Goal: Task Accomplishment & Management: Manage account settings

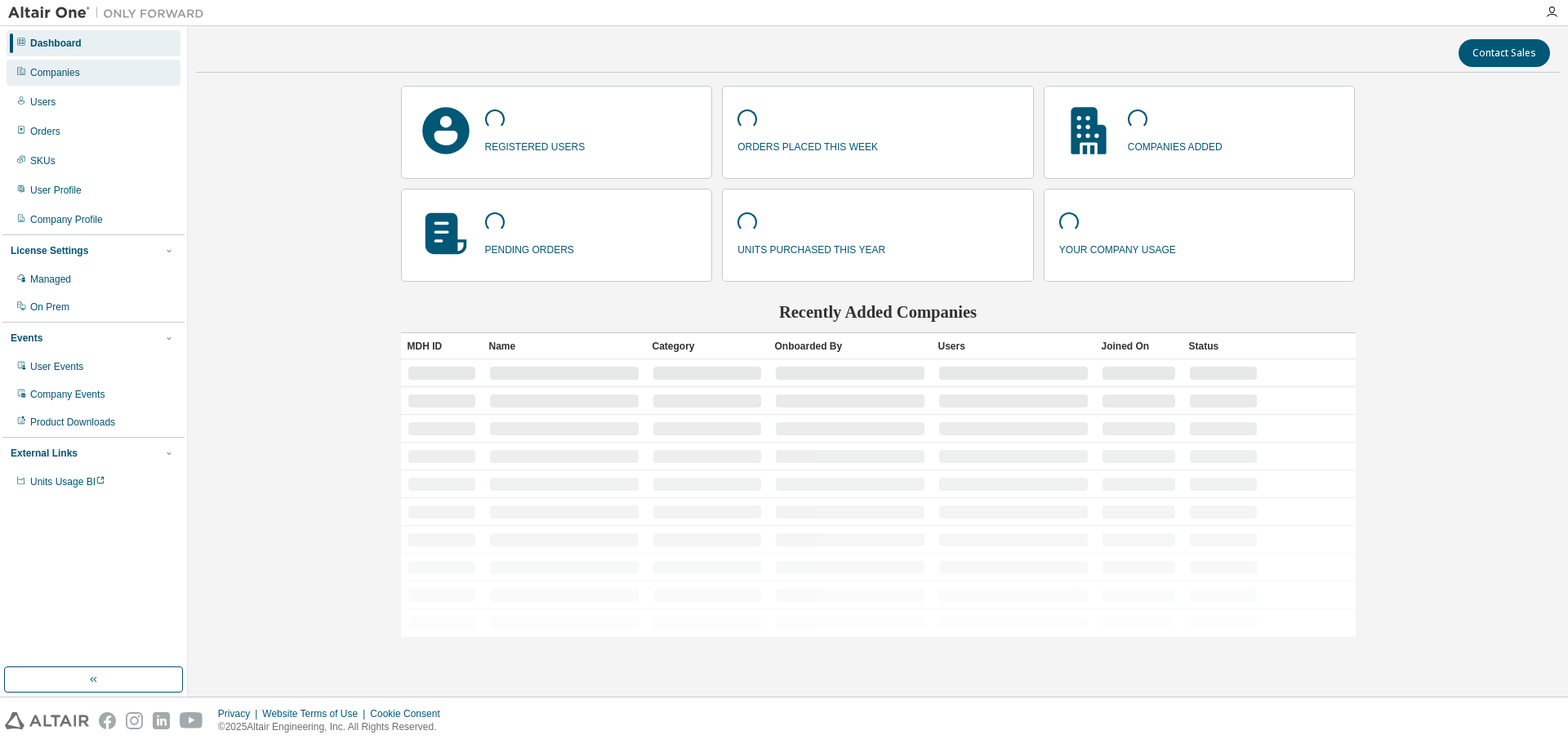
click at [90, 77] on div "Companies" at bounding box center [94, 73] width 174 height 26
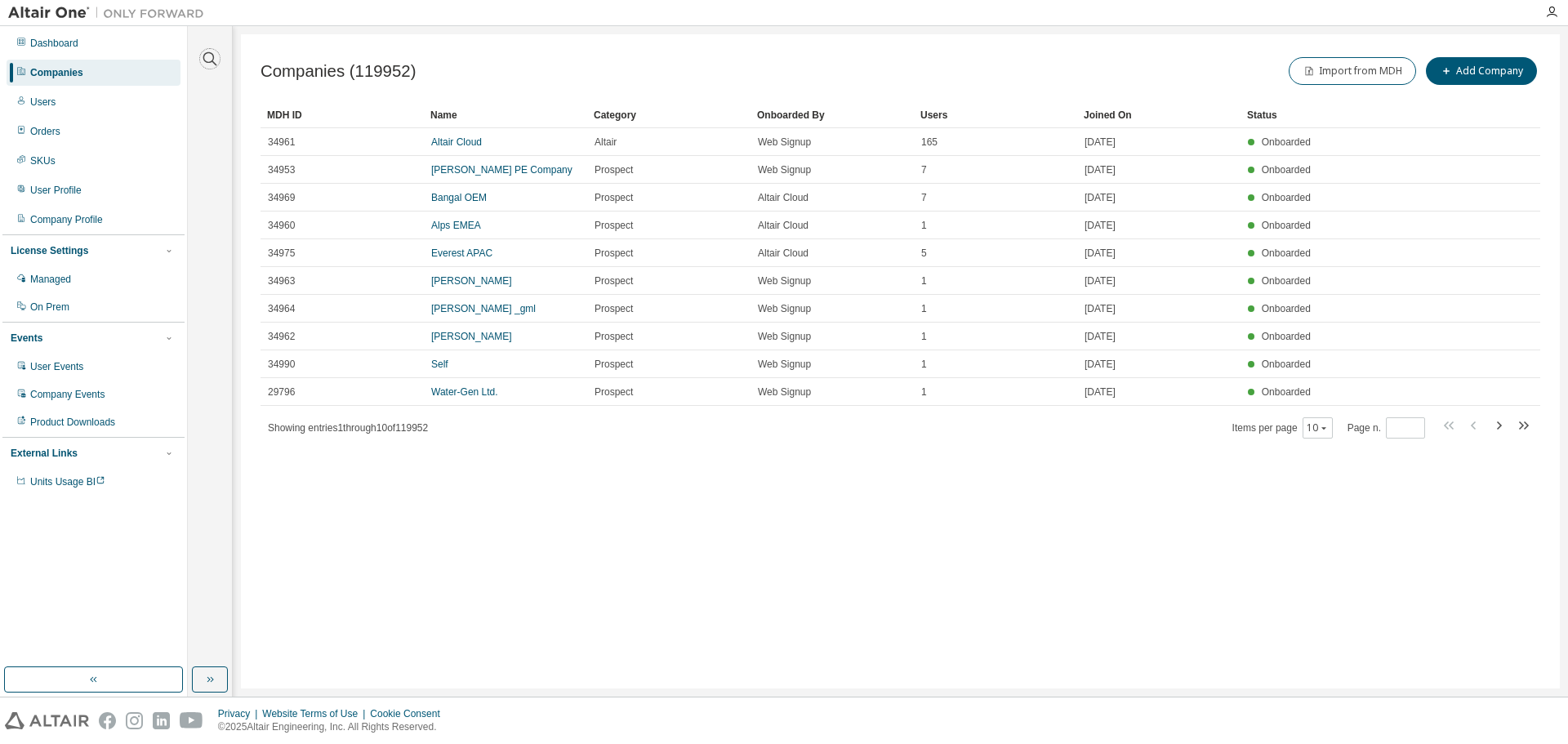
click at [209, 62] on icon "button" at bounding box center [210, 59] width 20 height 20
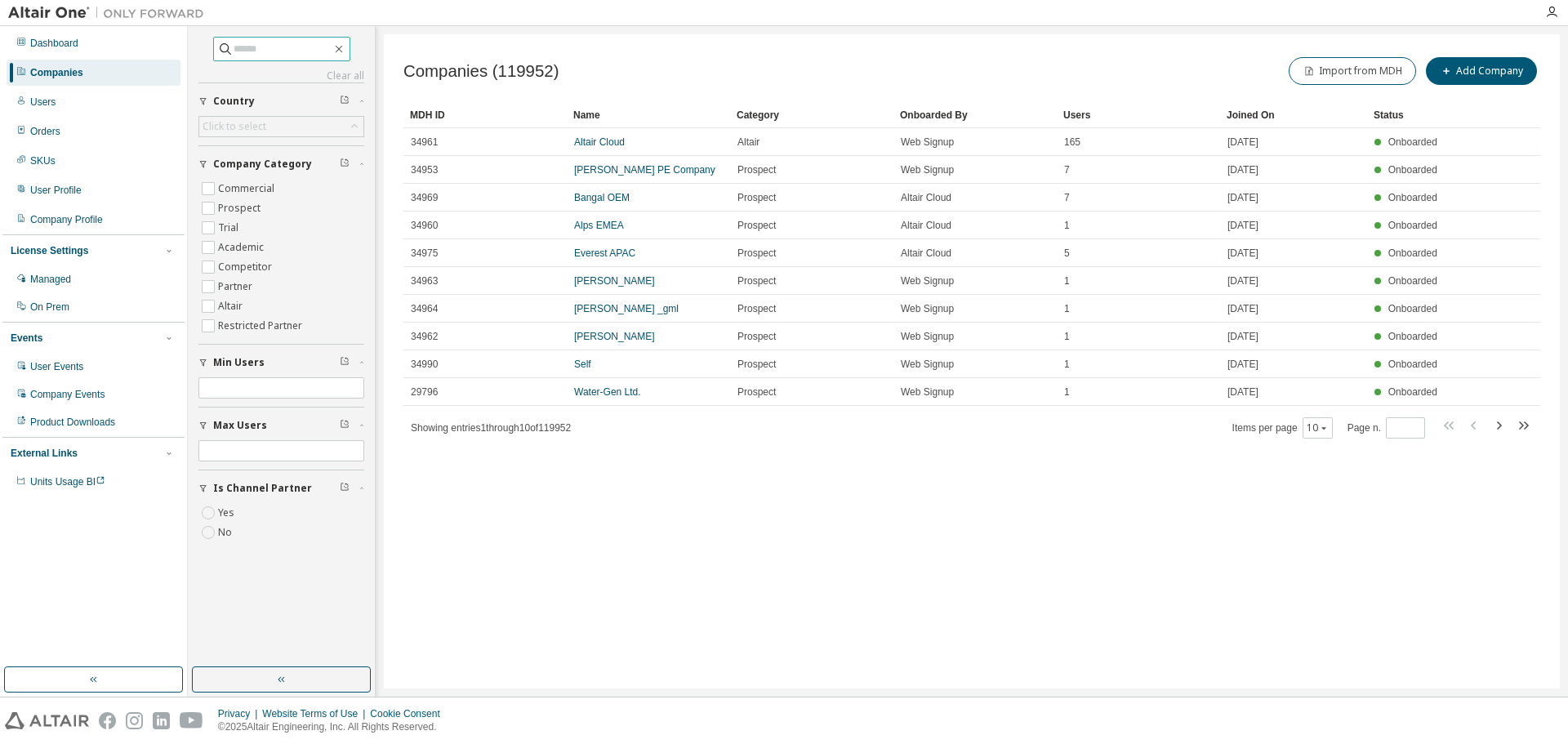
click at [251, 50] on input "text" at bounding box center [282, 49] width 98 height 16
paste input "**********"
type input "**********"
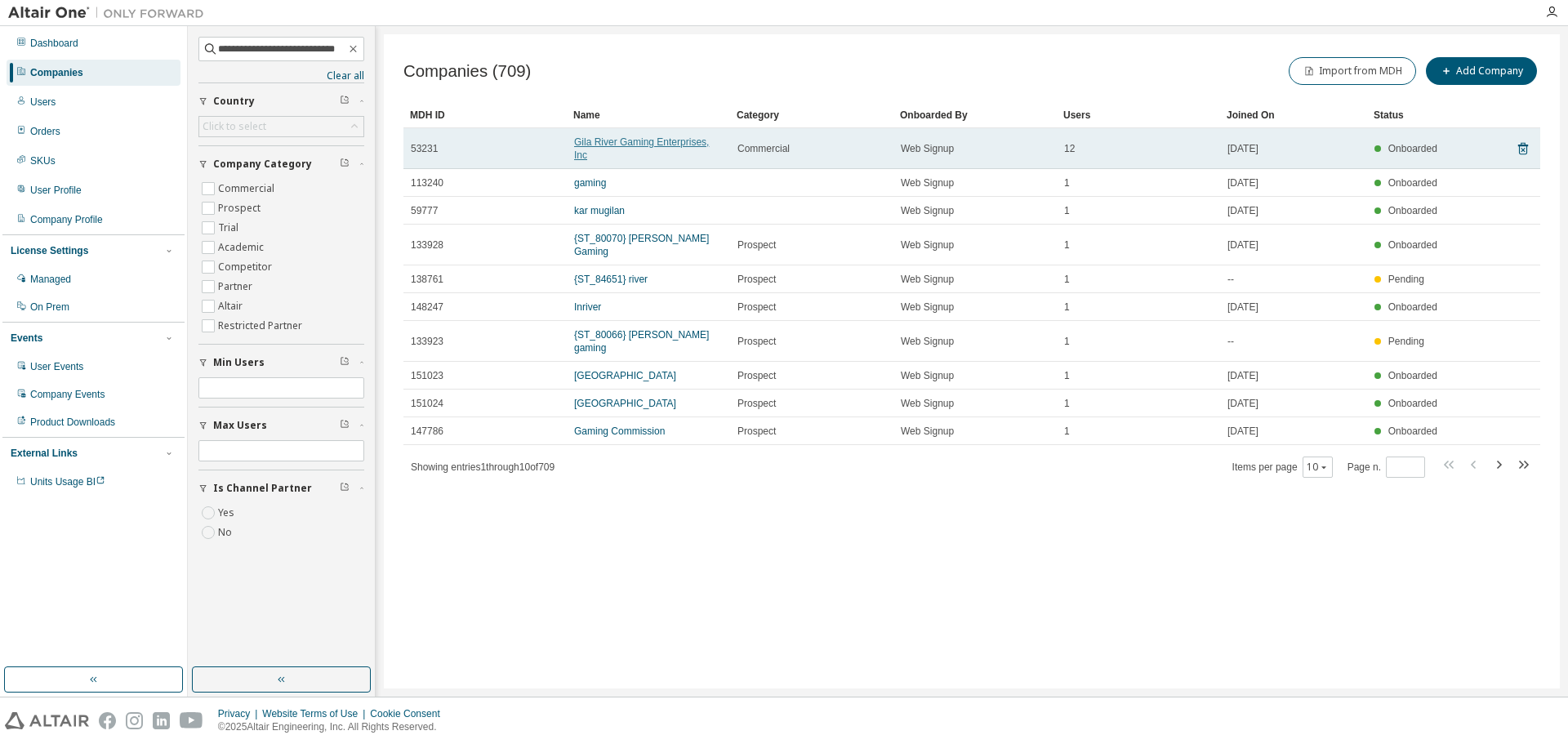
click at [631, 144] on link "Gila River Gaming Enterprises, Inc" at bounding box center [641, 149] width 135 height 25
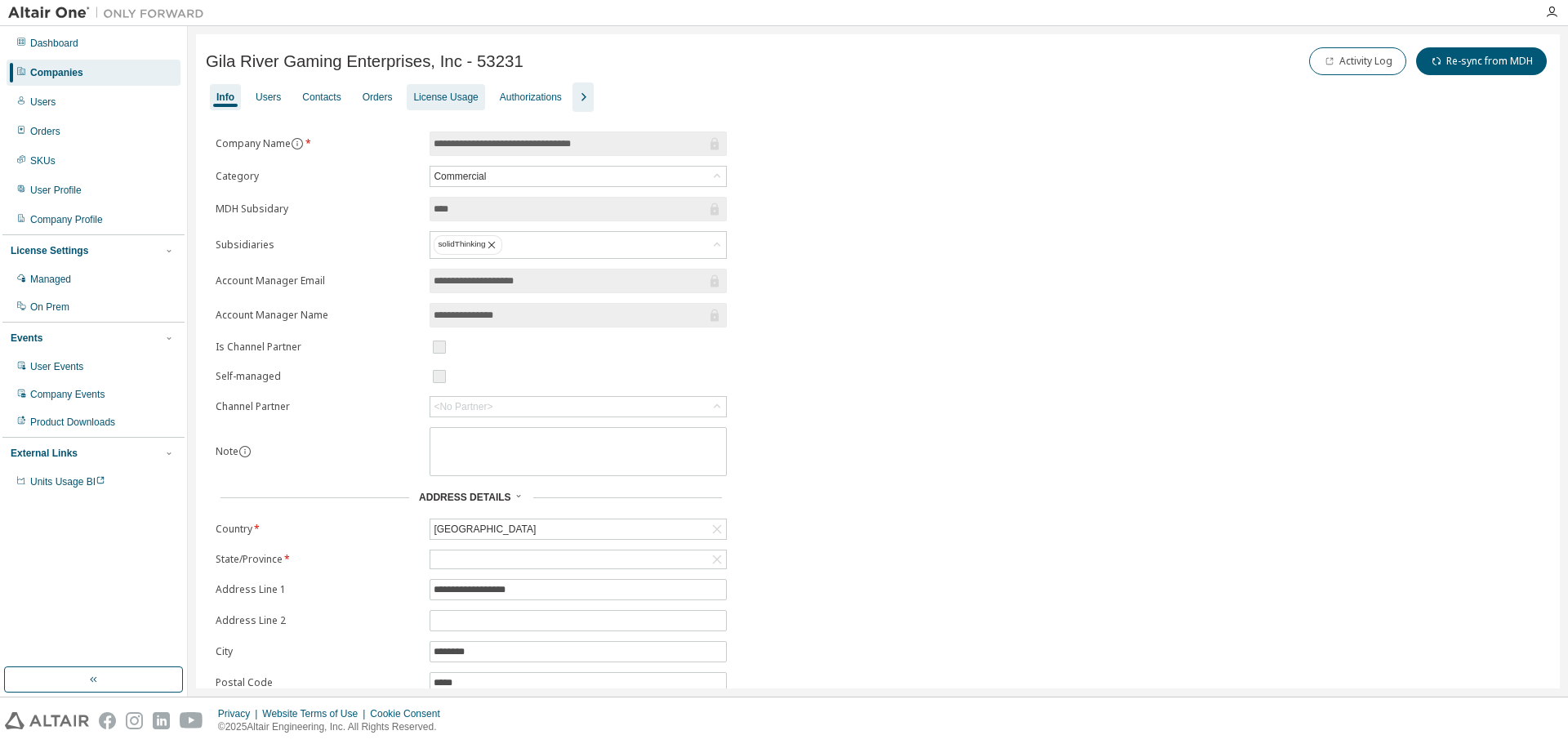
click at [445, 102] on div "License Usage" at bounding box center [445, 97] width 65 height 13
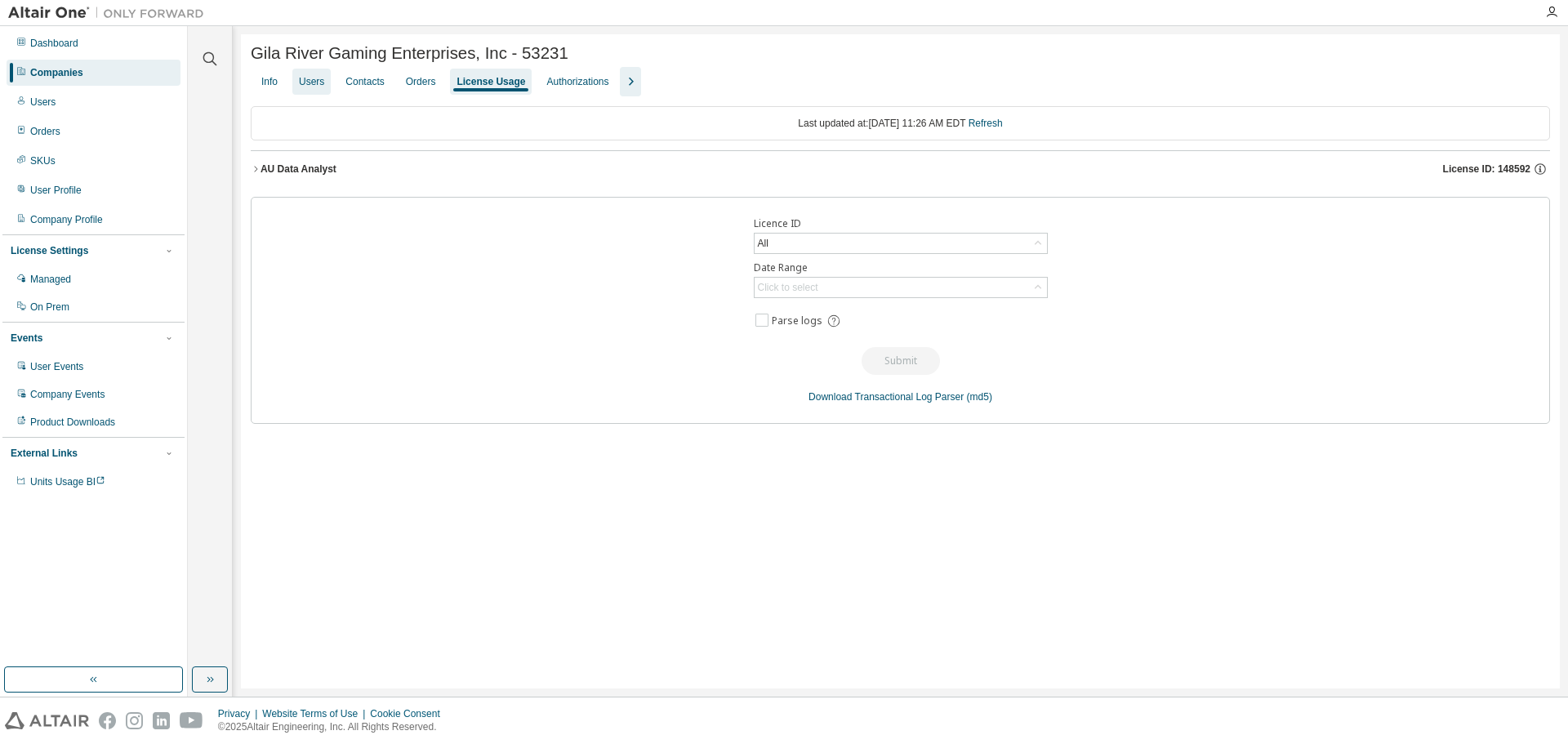
click at [317, 85] on div "Users" at bounding box center [311, 81] width 25 height 13
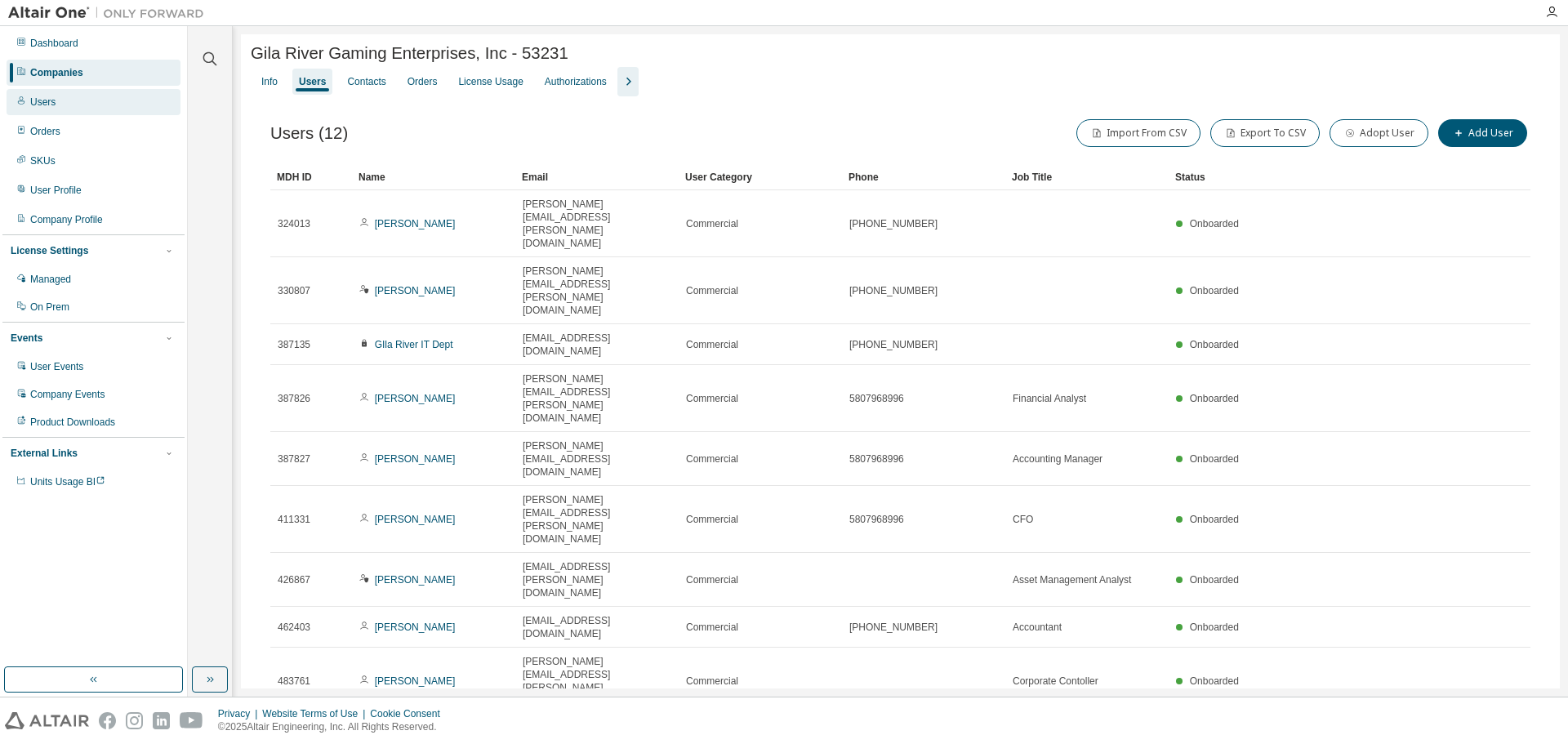
click at [80, 104] on div "Users" at bounding box center [94, 102] width 174 height 26
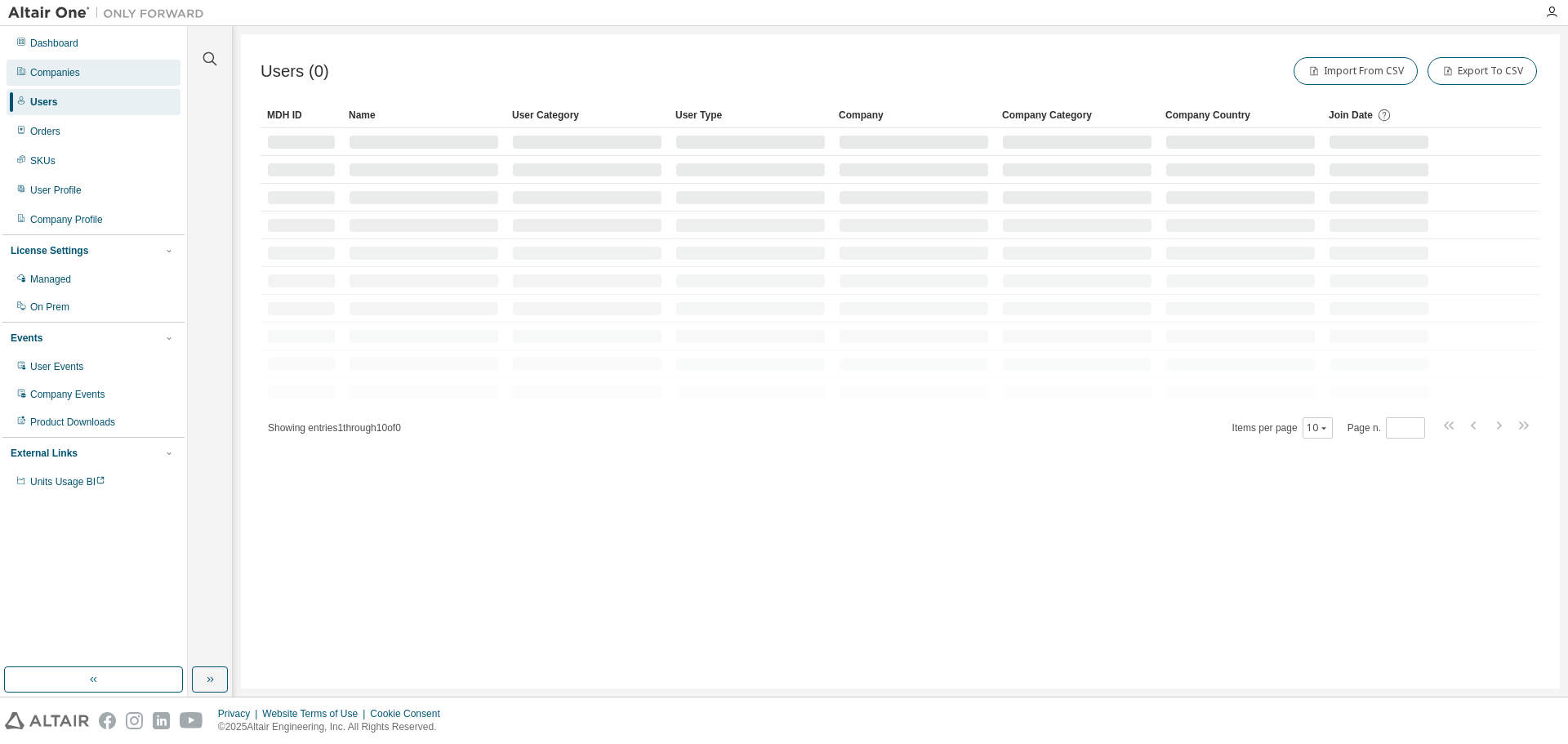
click at [91, 61] on div "Companies" at bounding box center [94, 73] width 174 height 26
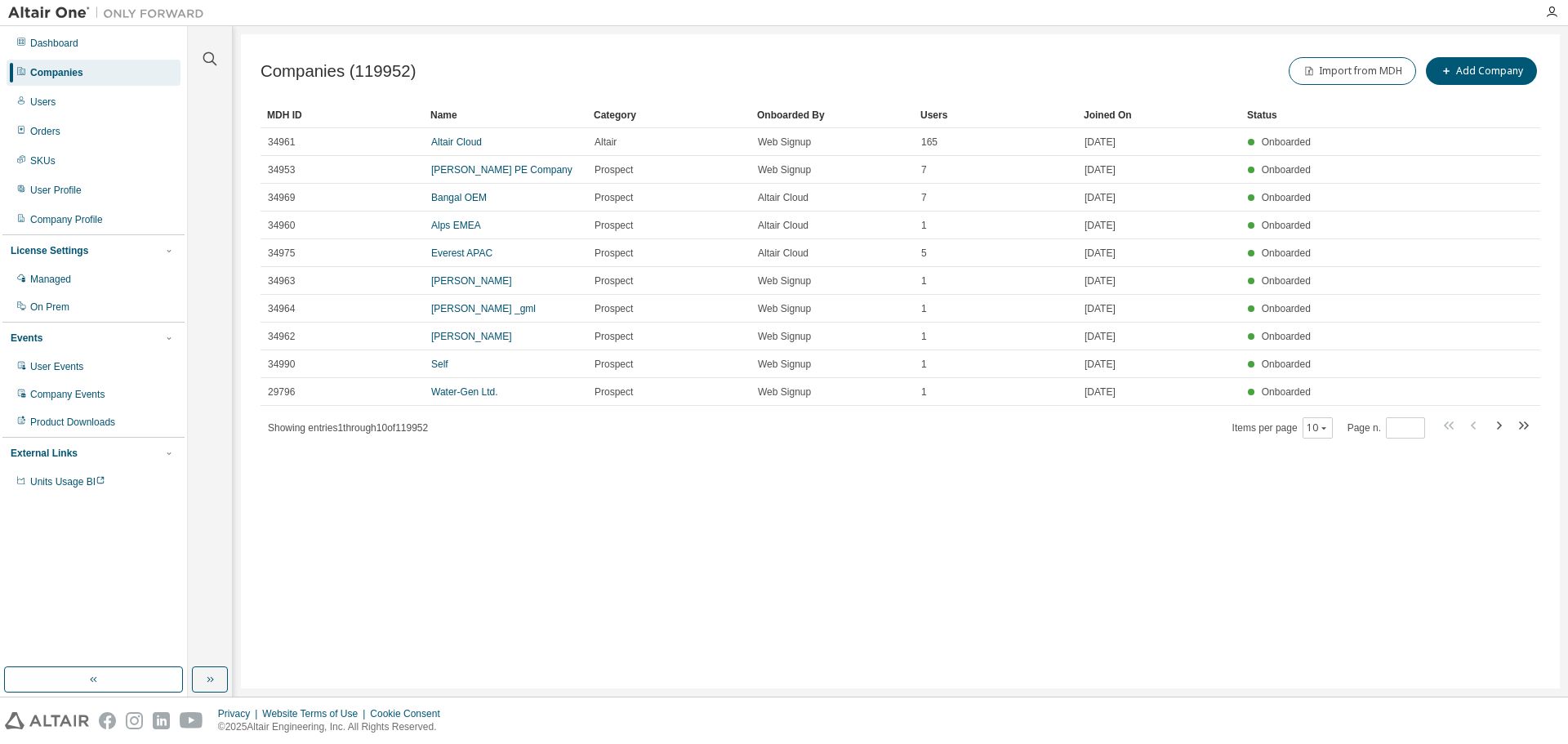
click at [222, 67] on div at bounding box center [210, 49] width 39 height 41
click at [206, 57] on icon "button" at bounding box center [210, 59] width 20 height 20
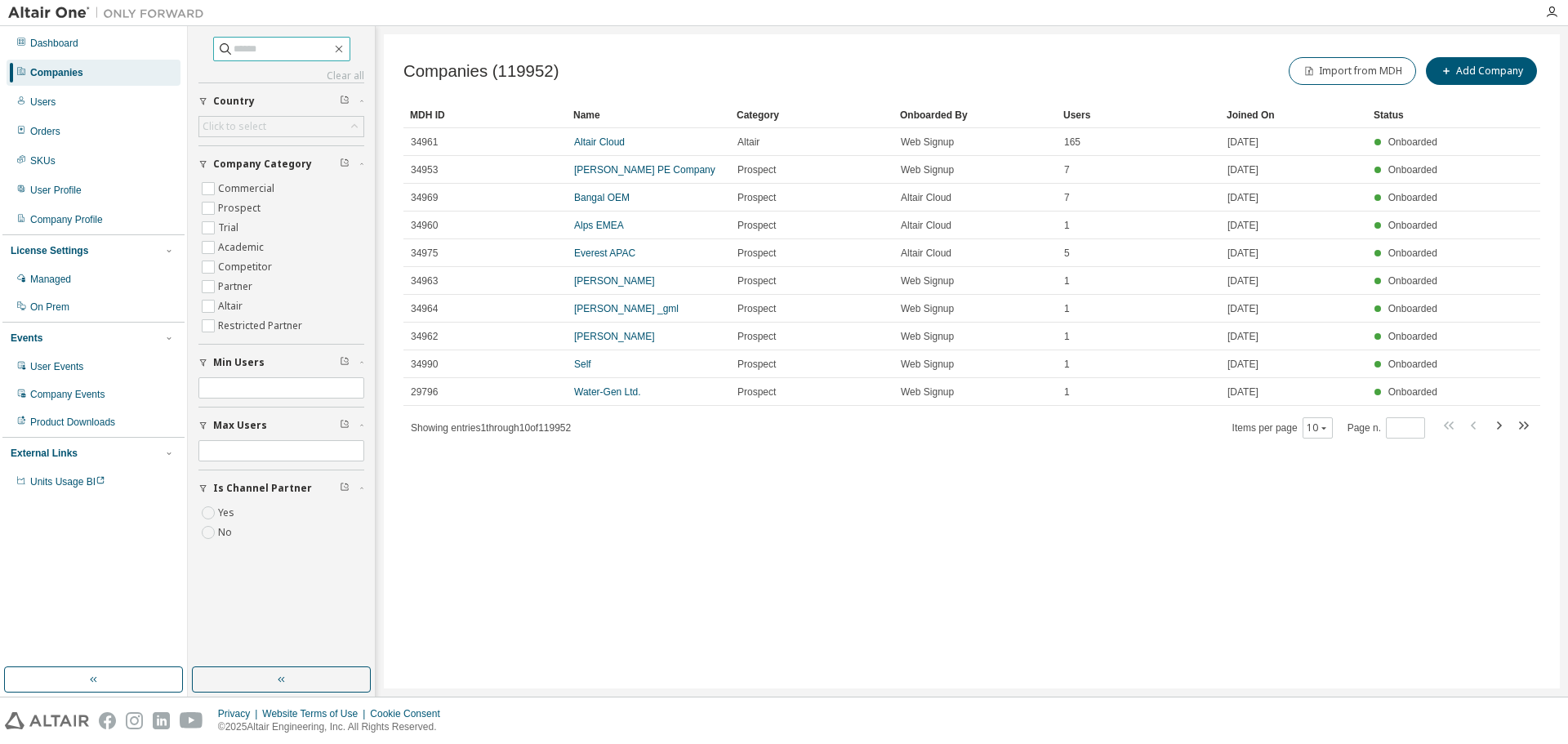
click at [296, 52] on input "text" at bounding box center [282, 49] width 98 height 16
paste input "**********"
type input "**********"
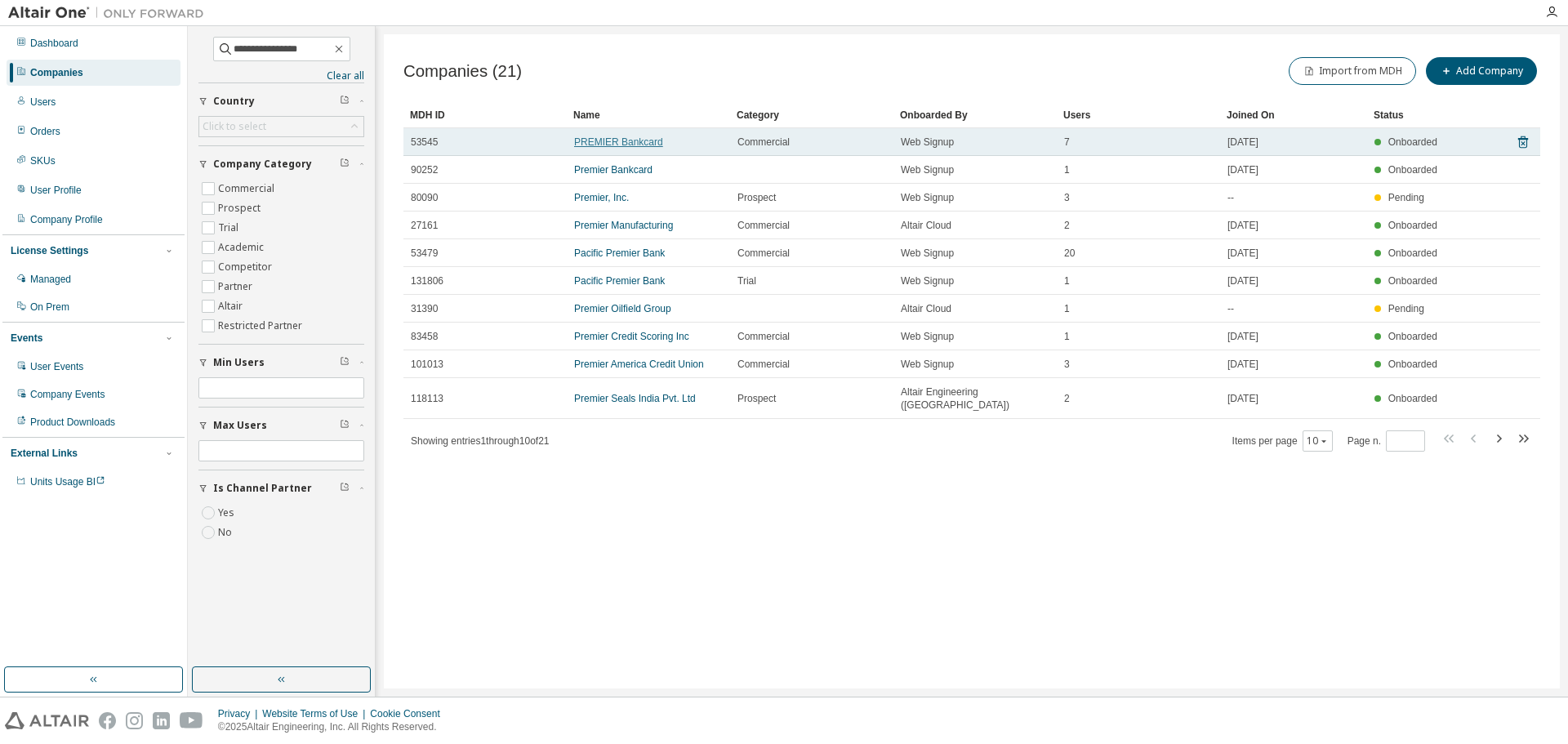
click at [636, 146] on link "PREMIER Bankcard" at bounding box center [618, 142] width 89 height 11
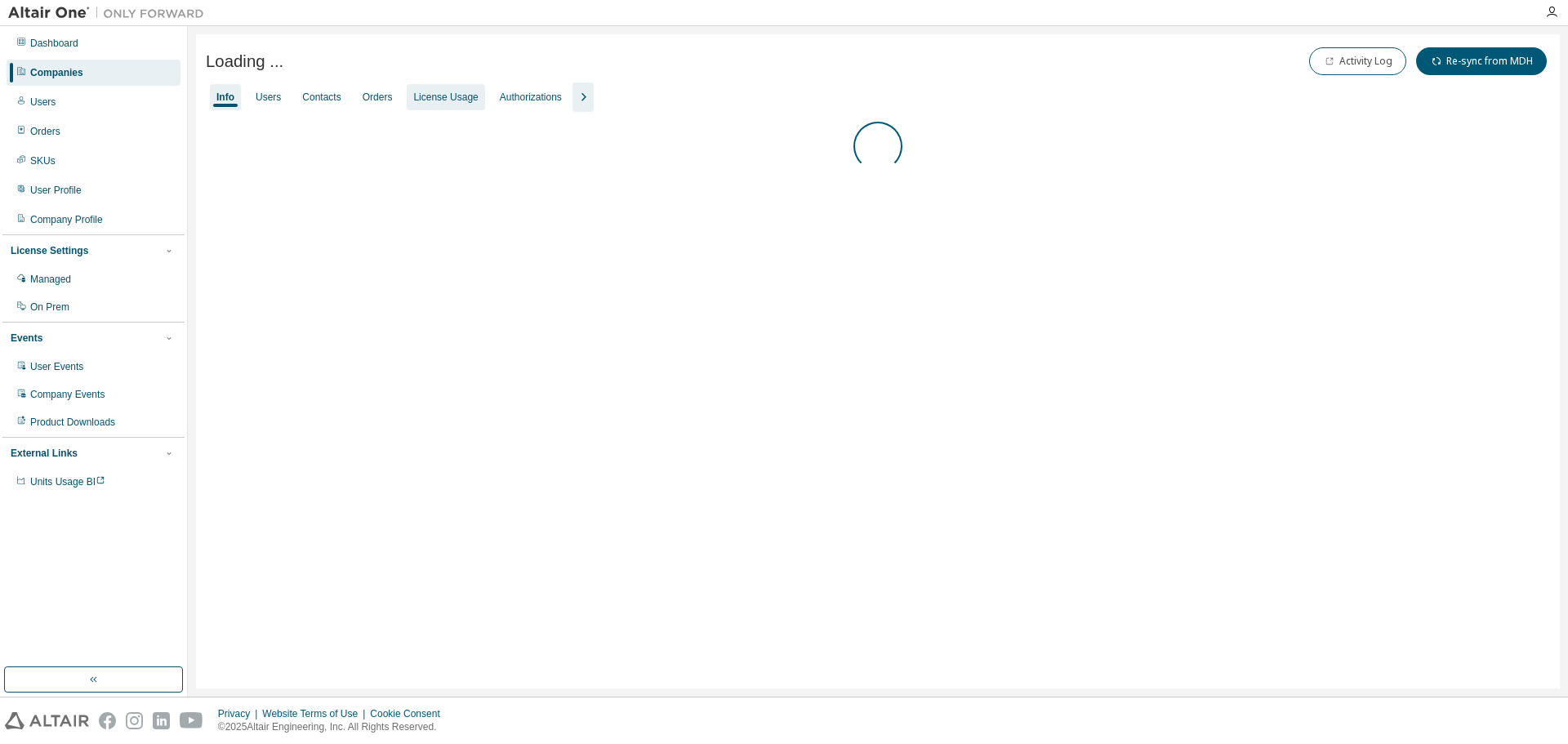
click at [448, 97] on div "License Usage" at bounding box center [445, 97] width 65 height 13
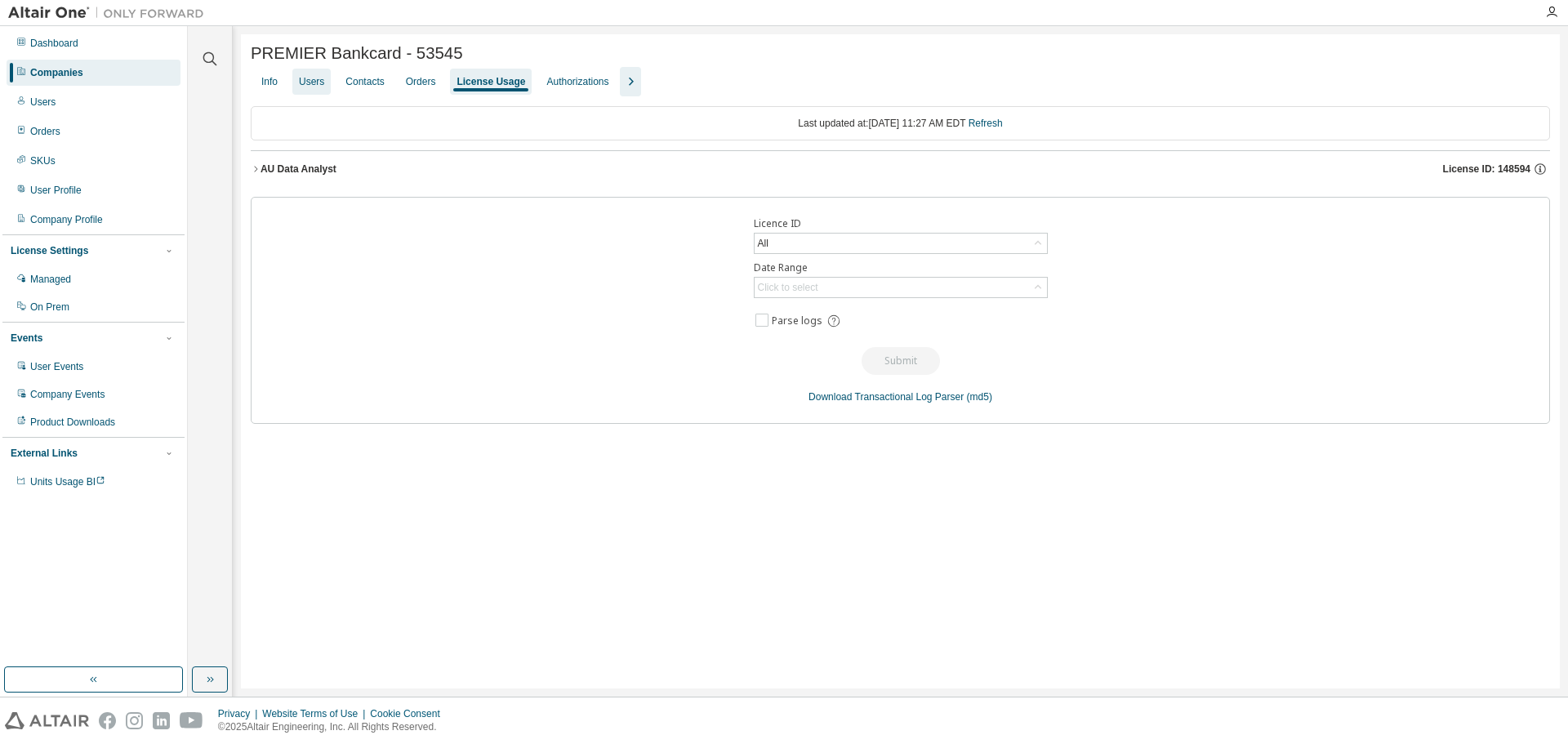
click at [316, 94] on div "Users" at bounding box center [311, 82] width 39 height 26
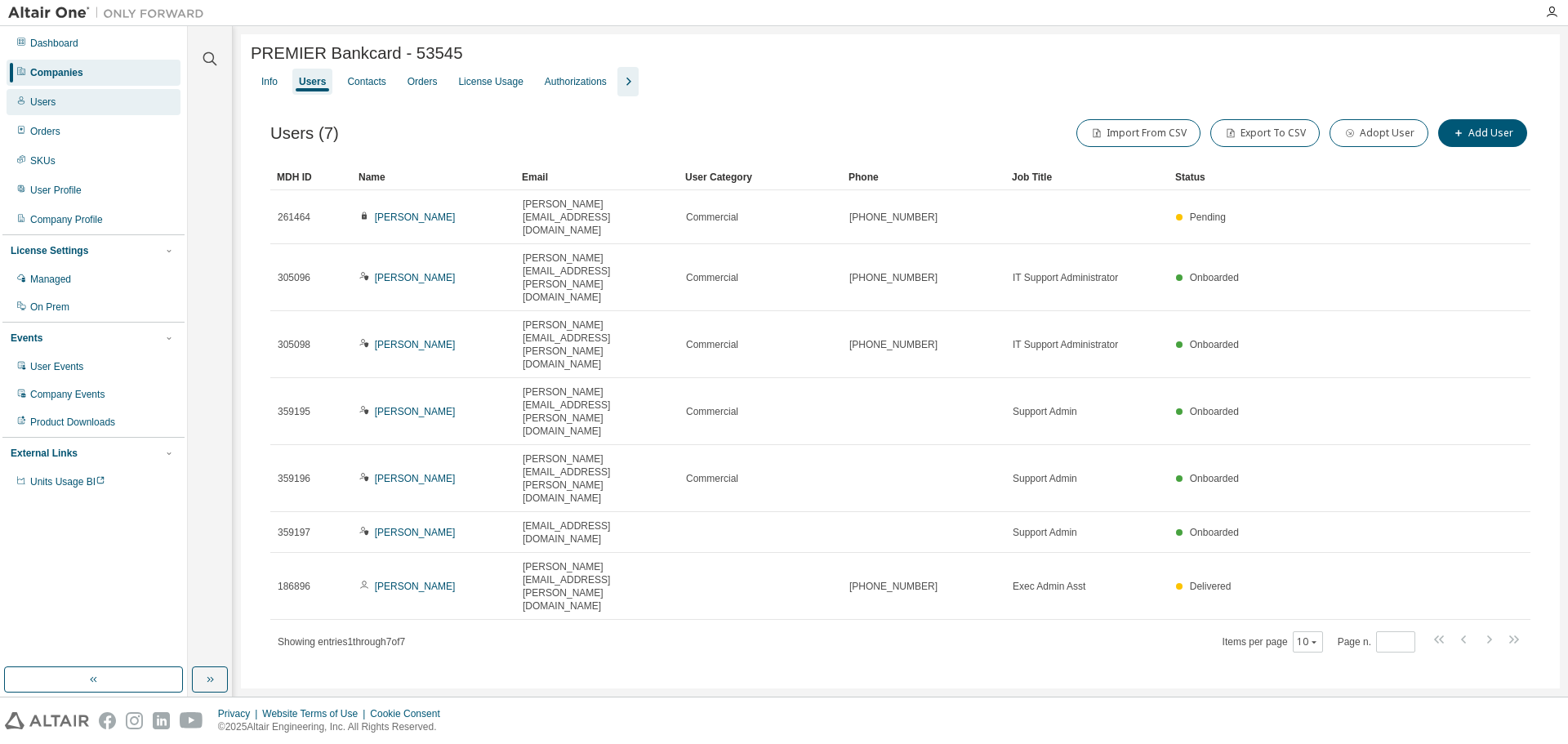
click at [124, 98] on div "Users" at bounding box center [94, 102] width 174 height 26
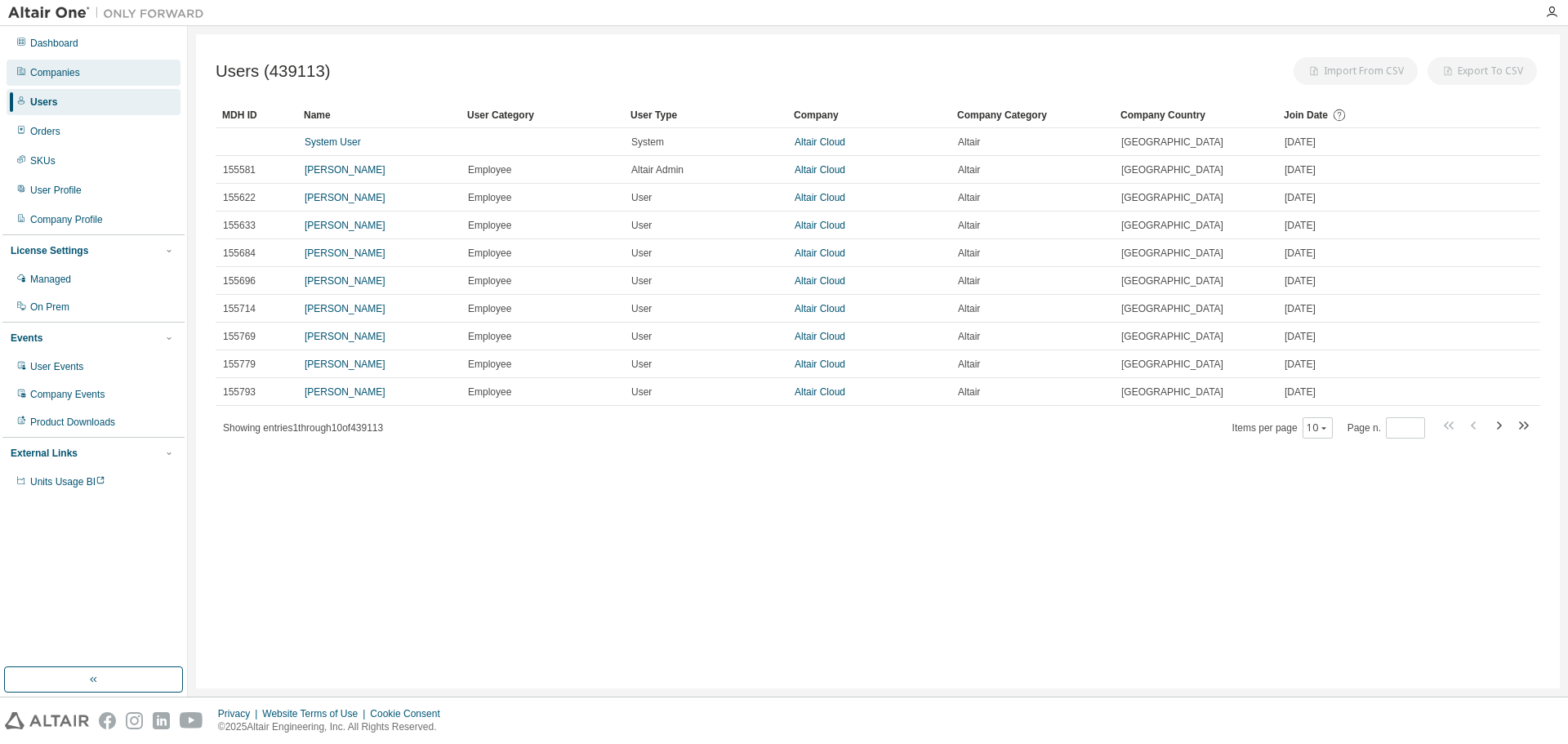
click at [120, 73] on div "Companies" at bounding box center [94, 73] width 174 height 26
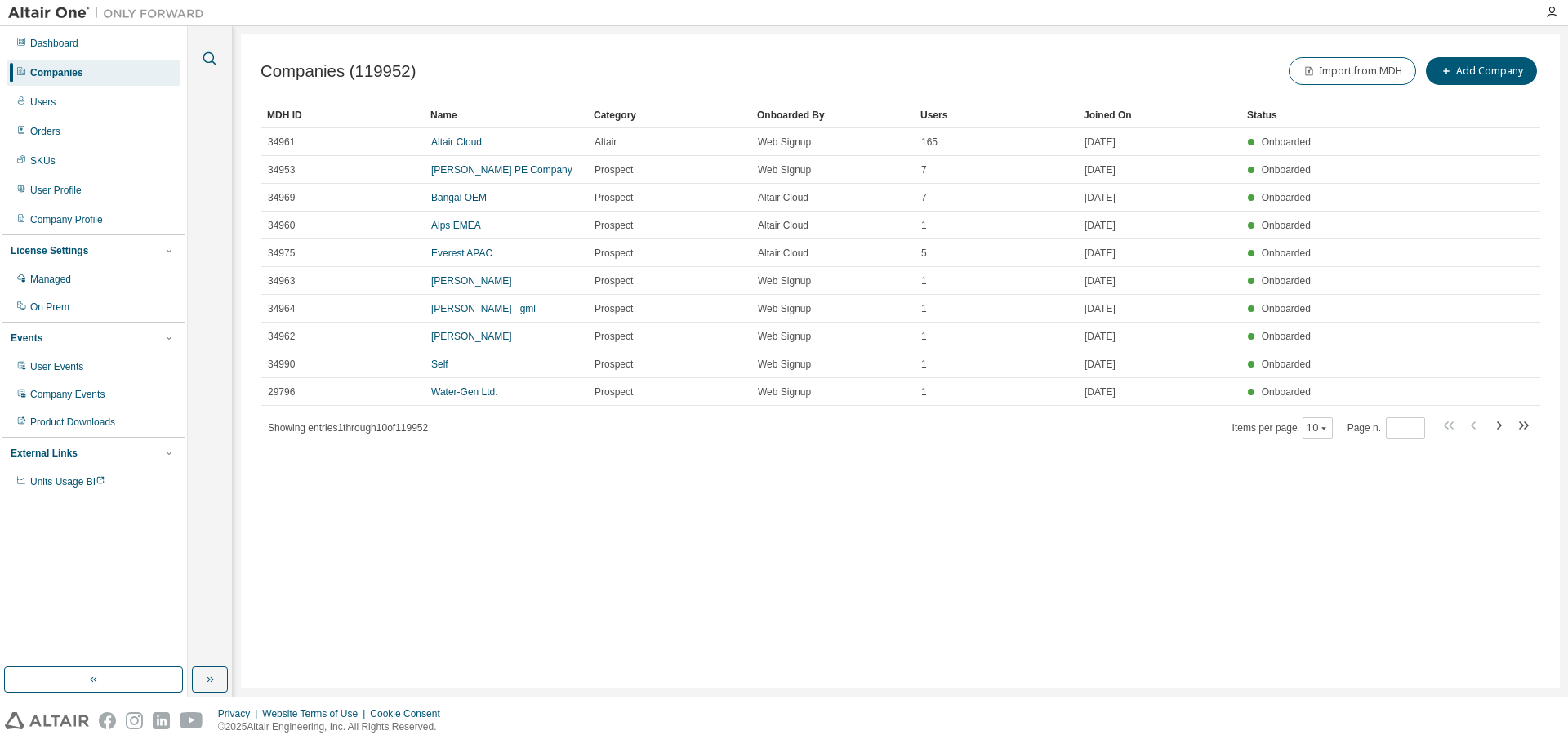
click at [206, 57] on icon "button" at bounding box center [210, 59] width 20 height 20
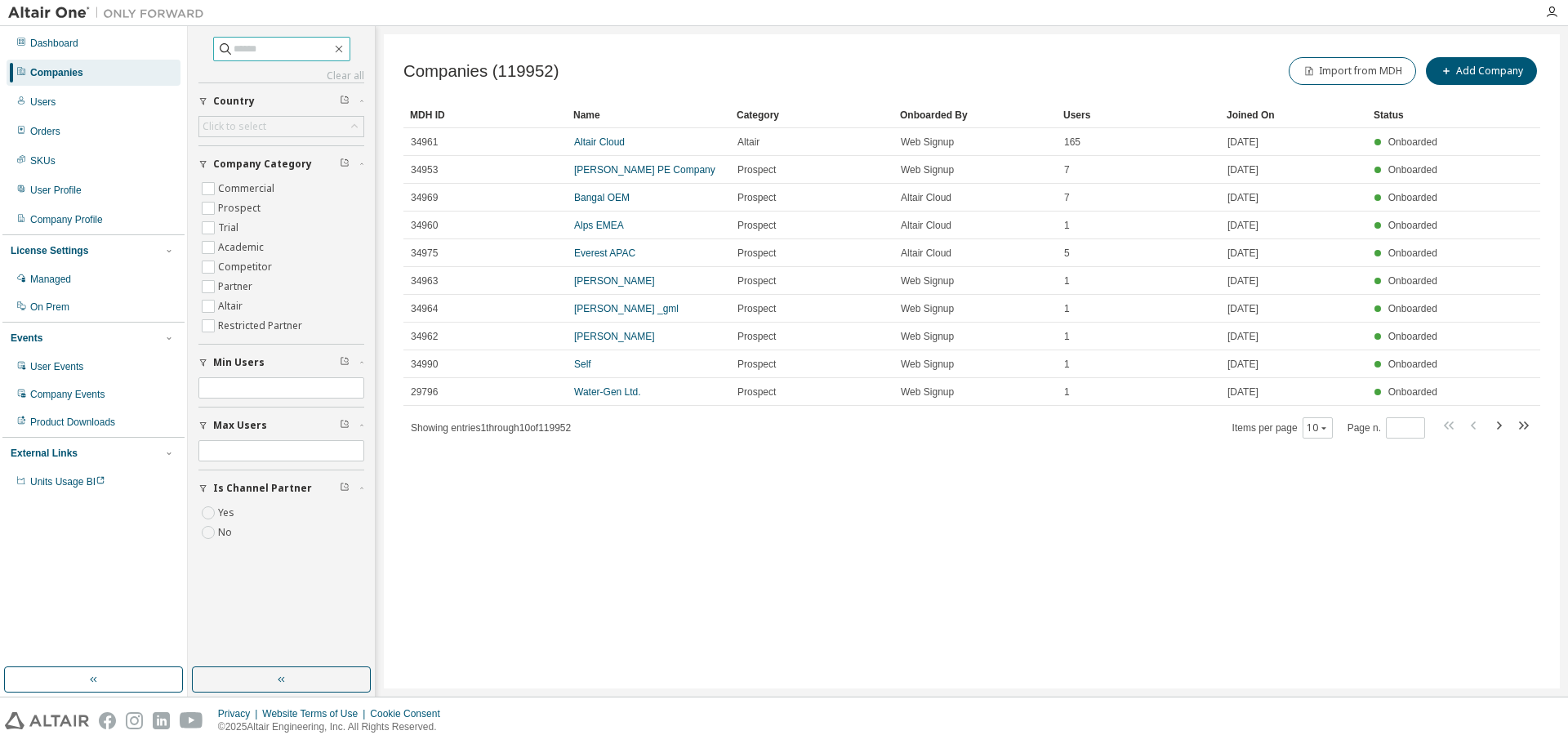
click at [286, 53] on input "text" at bounding box center [282, 49] width 98 height 16
paste input "**********"
type input "**********"
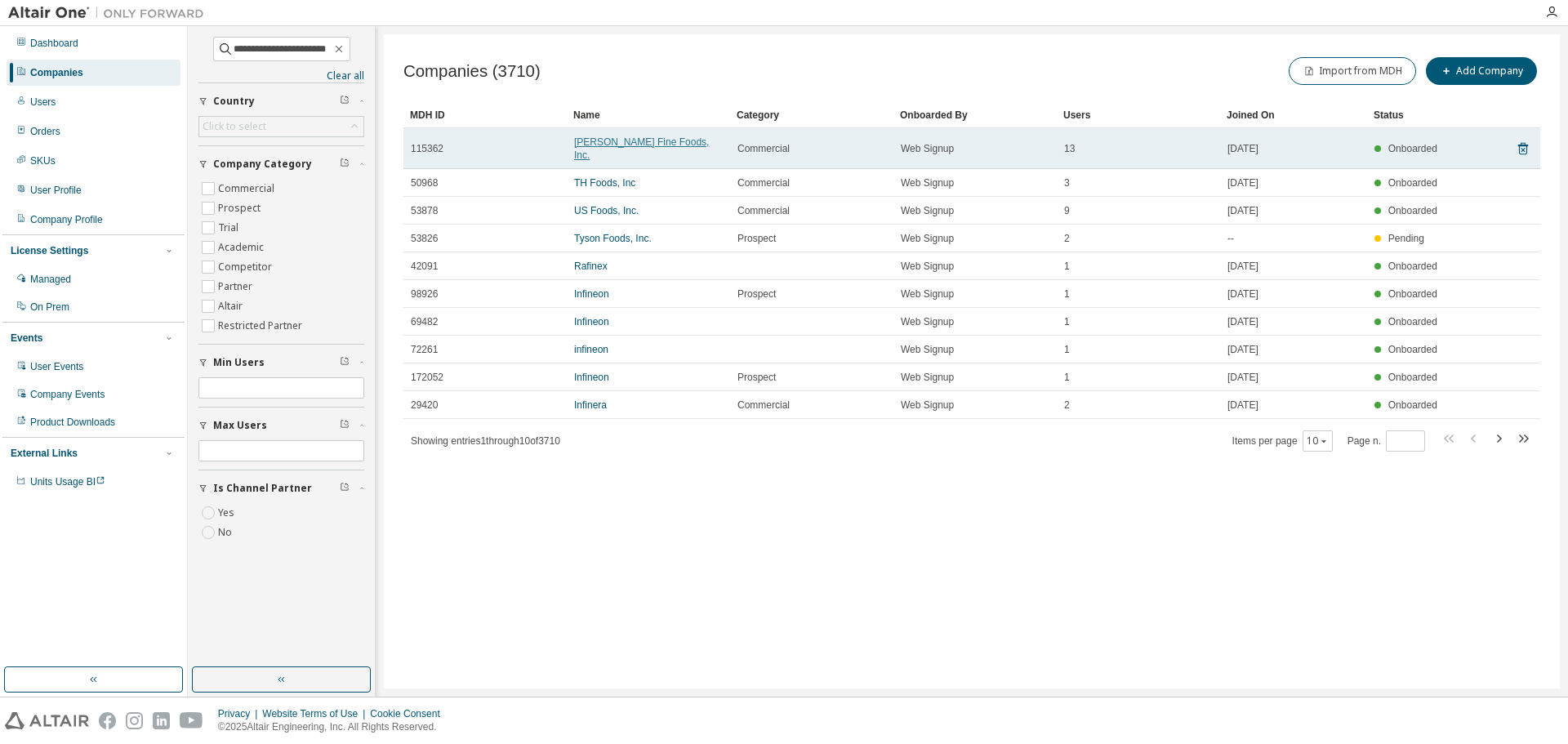
click at [588, 145] on link "Reser's Fine Foods, Inc." at bounding box center [641, 149] width 135 height 25
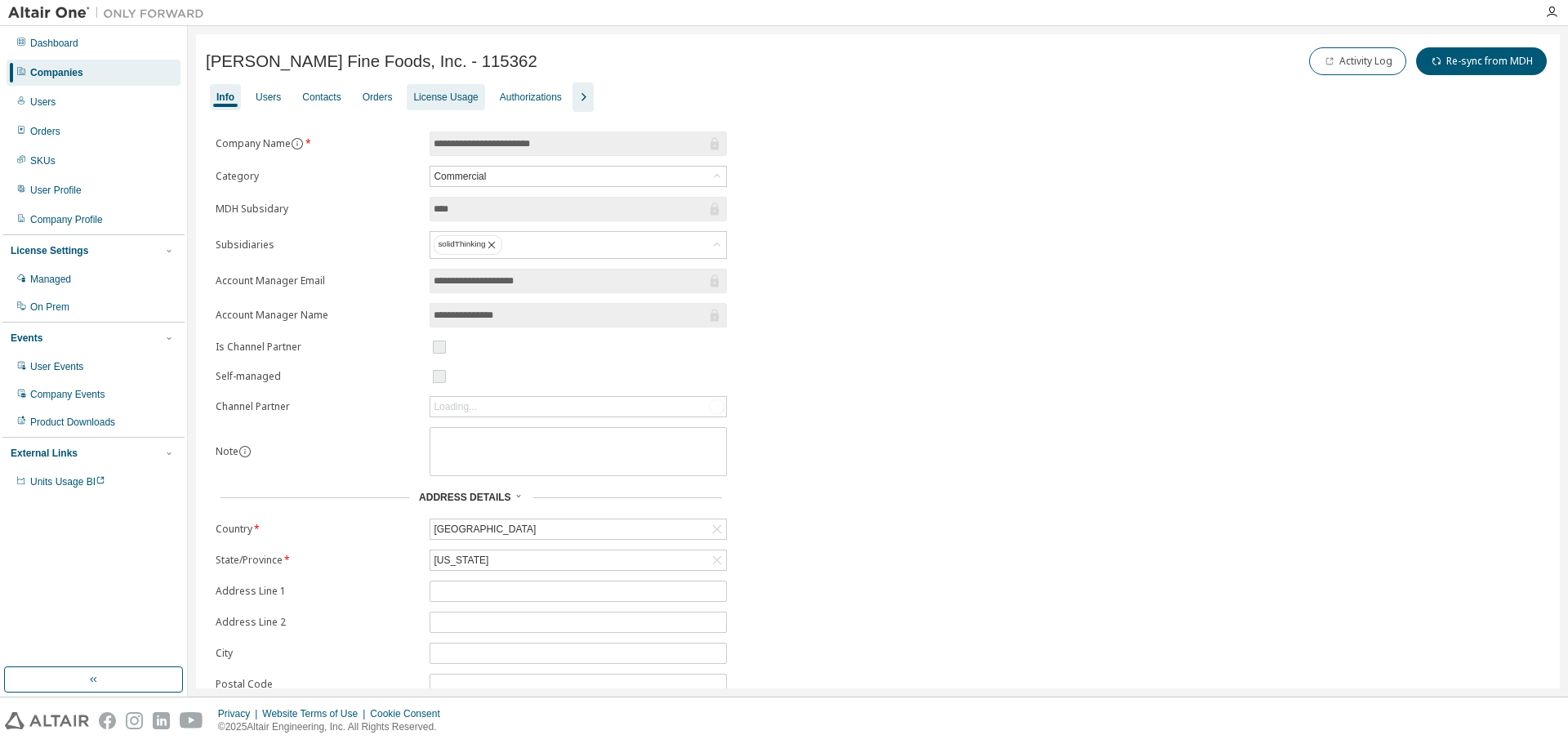
click at [445, 99] on div "License Usage" at bounding box center [445, 97] width 65 height 13
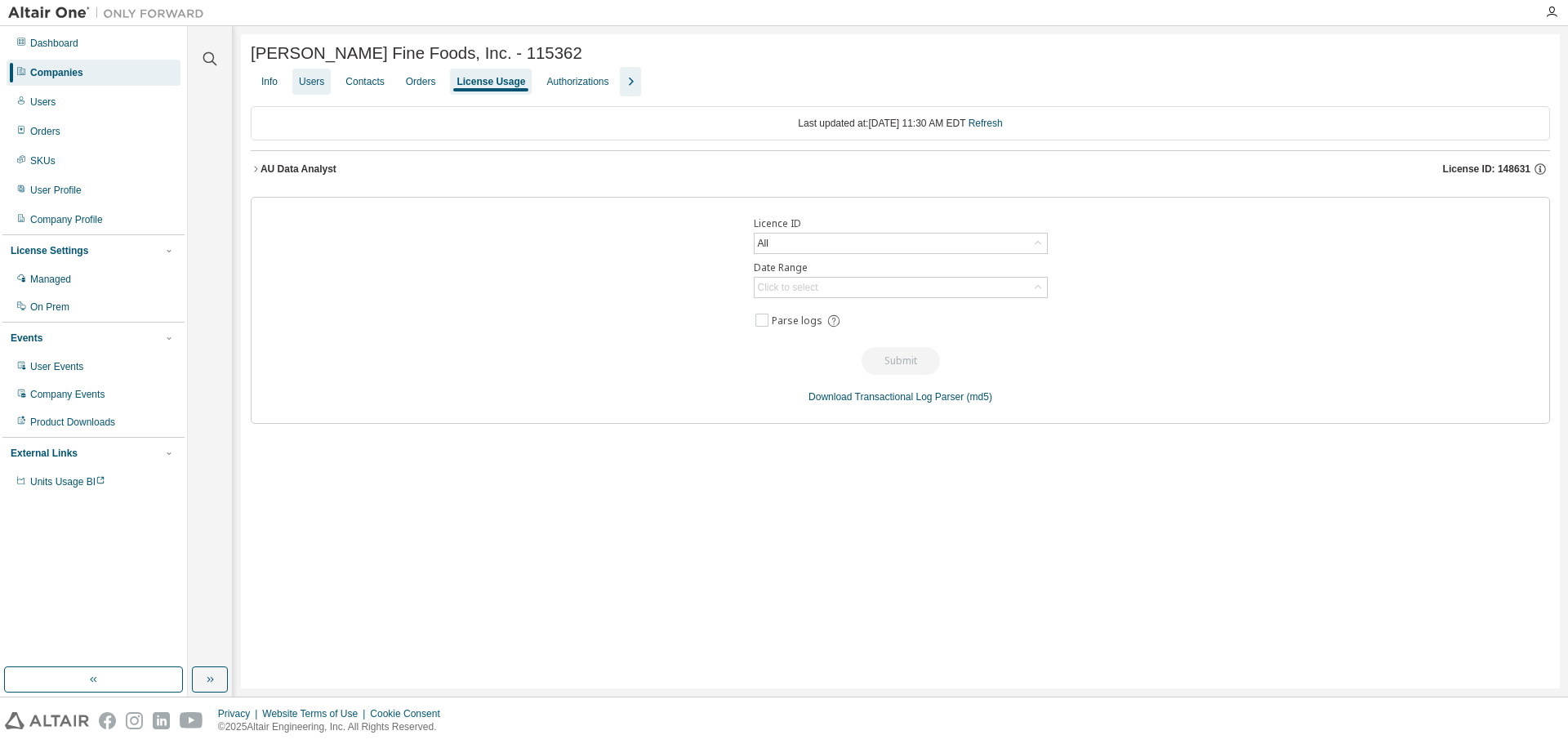
click at [313, 83] on div "Users" at bounding box center [311, 81] width 25 height 13
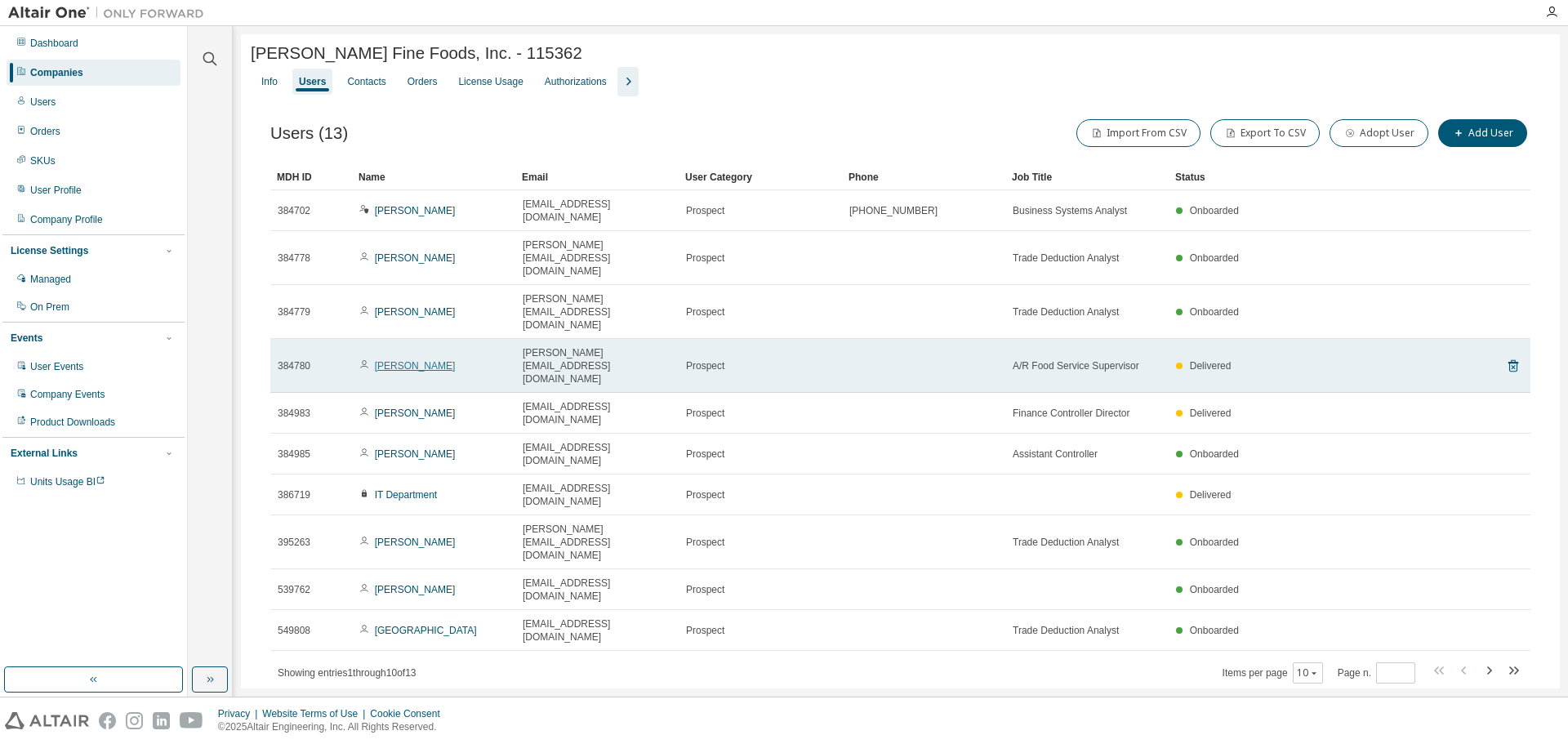
click at [406, 361] on link "Julie Hollen" at bounding box center [415, 366] width 80 height 11
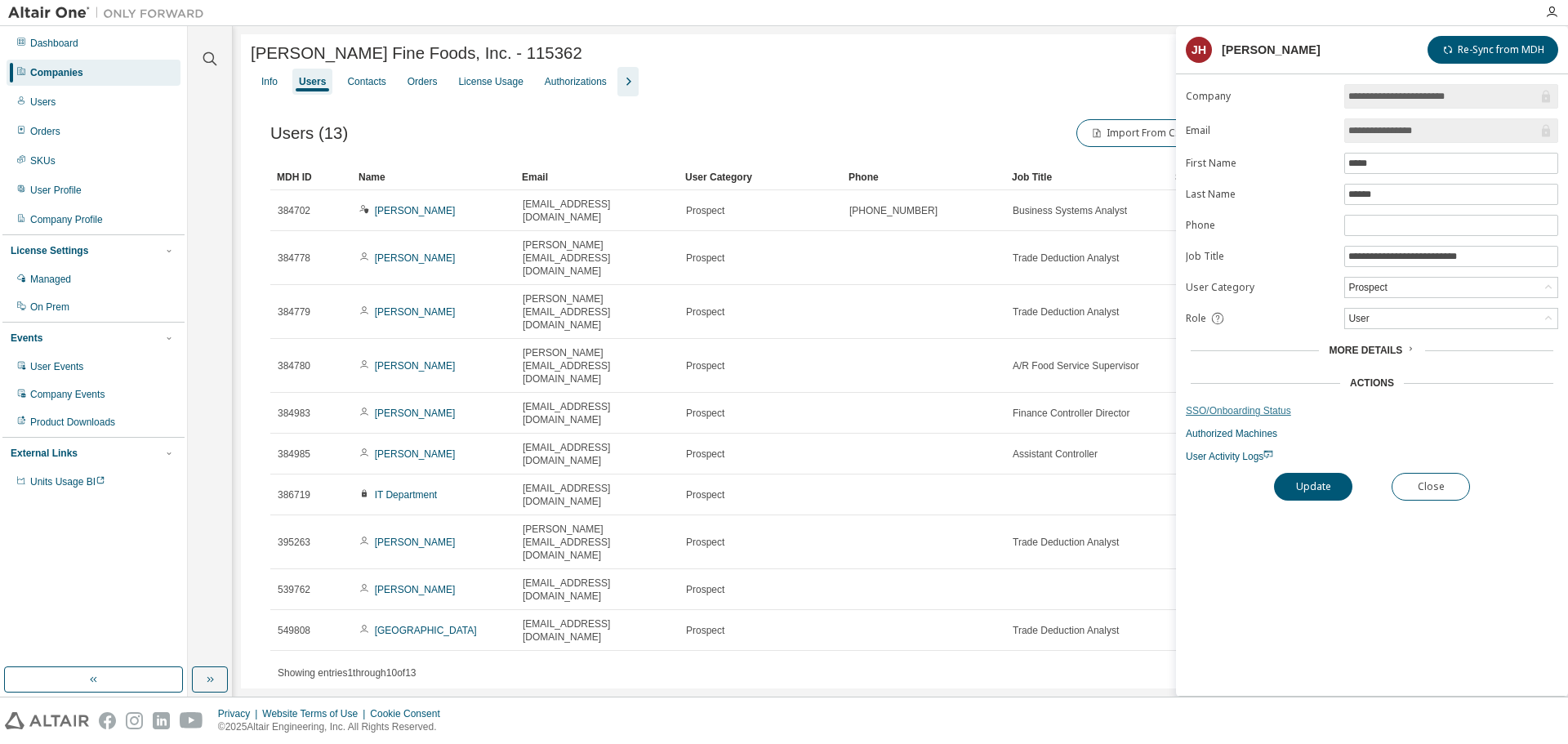
click at [1253, 406] on link "SSO/Onboarding Status" at bounding box center [1372, 411] width 372 height 13
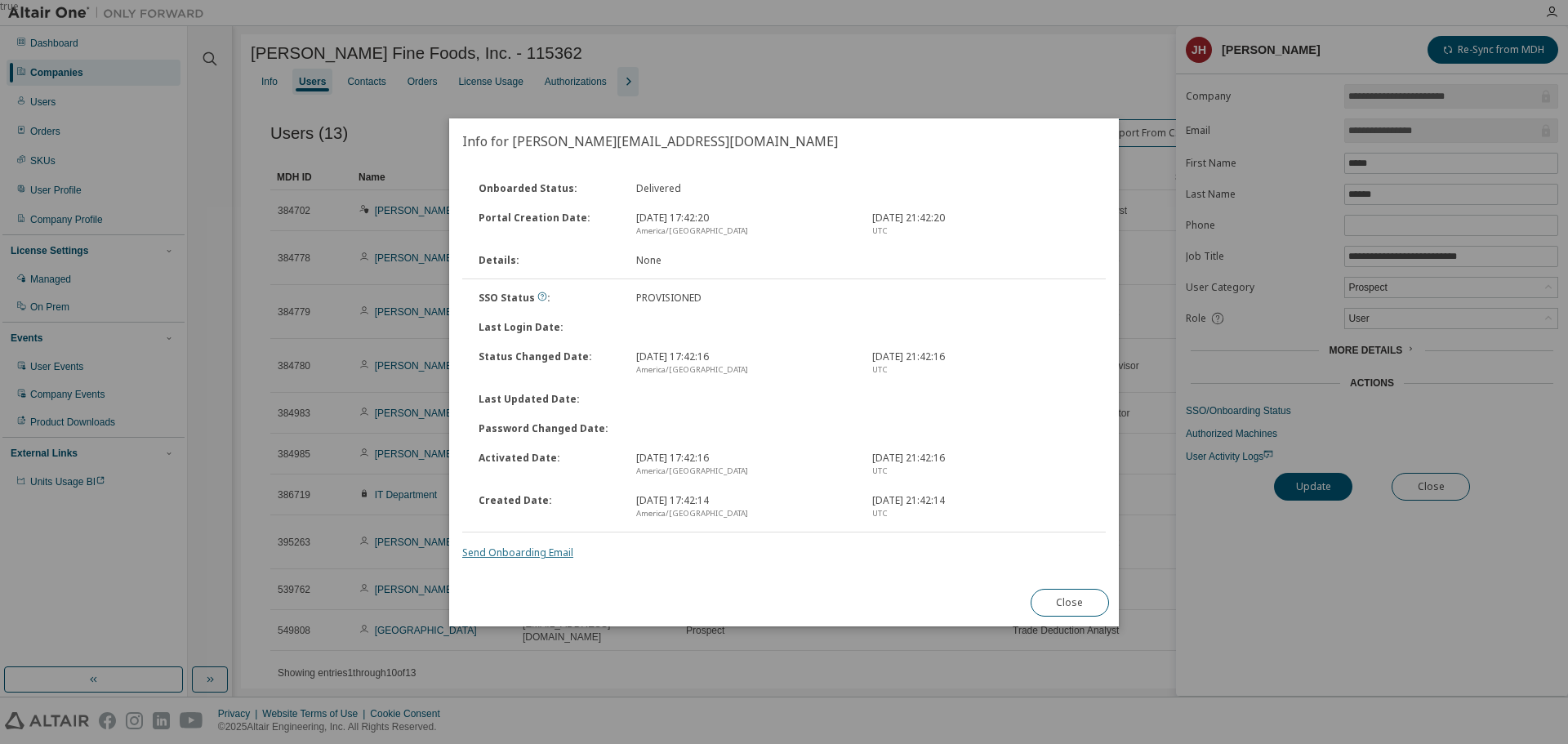
click at [508, 553] on link "Send Onboarding Email" at bounding box center [517, 552] width 111 height 14
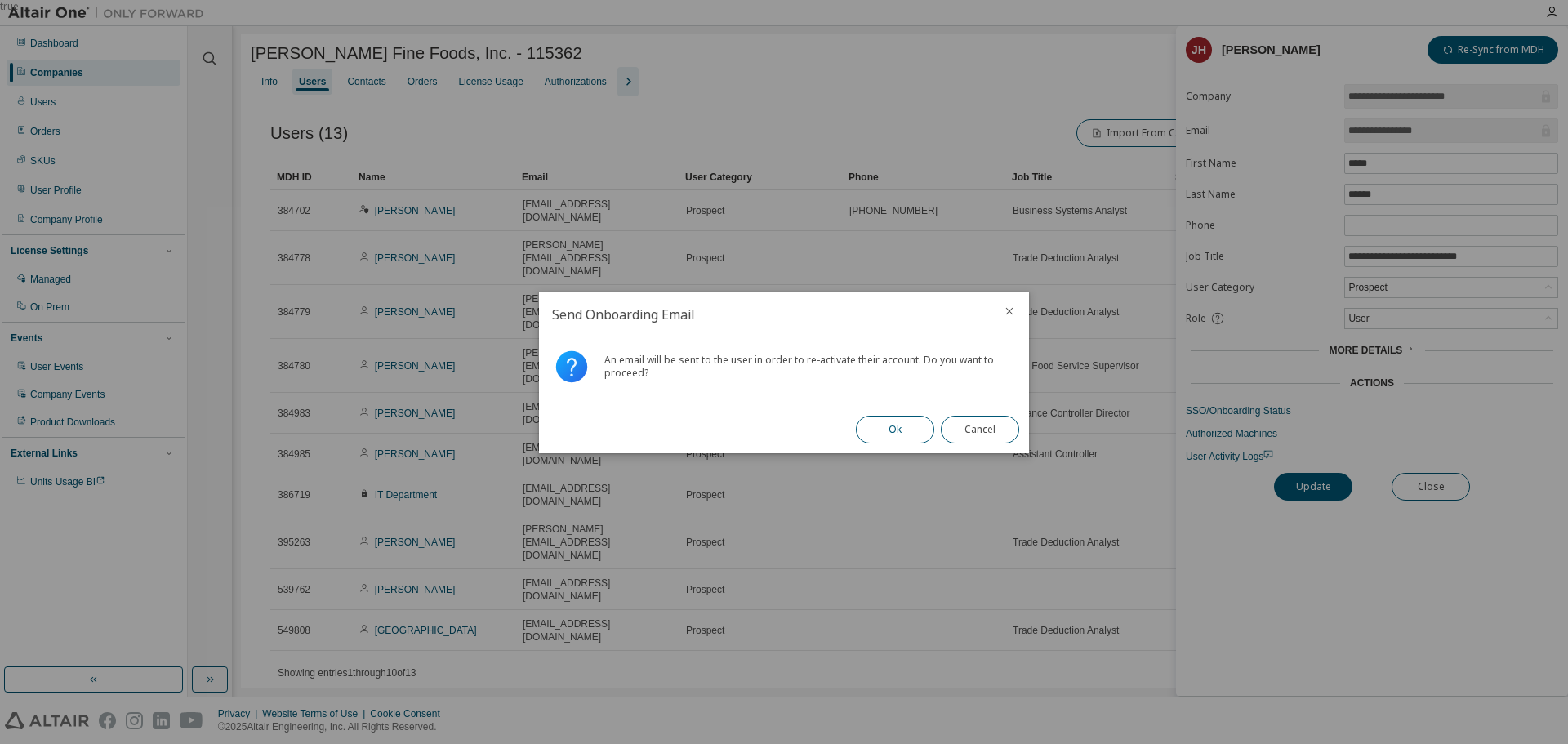
click at [890, 425] on button "Ok" at bounding box center [894, 429] width 78 height 28
click at [989, 422] on button "Close" at bounding box center [980, 429] width 78 height 28
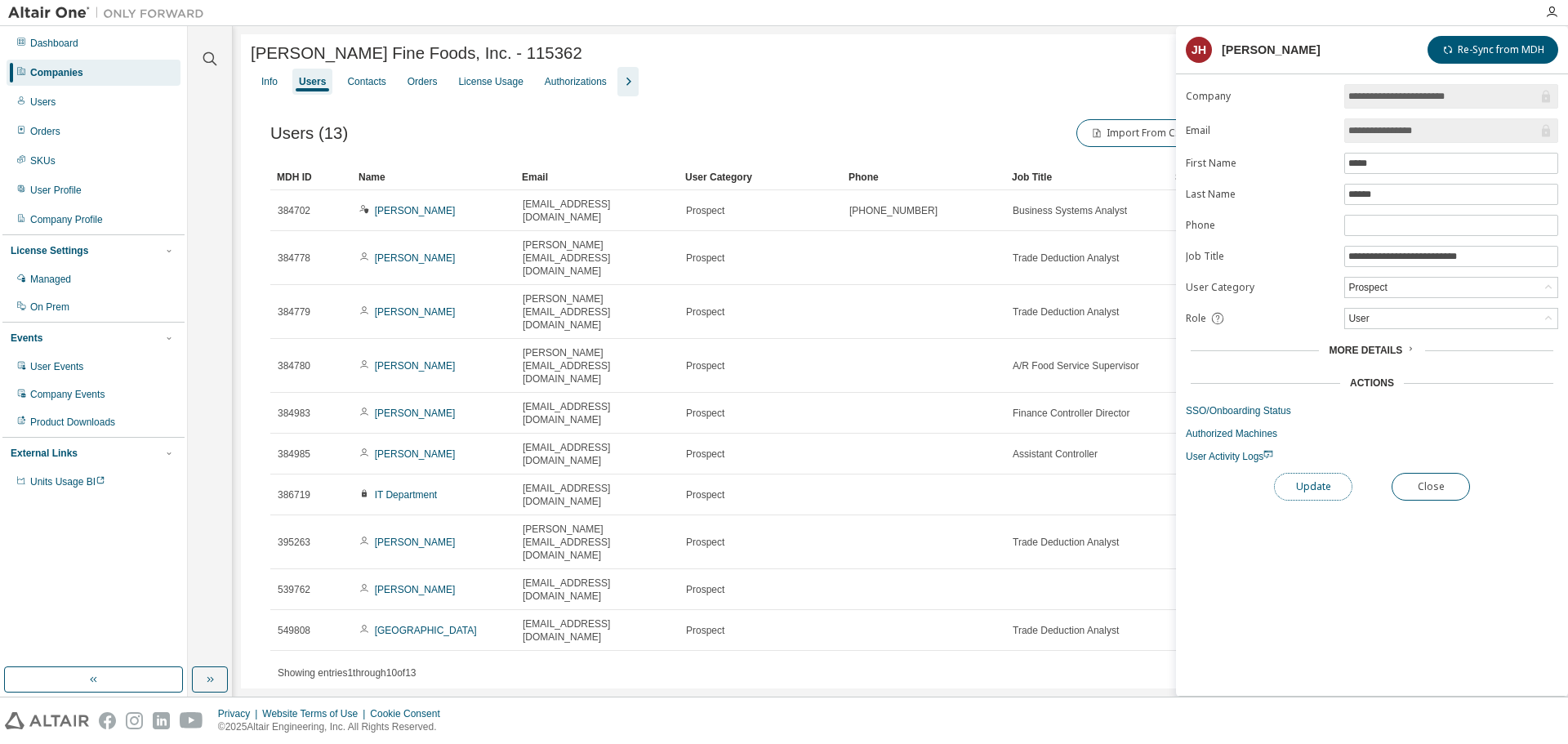
click at [1307, 483] on button "Update" at bounding box center [1313, 487] width 78 height 28
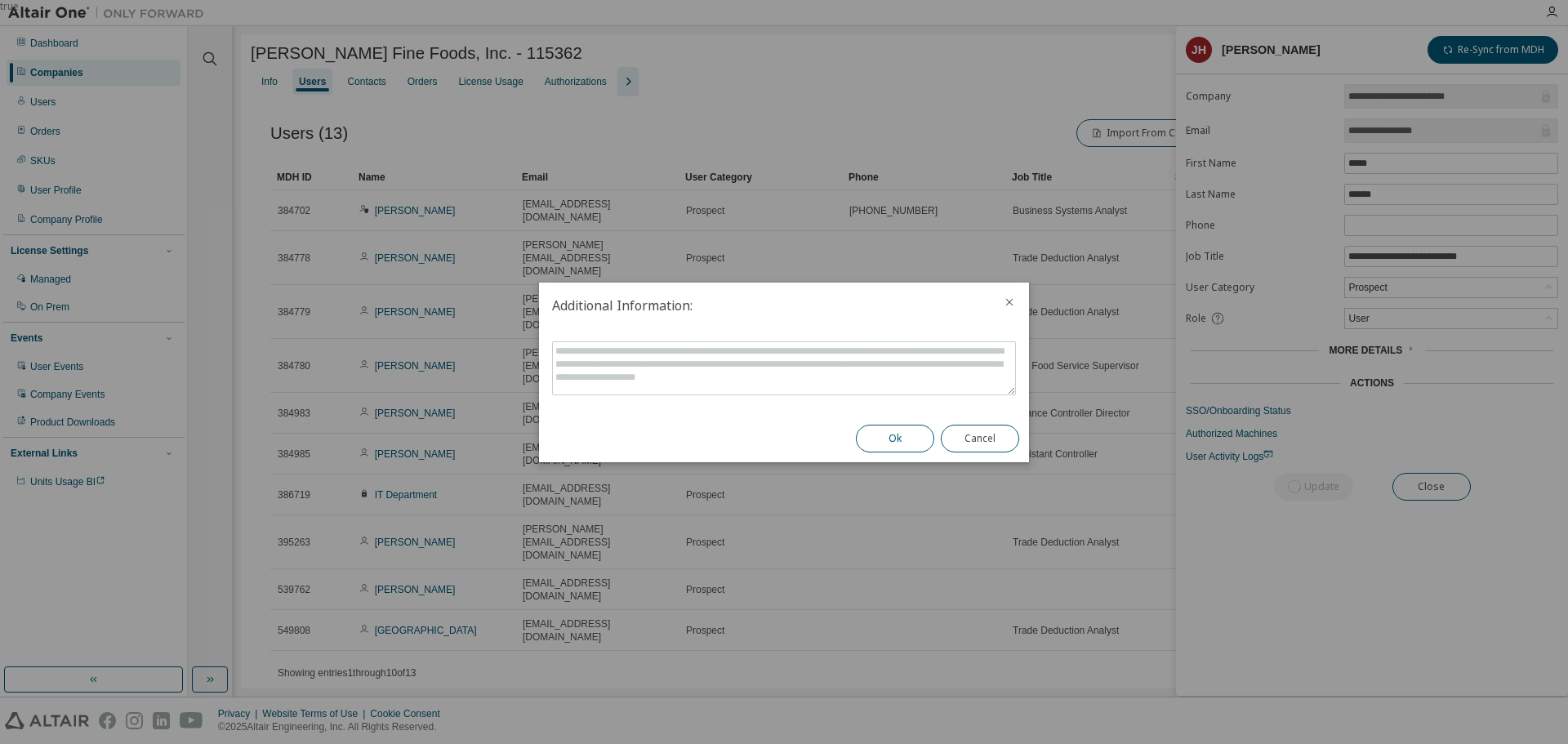
click at [916, 442] on button "Ok" at bounding box center [894, 439] width 78 height 28
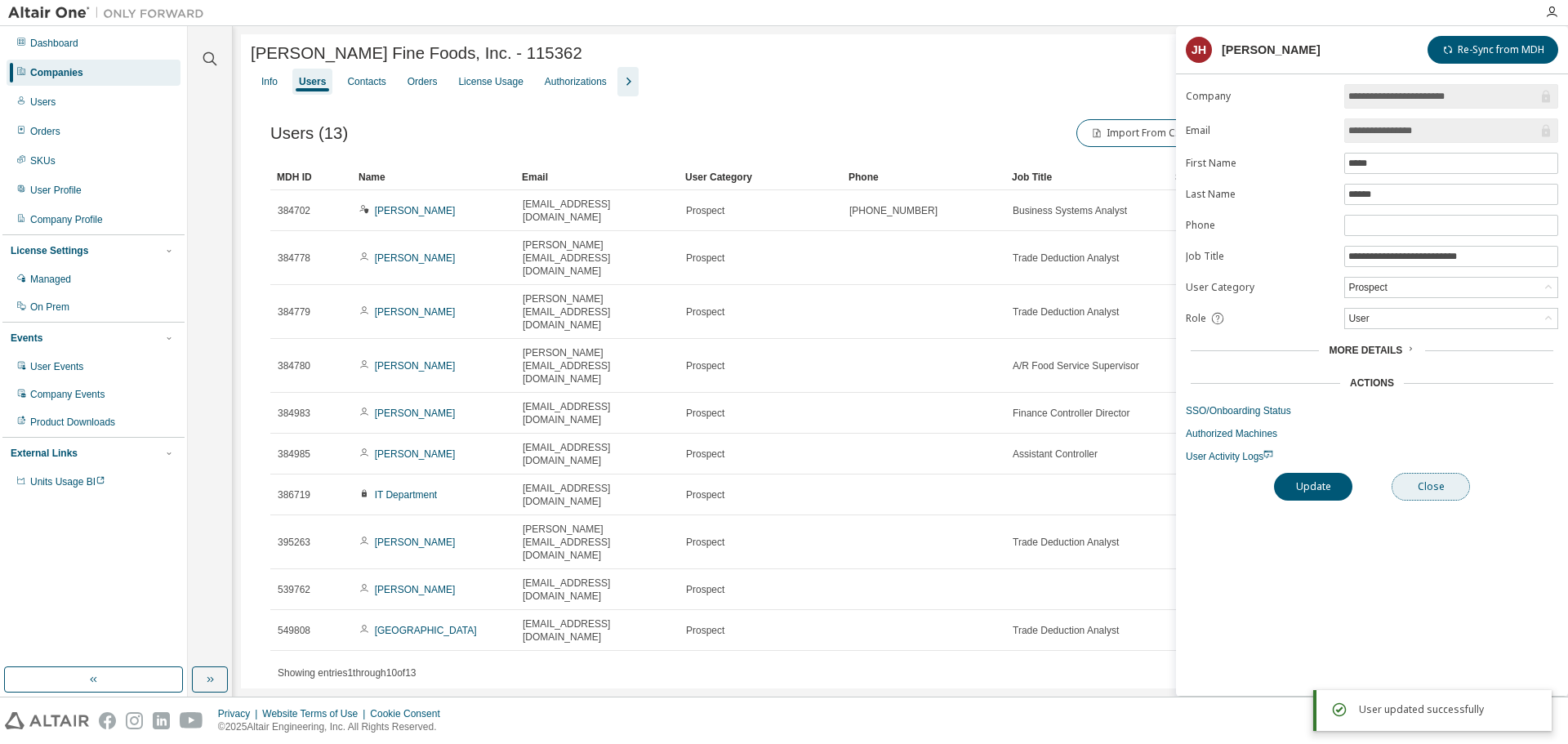
click at [1432, 488] on button "Close" at bounding box center [1430, 487] width 78 height 28
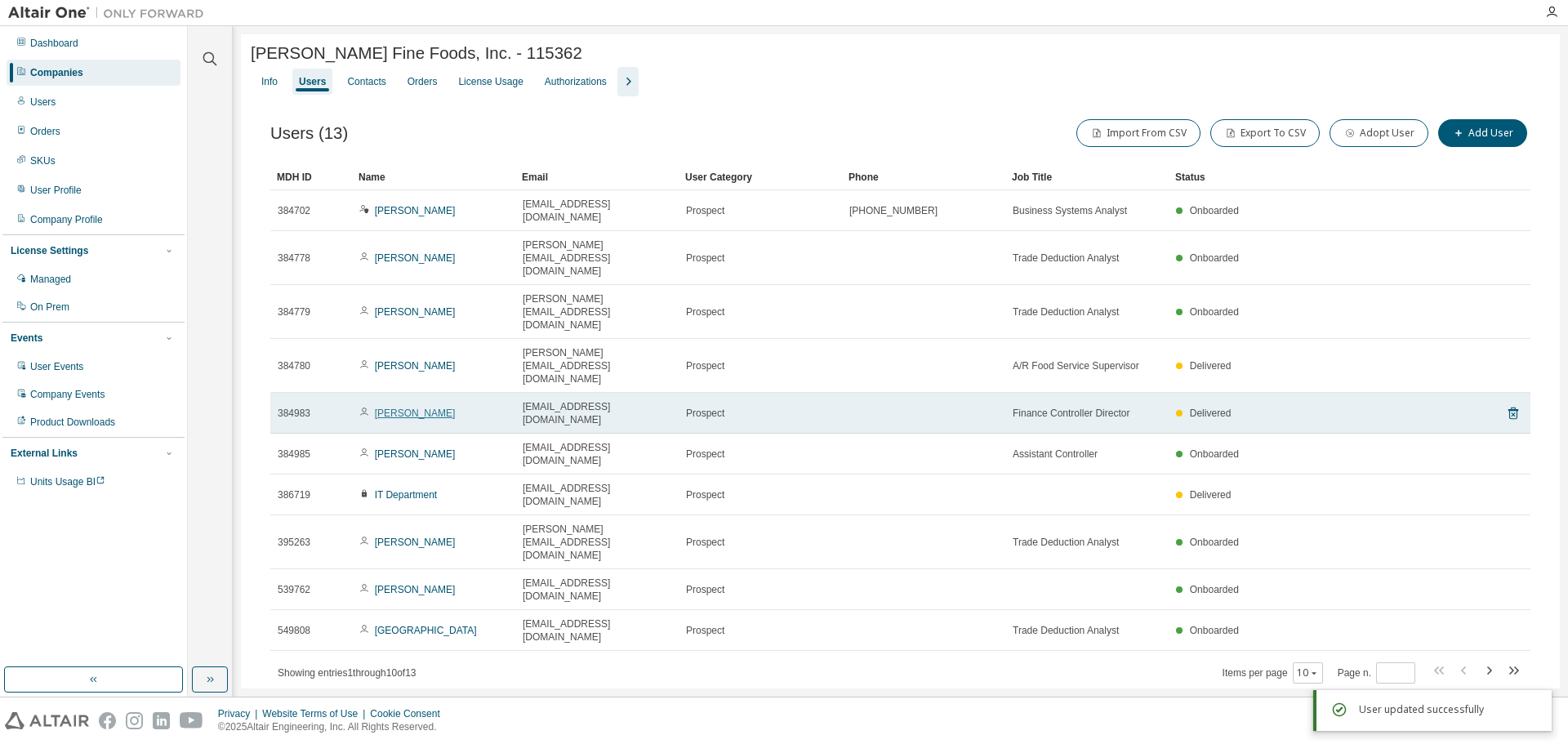
click at [411, 407] on link "Chimene Gowen" at bounding box center [415, 413] width 80 height 11
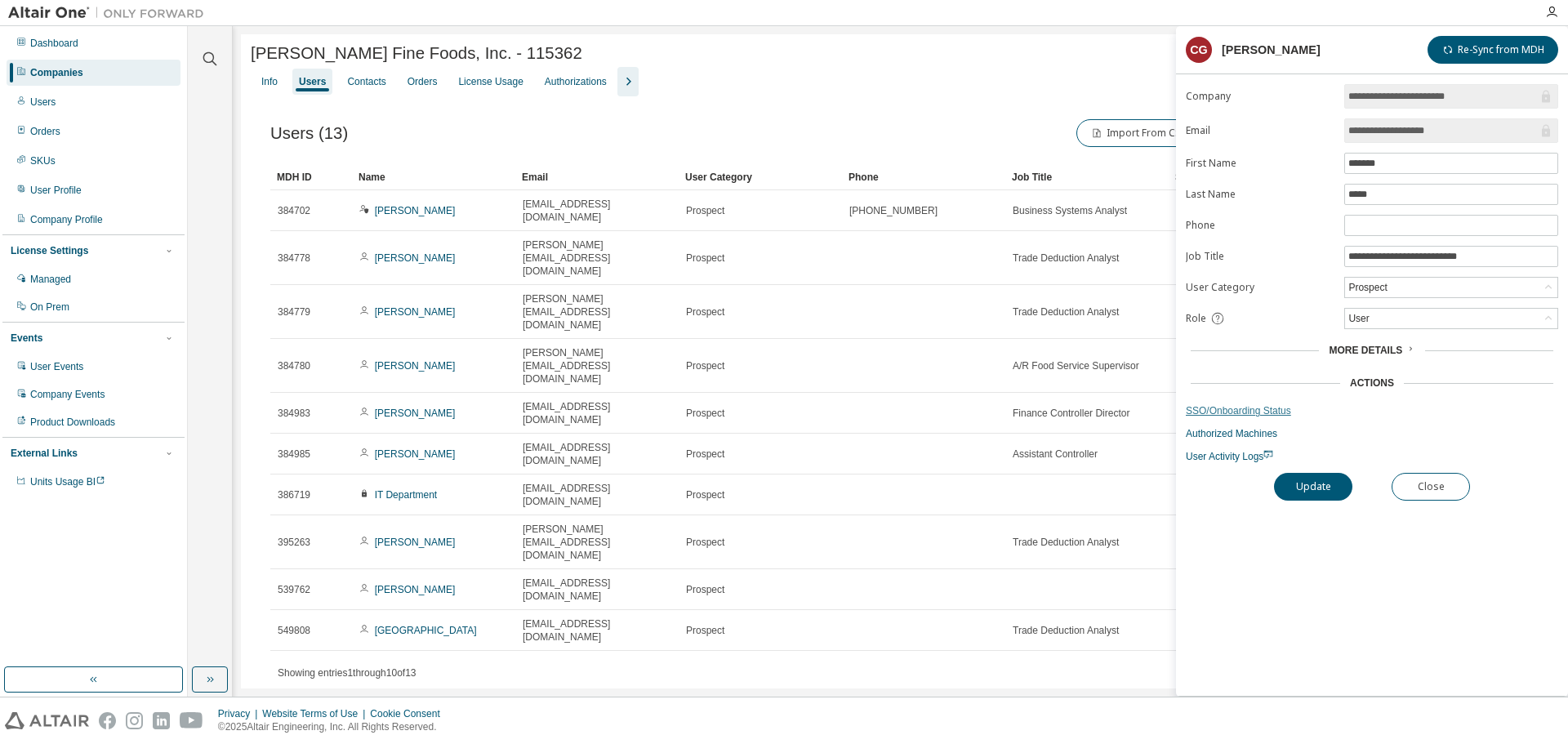
click at [1215, 407] on link "SSO/Onboarding Status" at bounding box center [1372, 411] width 372 height 13
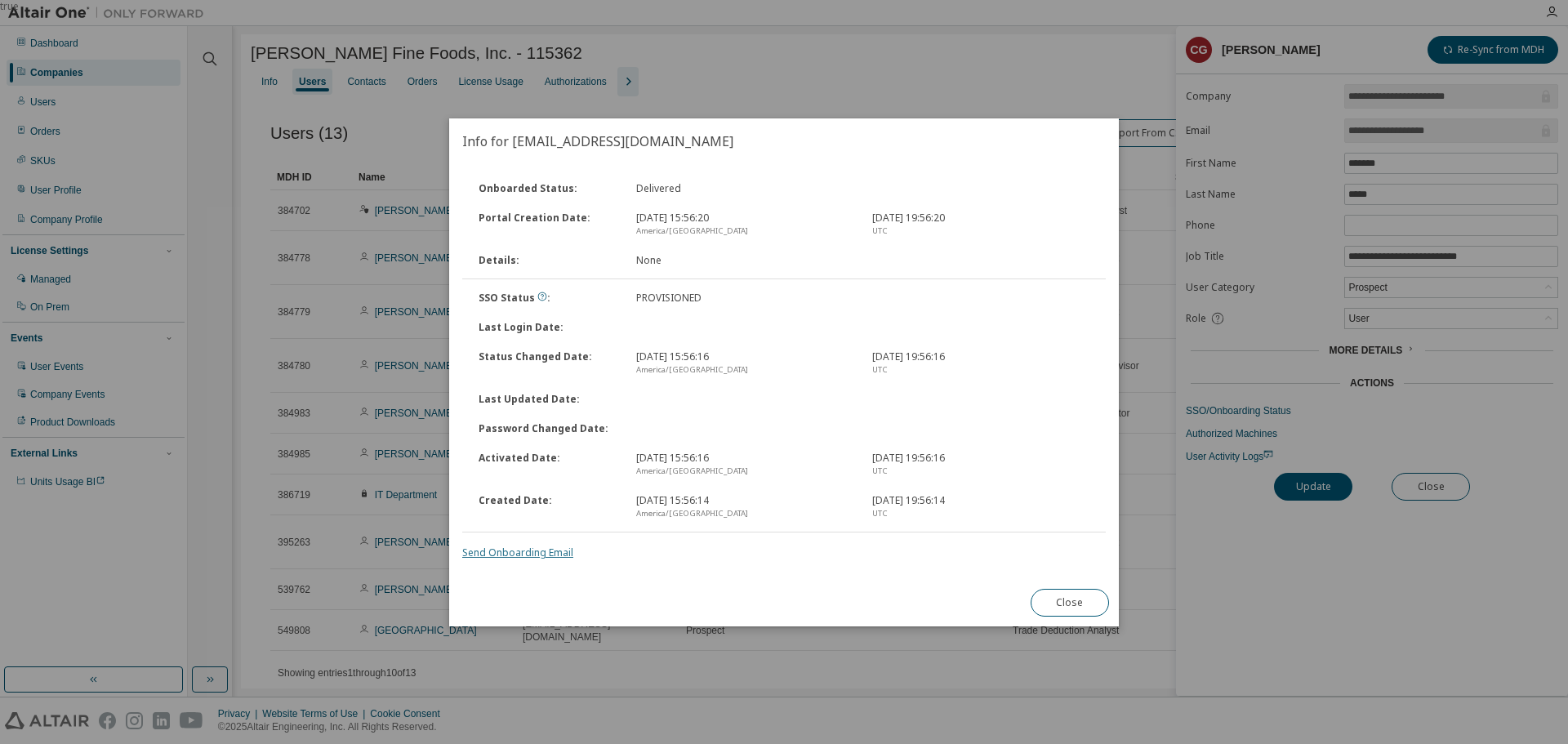
click at [524, 556] on link "Send Onboarding Email" at bounding box center [517, 552] width 111 height 14
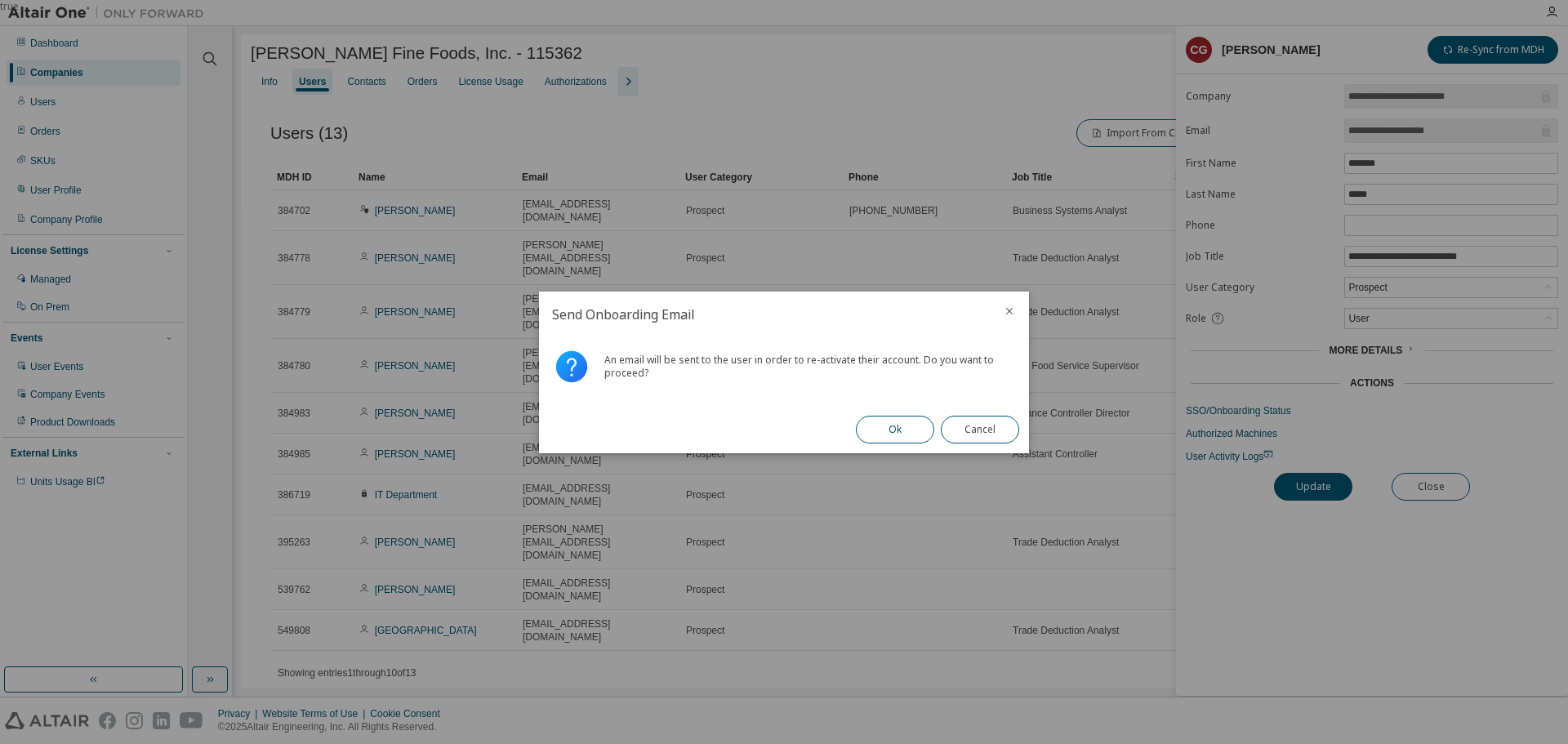
click at [885, 424] on button "Ok" at bounding box center [894, 429] width 78 height 28
click at [959, 435] on button "Close" at bounding box center [980, 429] width 78 height 28
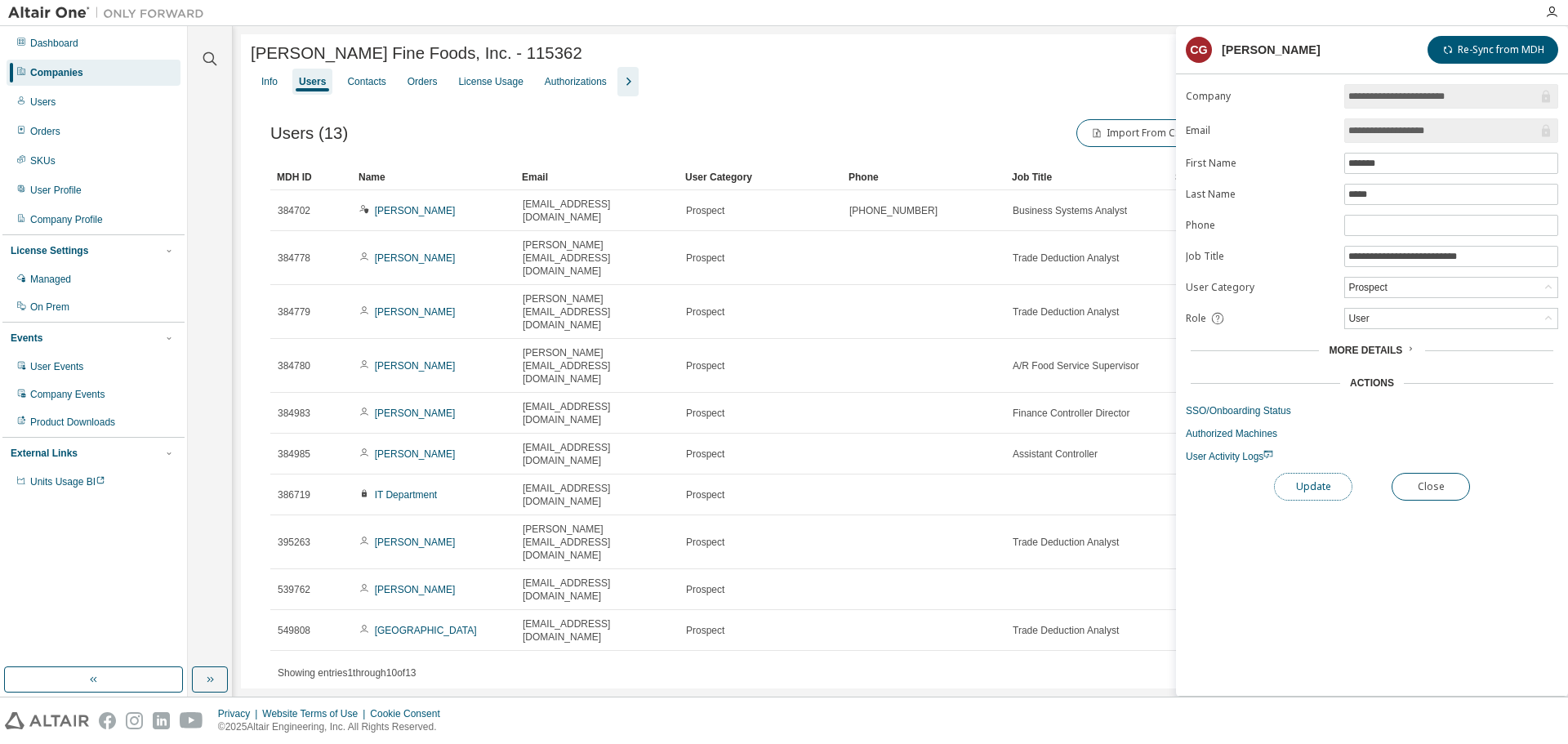
click at [1302, 485] on button "Update" at bounding box center [1313, 487] width 78 height 28
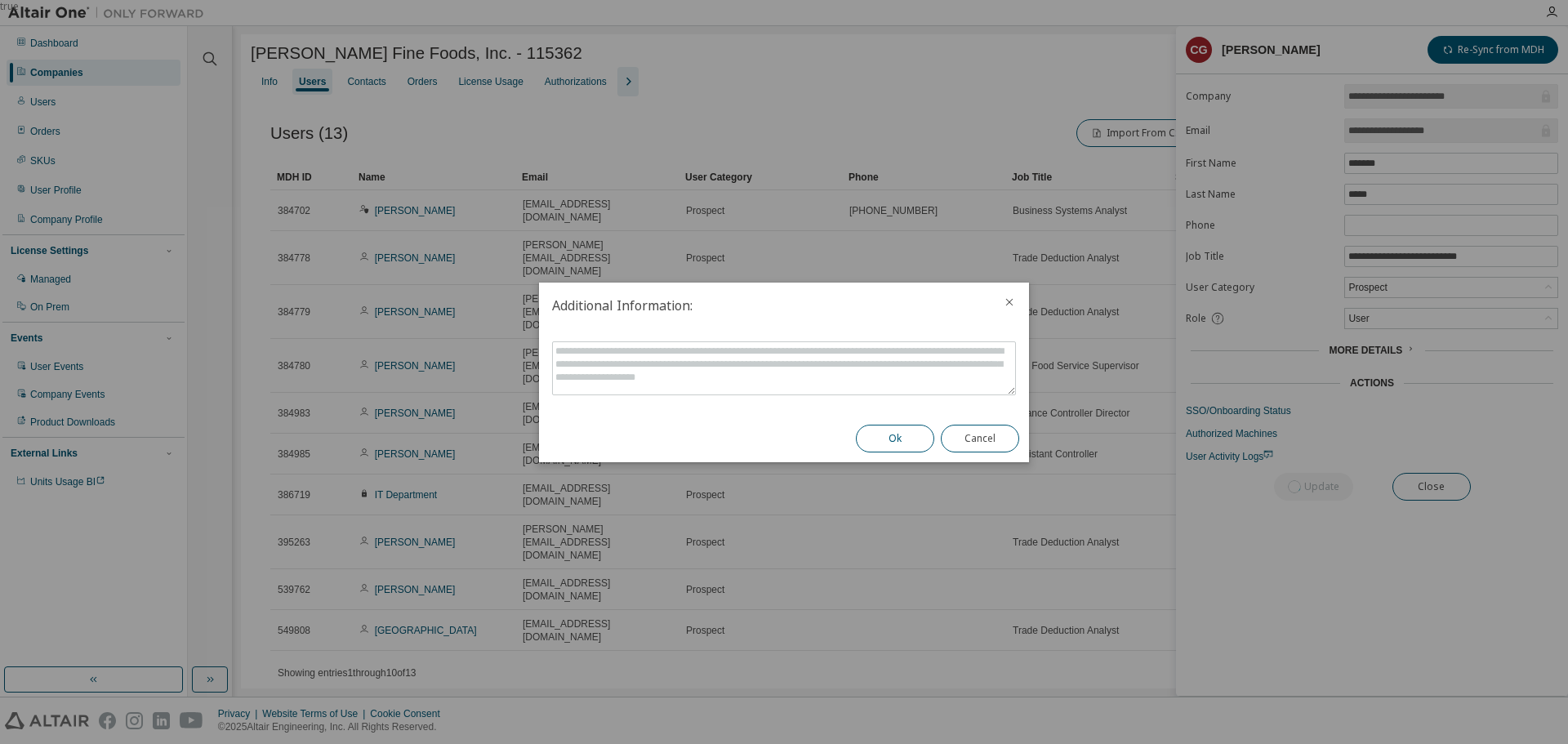
click at [906, 448] on button "Ok" at bounding box center [894, 439] width 78 height 28
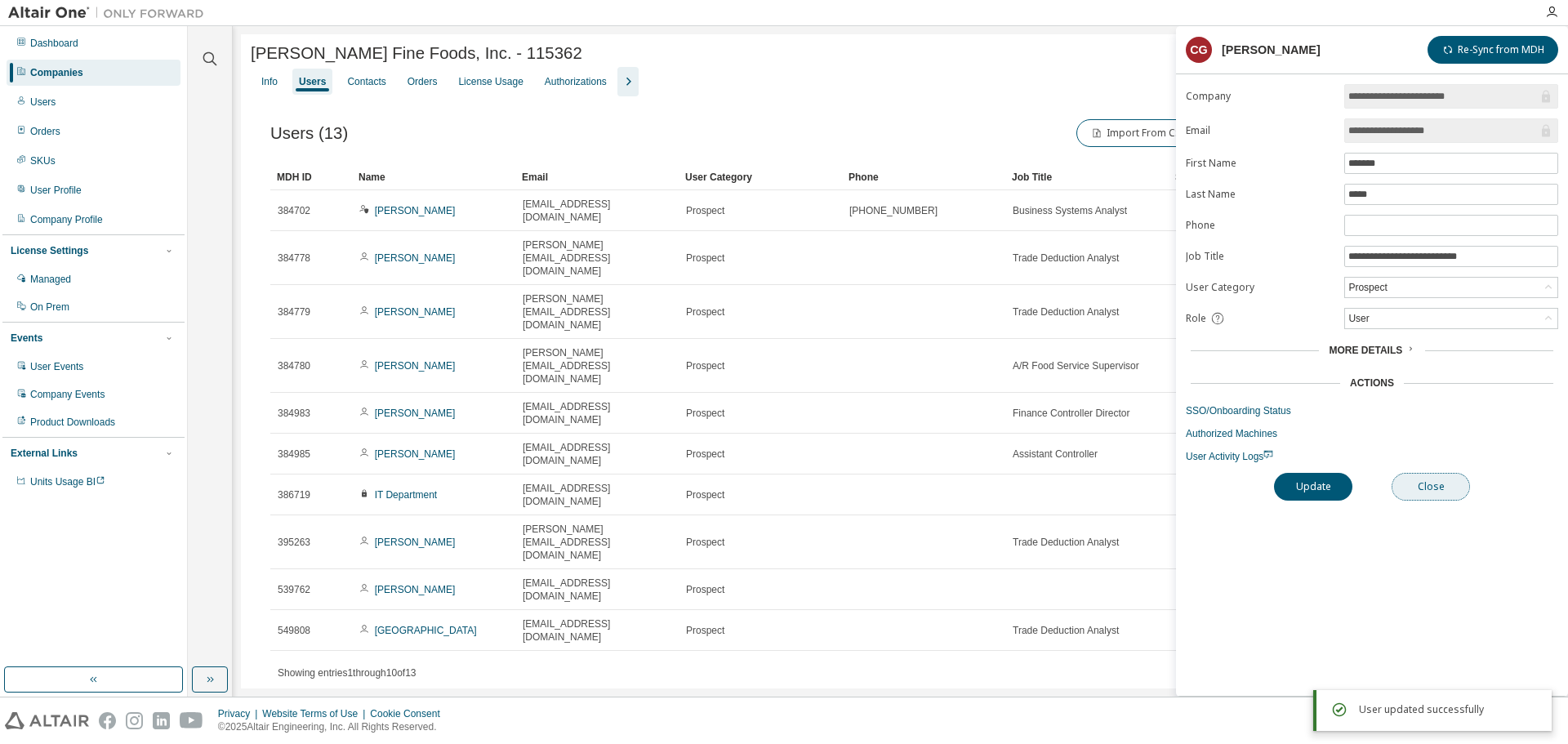
click at [1442, 493] on button "Close" at bounding box center [1430, 487] width 78 height 28
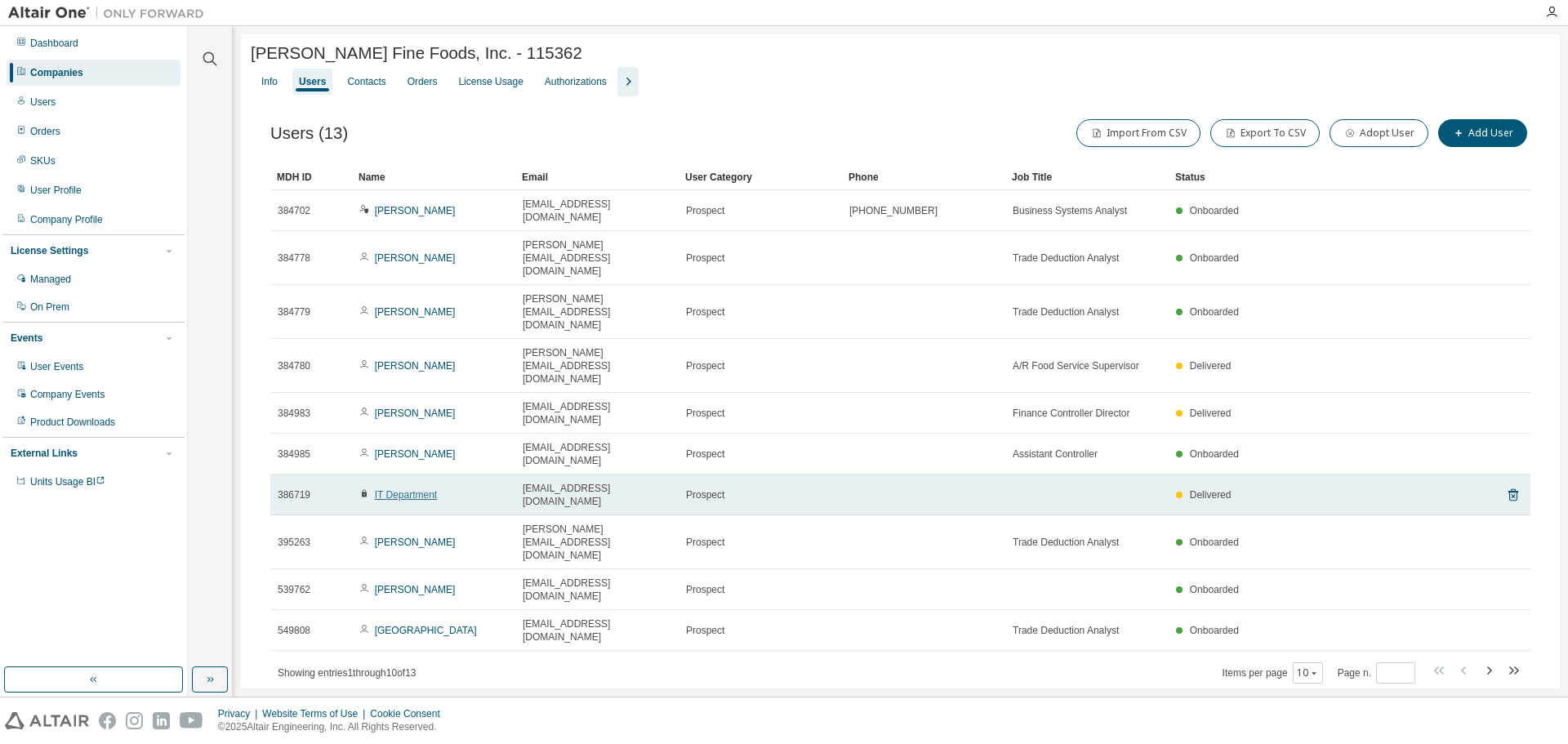
click at [412, 489] on link "IT Department" at bounding box center [406, 495] width 62 height 11
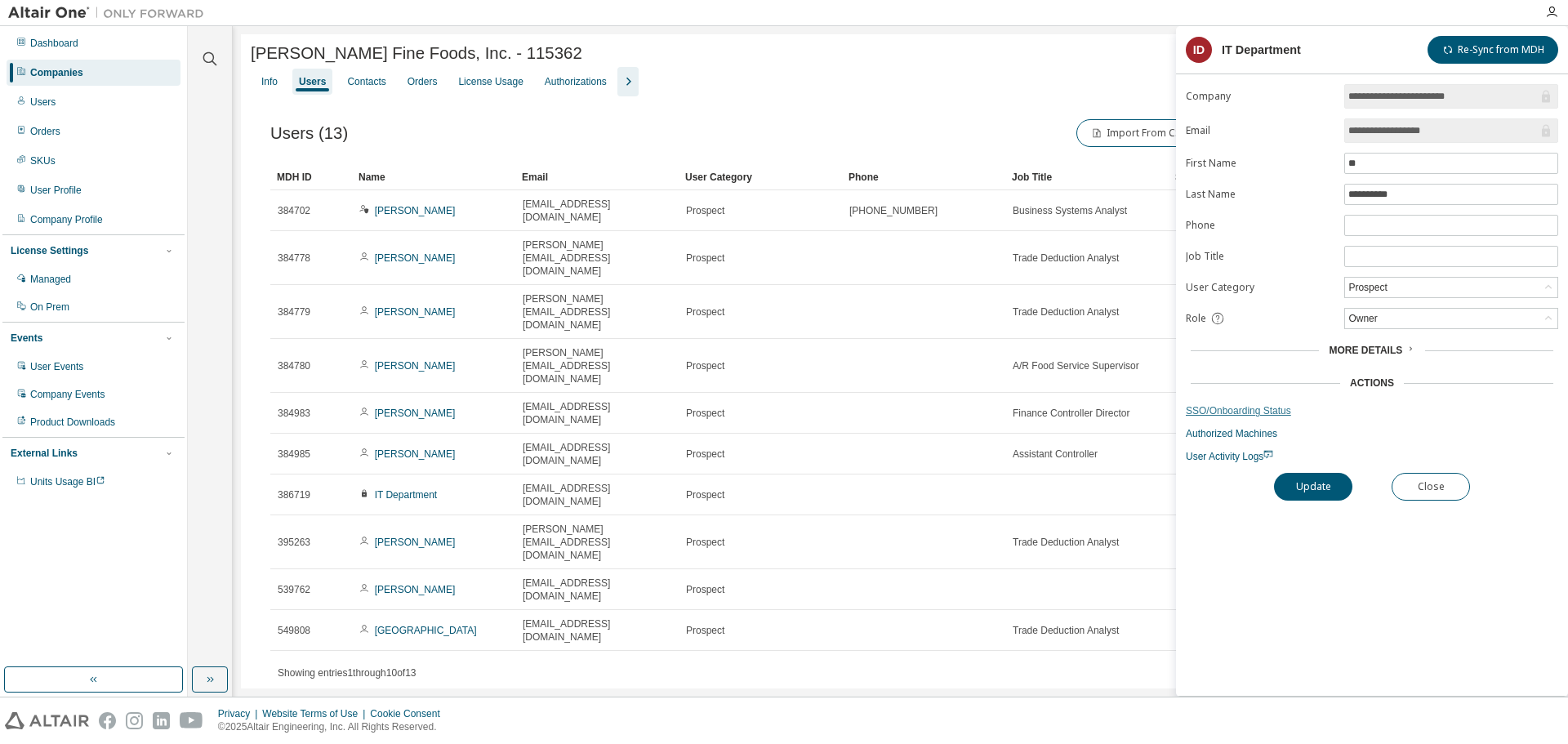
click at [1265, 411] on link "SSO/Onboarding Status" at bounding box center [1372, 411] width 372 height 13
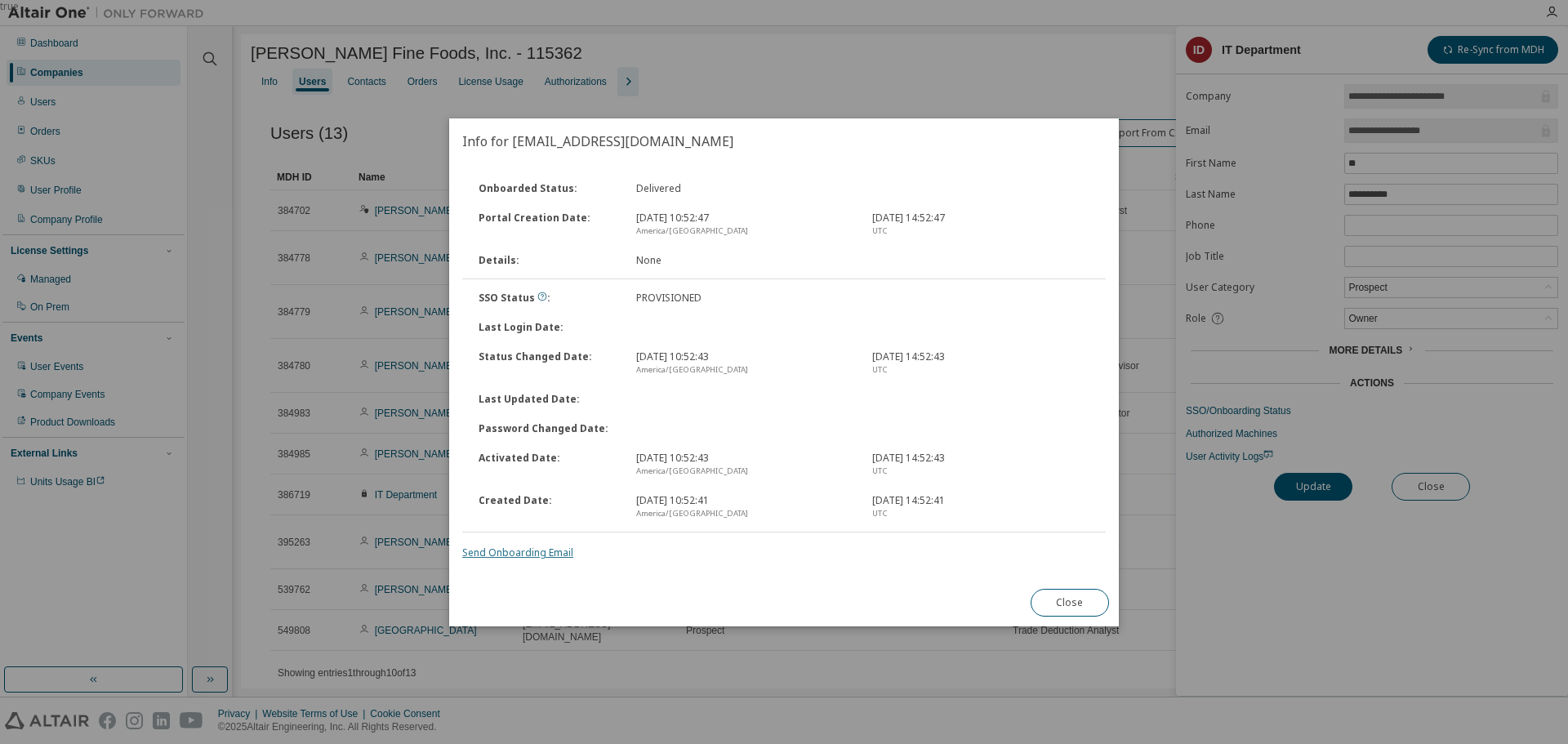
click at [511, 553] on link "Send Onboarding Email" at bounding box center [517, 552] width 111 height 14
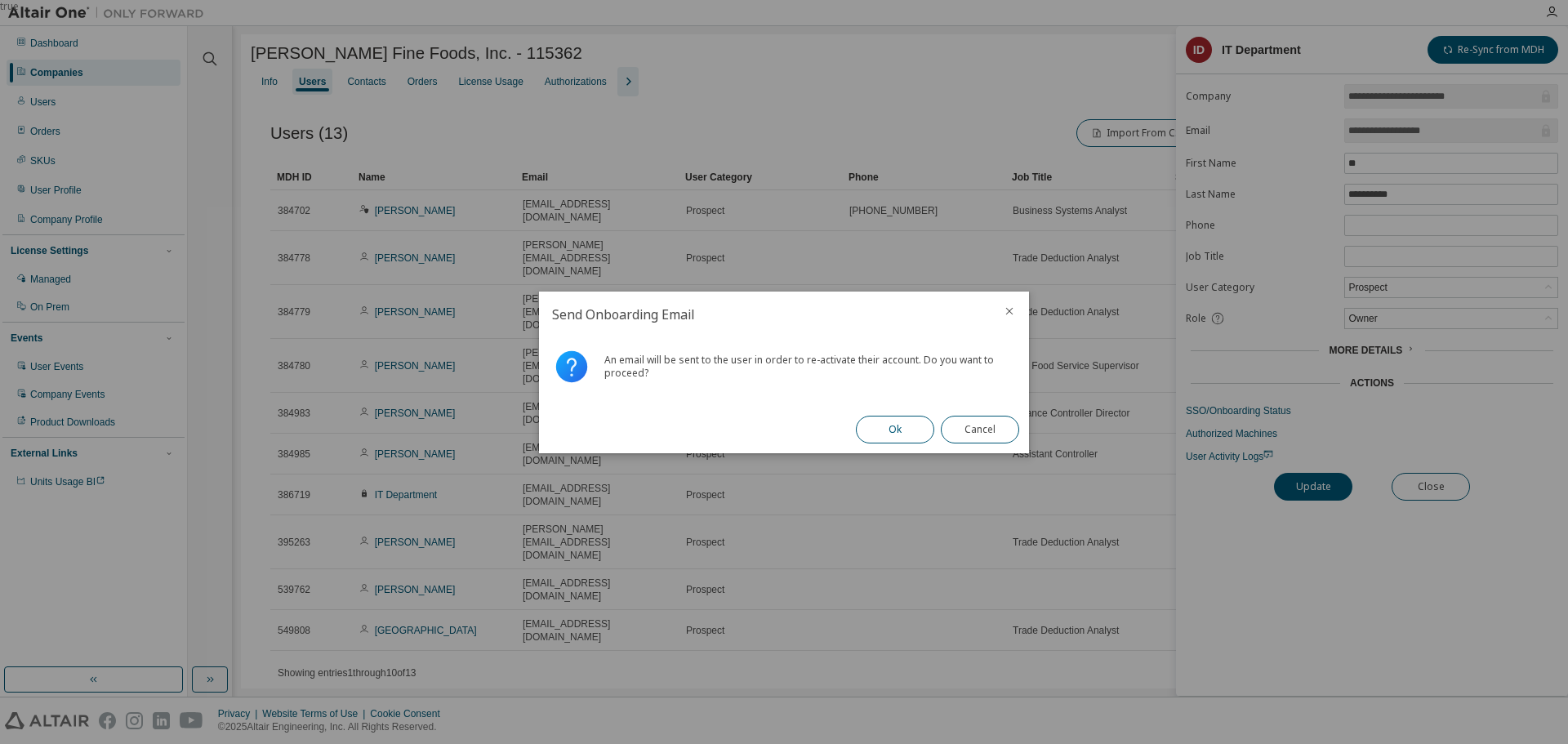
click at [884, 426] on button "Ok" at bounding box center [894, 429] width 78 height 28
click at [990, 427] on button "Close" at bounding box center [980, 429] width 78 height 28
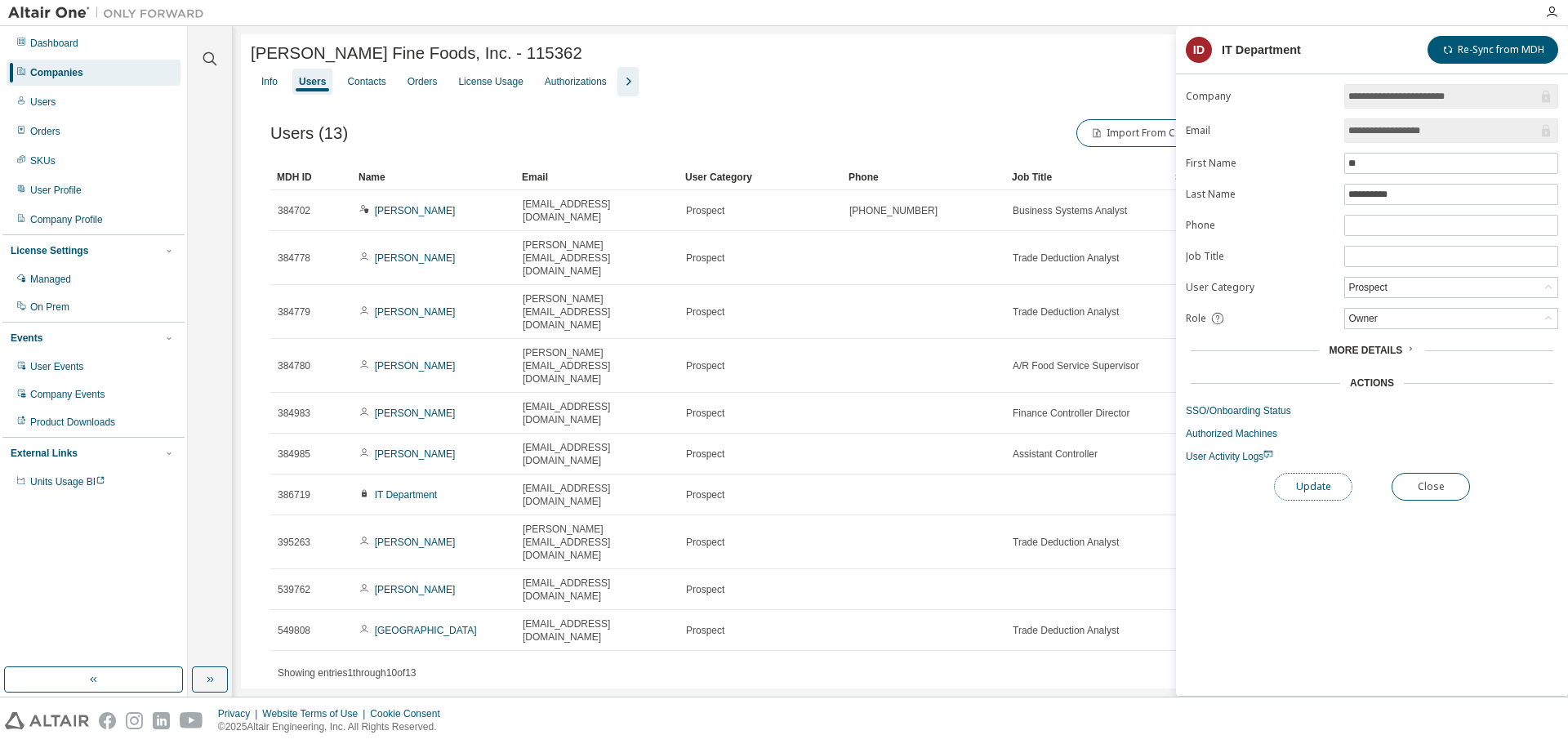
click at [1316, 487] on button "Update" at bounding box center [1313, 487] width 78 height 28
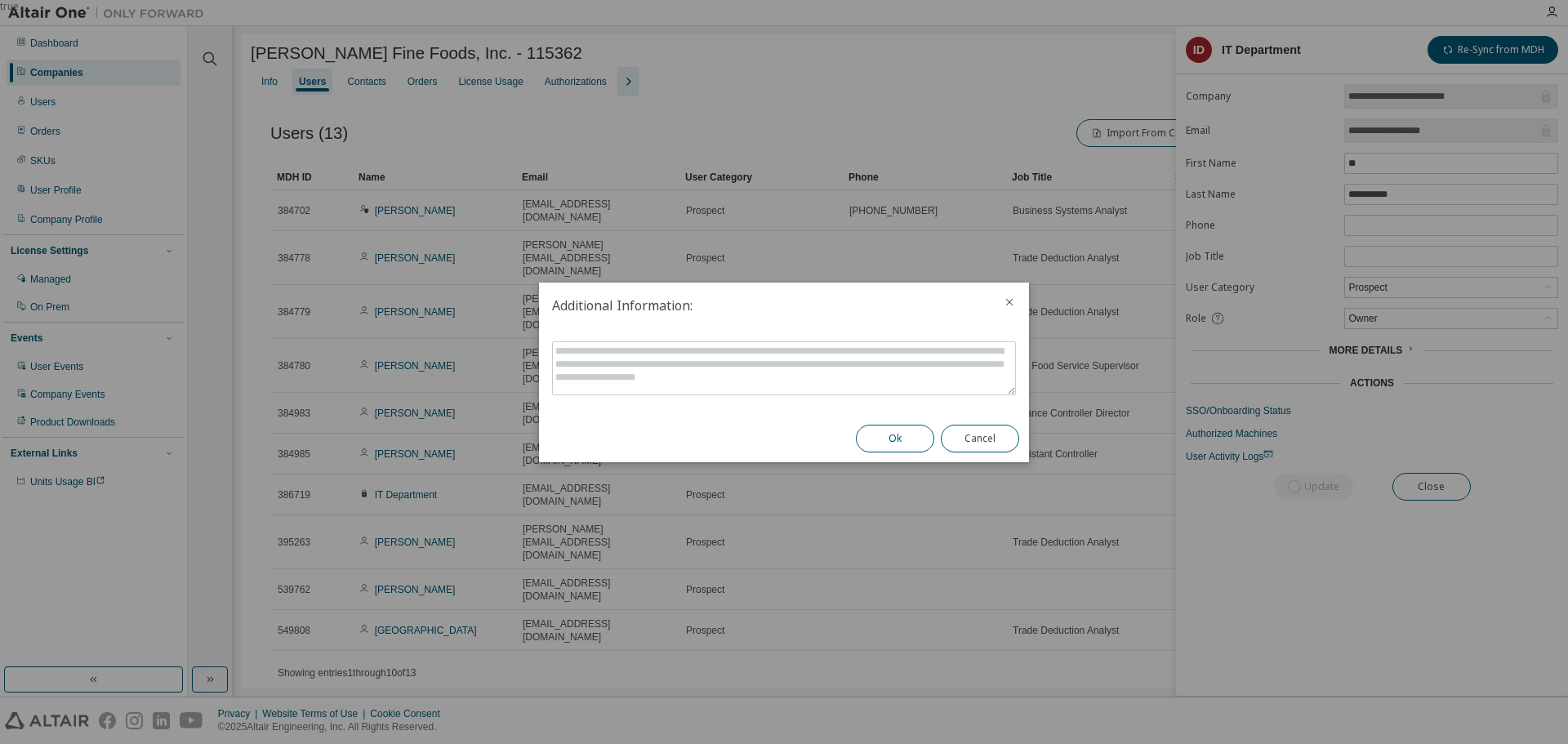
click at [882, 443] on button "Ok" at bounding box center [894, 439] width 78 height 28
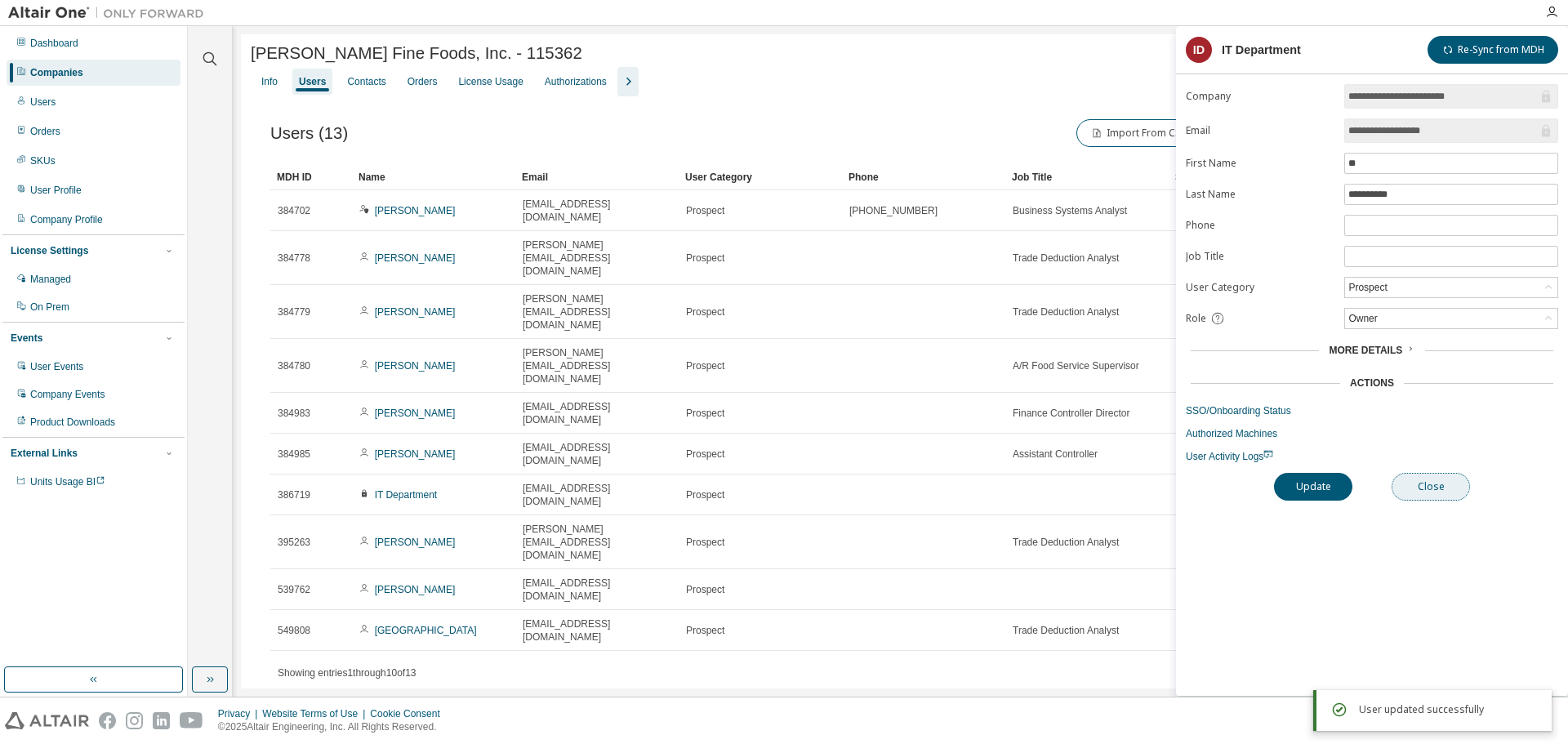
click at [1444, 491] on button "Close" at bounding box center [1430, 487] width 78 height 28
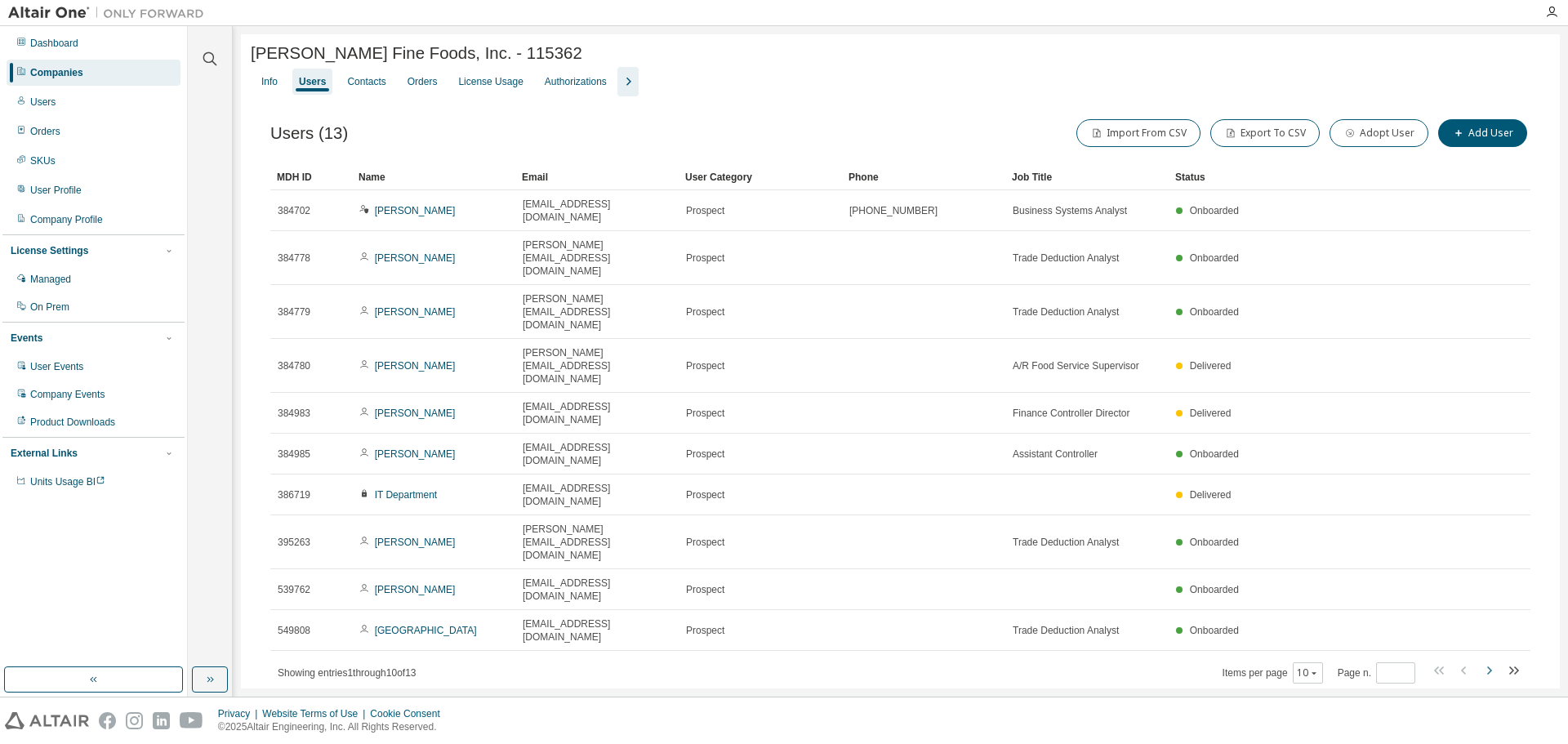
click at [1492, 666] on icon "button" at bounding box center [1490, 670] width 5 height 8
type input "*"
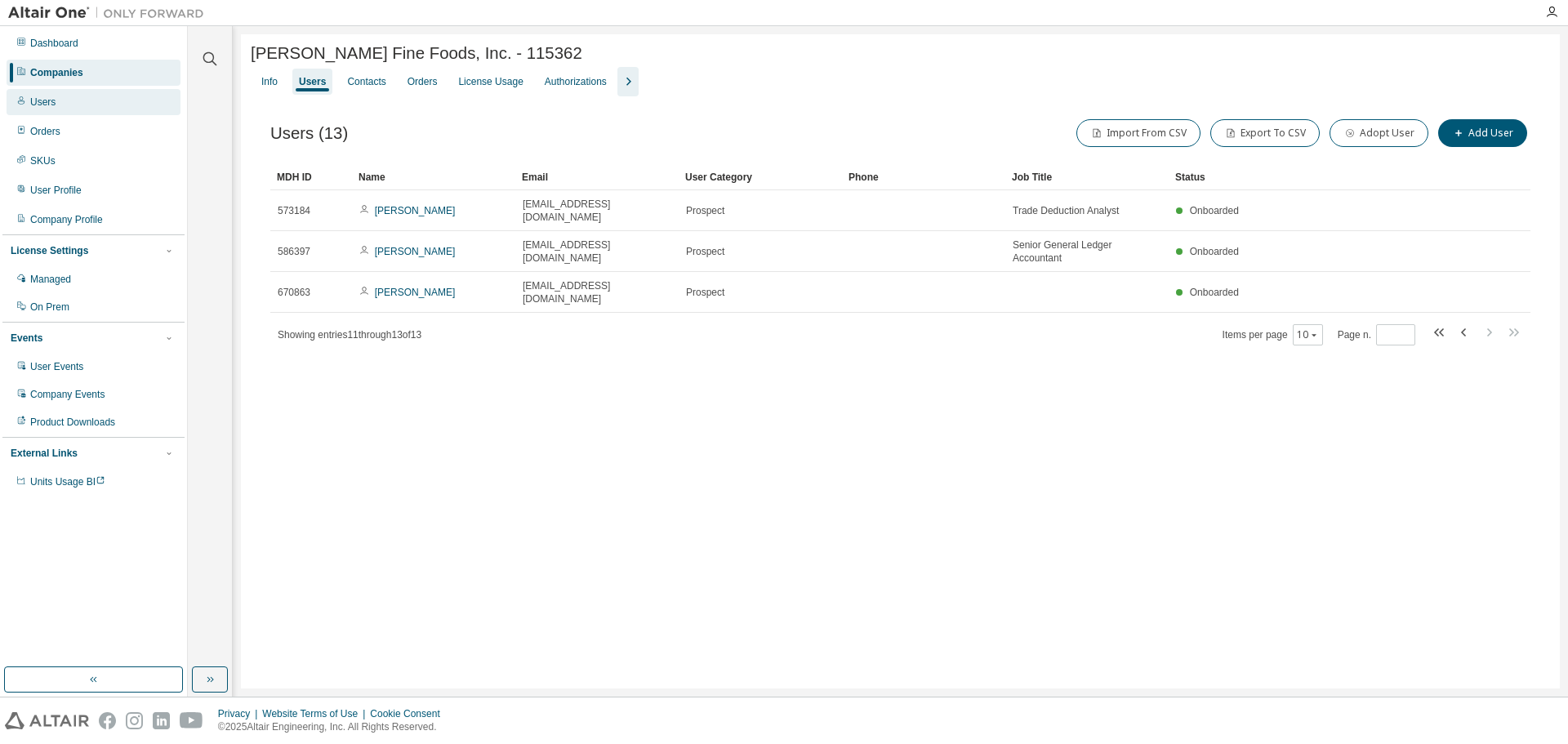
click at [77, 97] on div "Users" at bounding box center [94, 102] width 174 height 26
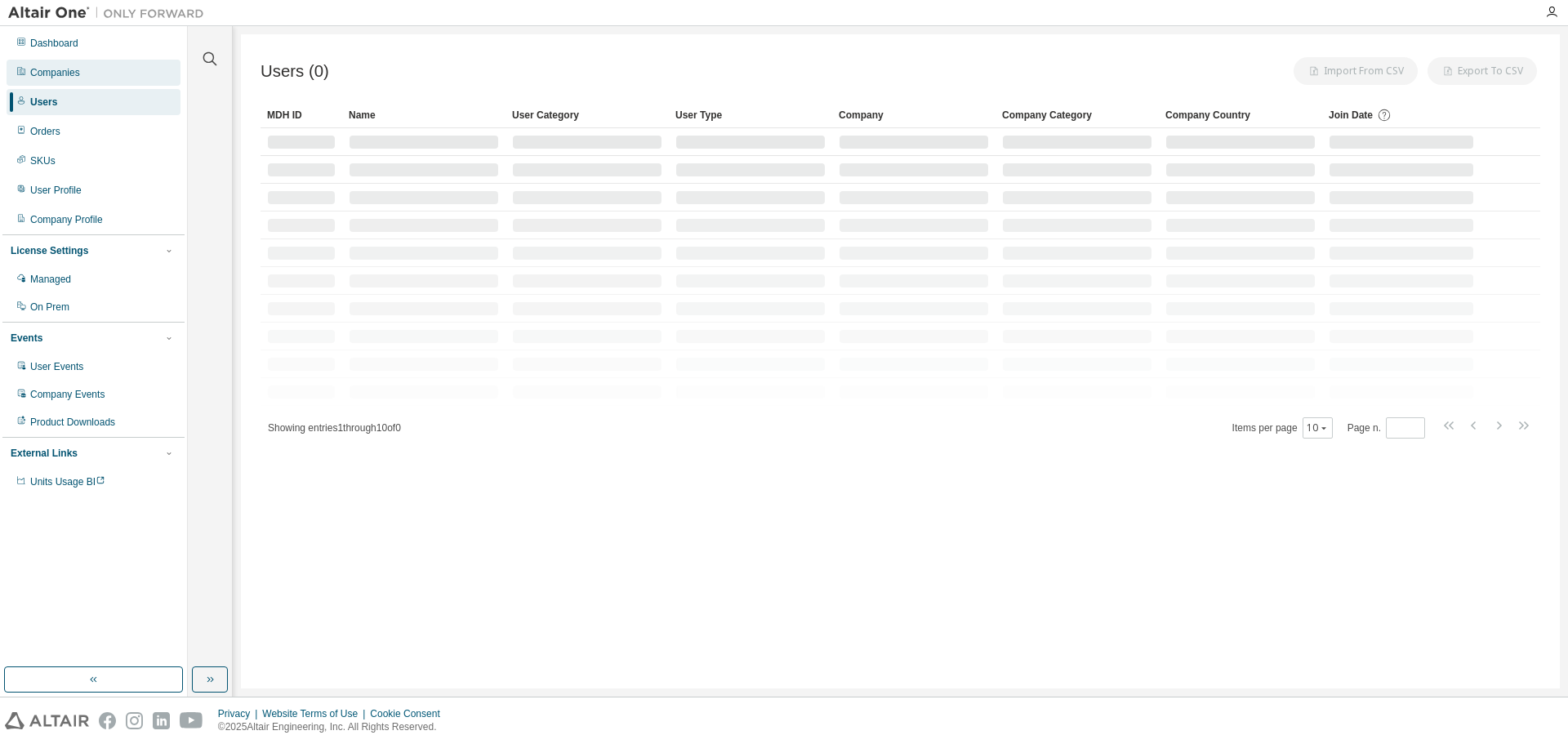
click at [87, 72] on div "Companies" at bounding box center [94, 73] width 174 height 26
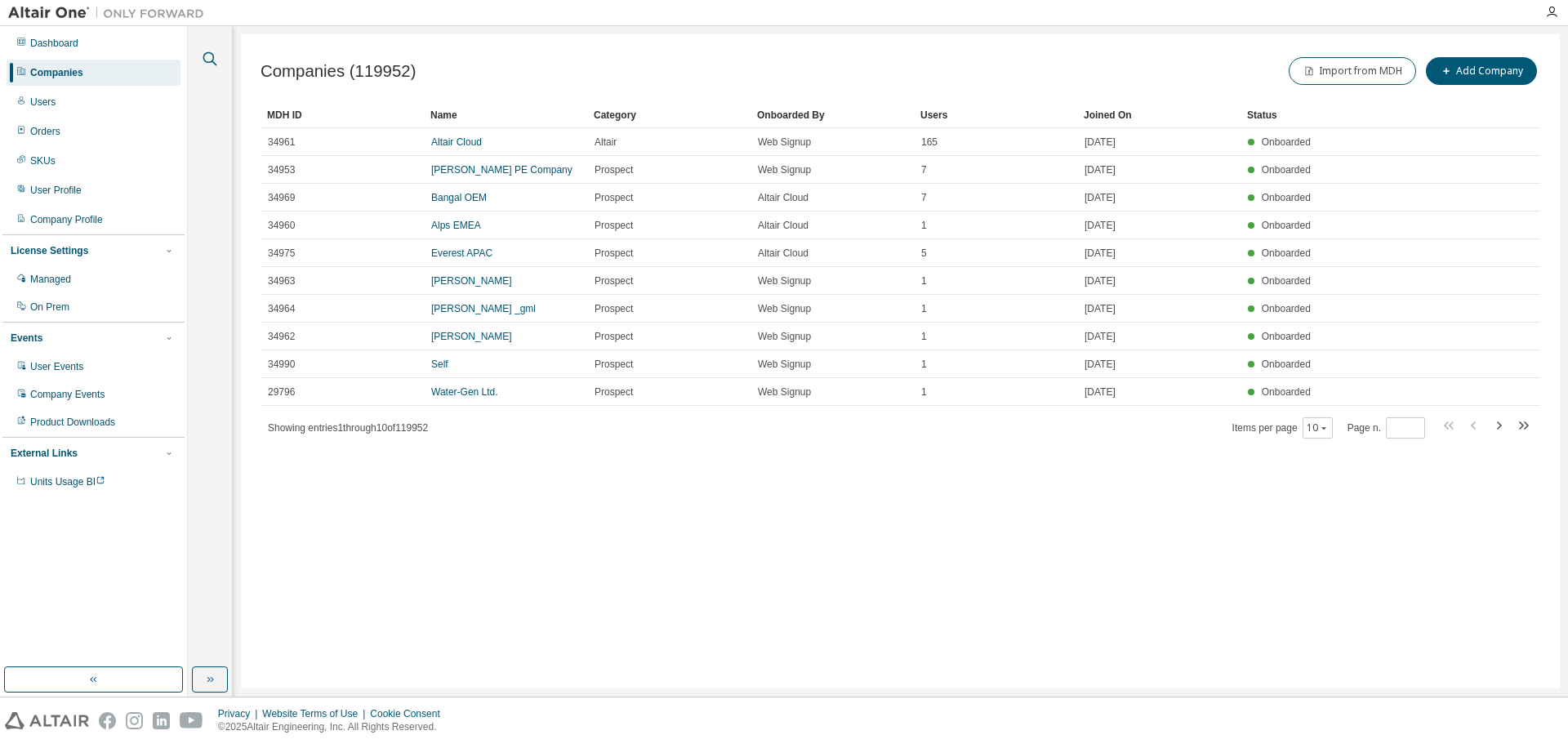
click at [214, 52] on icon "button" at bounding box center [210, 59] width 20 height 20
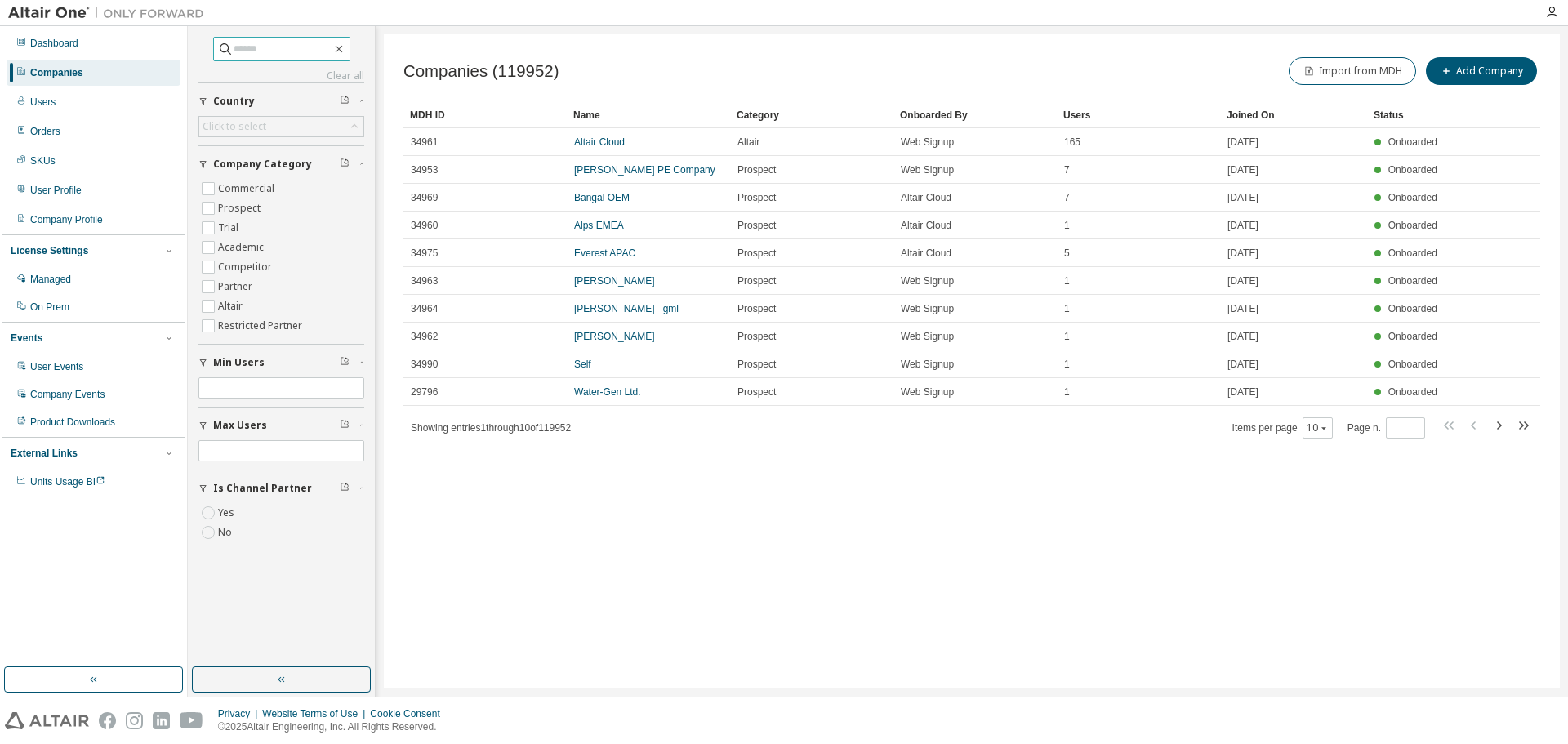
click at [264, 46] on input "text" at bounding box center [282, 49] width 98 height 16
paste input "**********"
type input "**********"
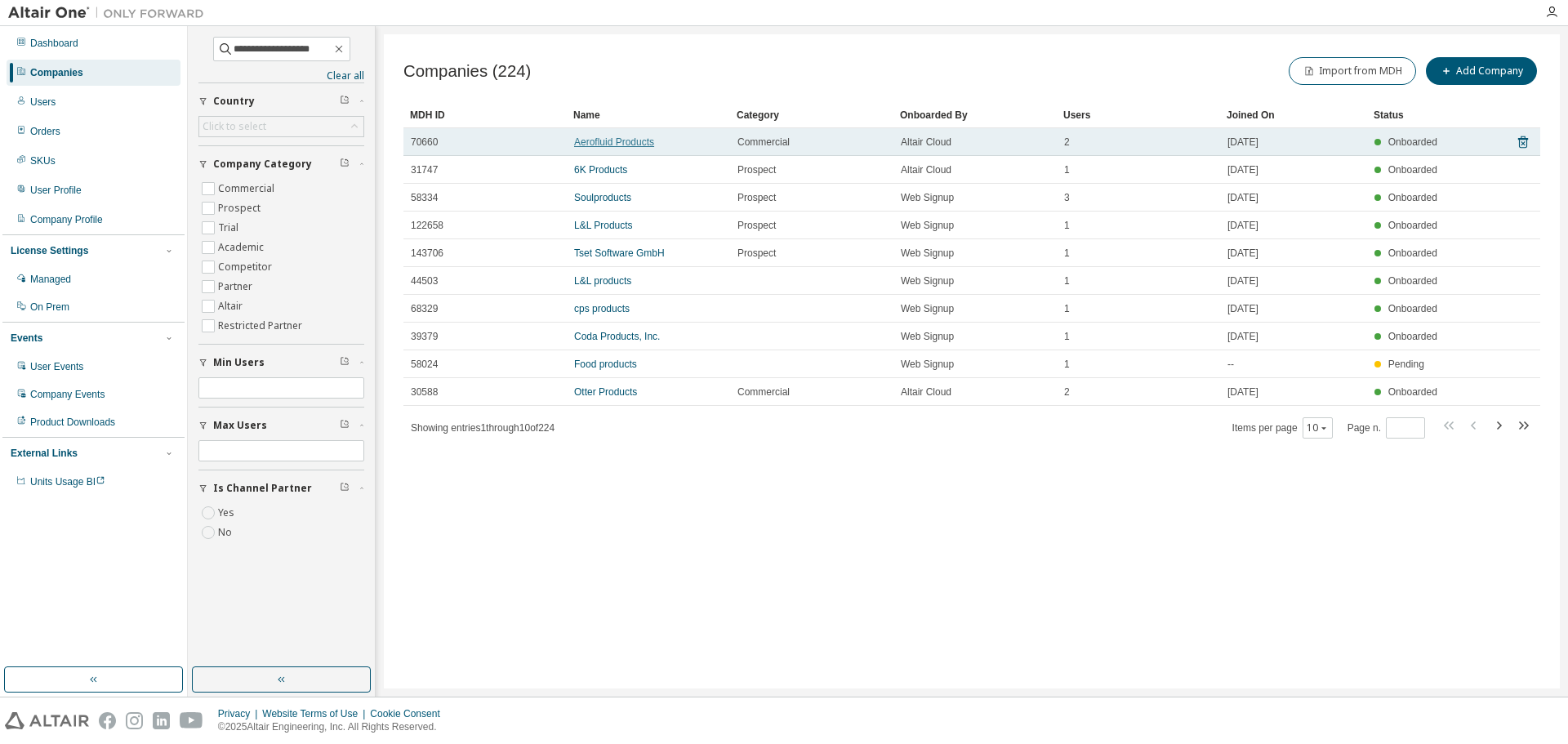
click at [618, 145] on link "Aerofluid Products" at bounding box center [614, 142] width 80 height 11
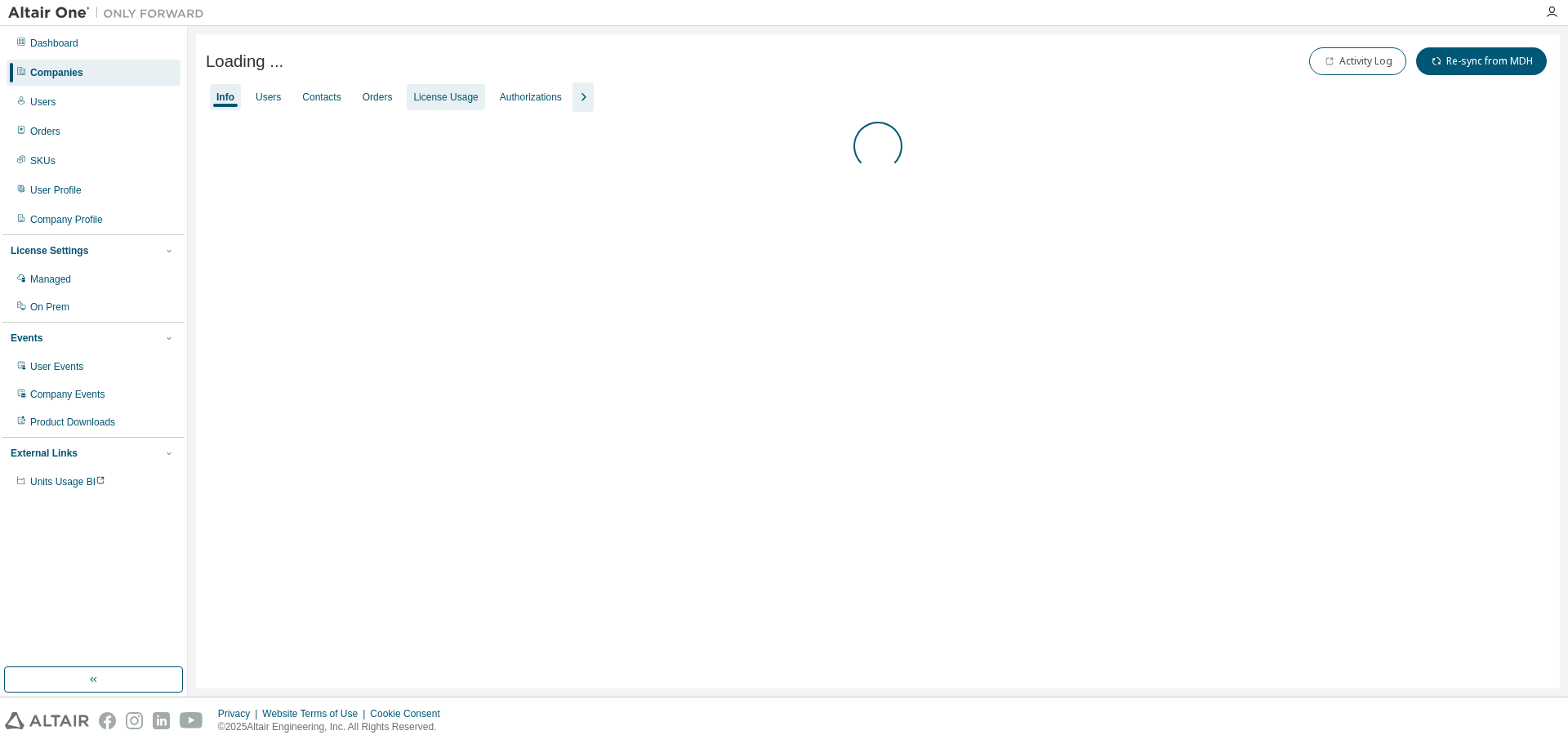
click at [444, 99] on div "License Usage" at bounding box center [445, 97] width 65 height 13
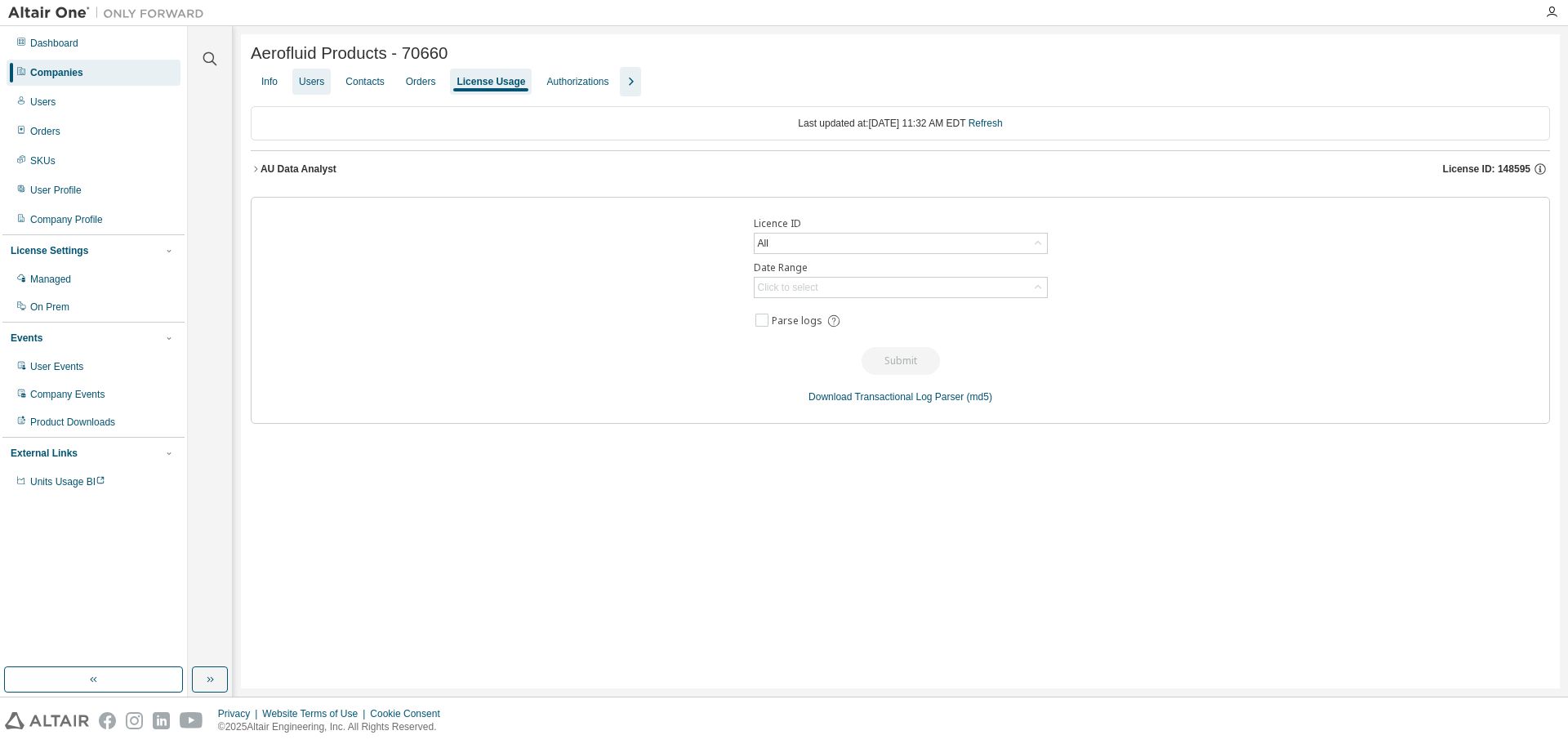
click at [320, 88] on div "Users" at bounding box center [311, 81] width 25 height 13
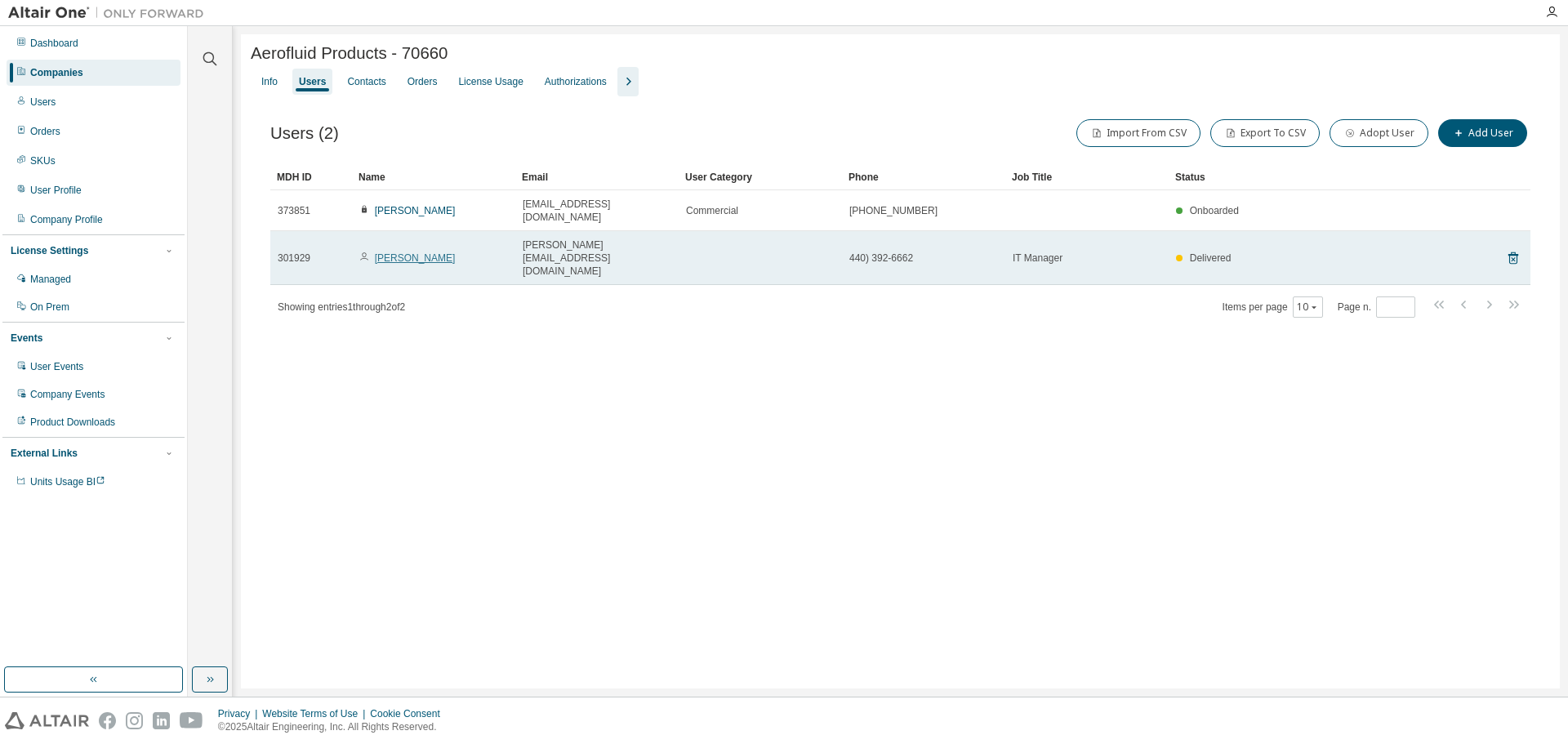
click at [383, 252] on link "Tim Horton" at bounding box center [415, 258] width 80 height 11
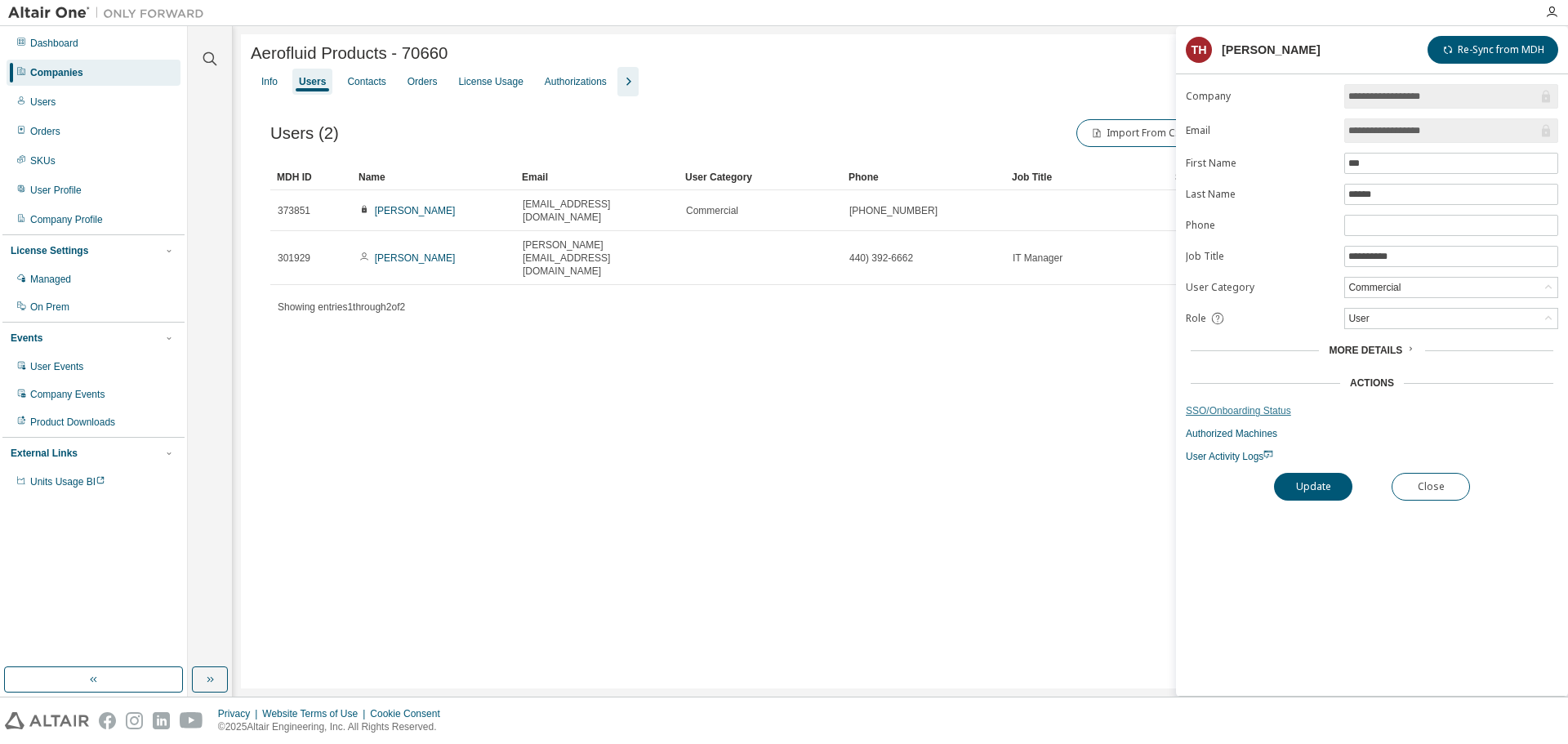
click at [1272, 404] on link "SSO/Onboarding Status" at bounding box center [1372, 411] width 372 height 13
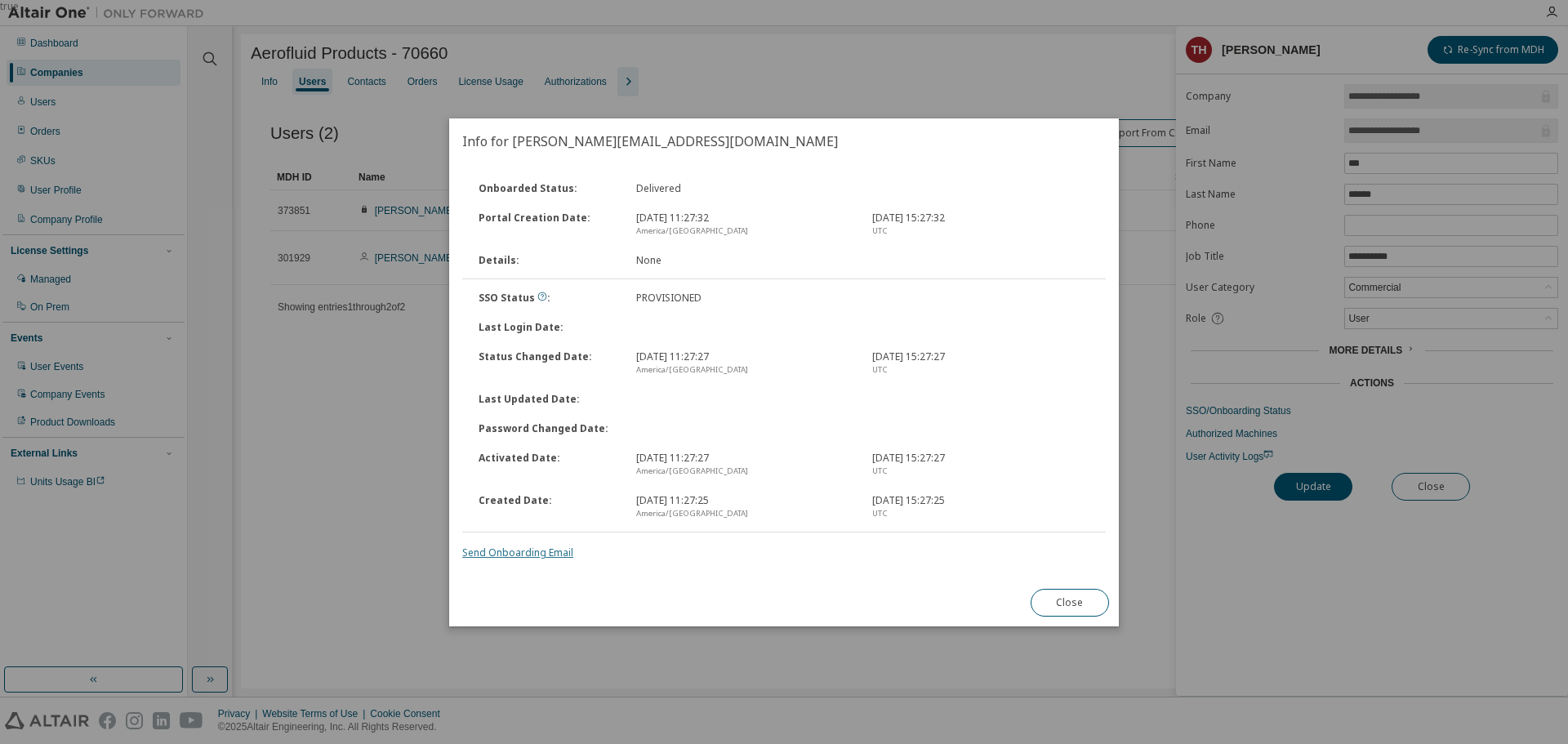
click at [483, 554] on link "Send Onboarding Email" at bounding box center [517, 552] width 111 height 14
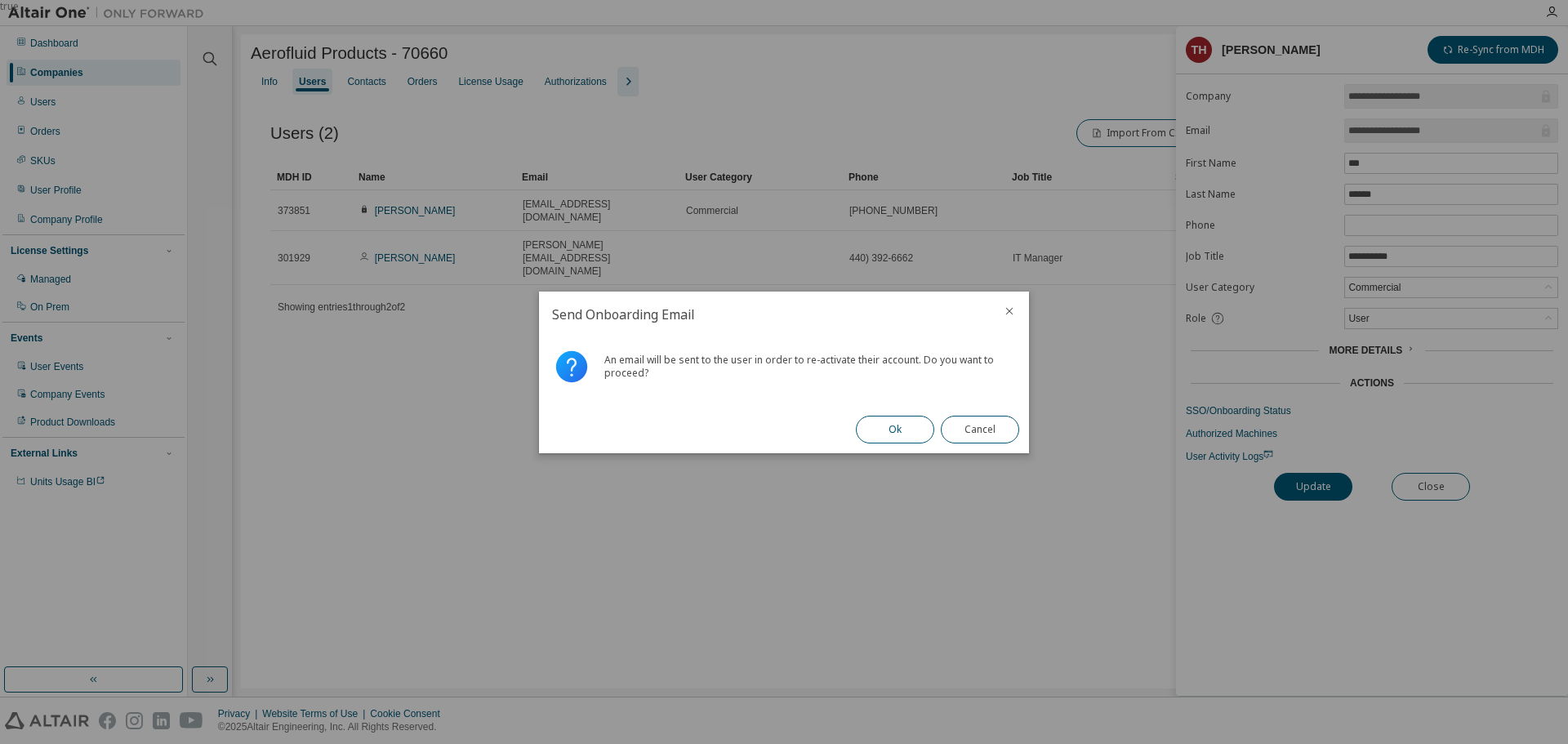
click at [872, 426] on button "Ok" at bounding box center [894, 429] width 78 height 28
click at [996, 430] on button "Close" at bounding box center [980, 429] width 78 height 28
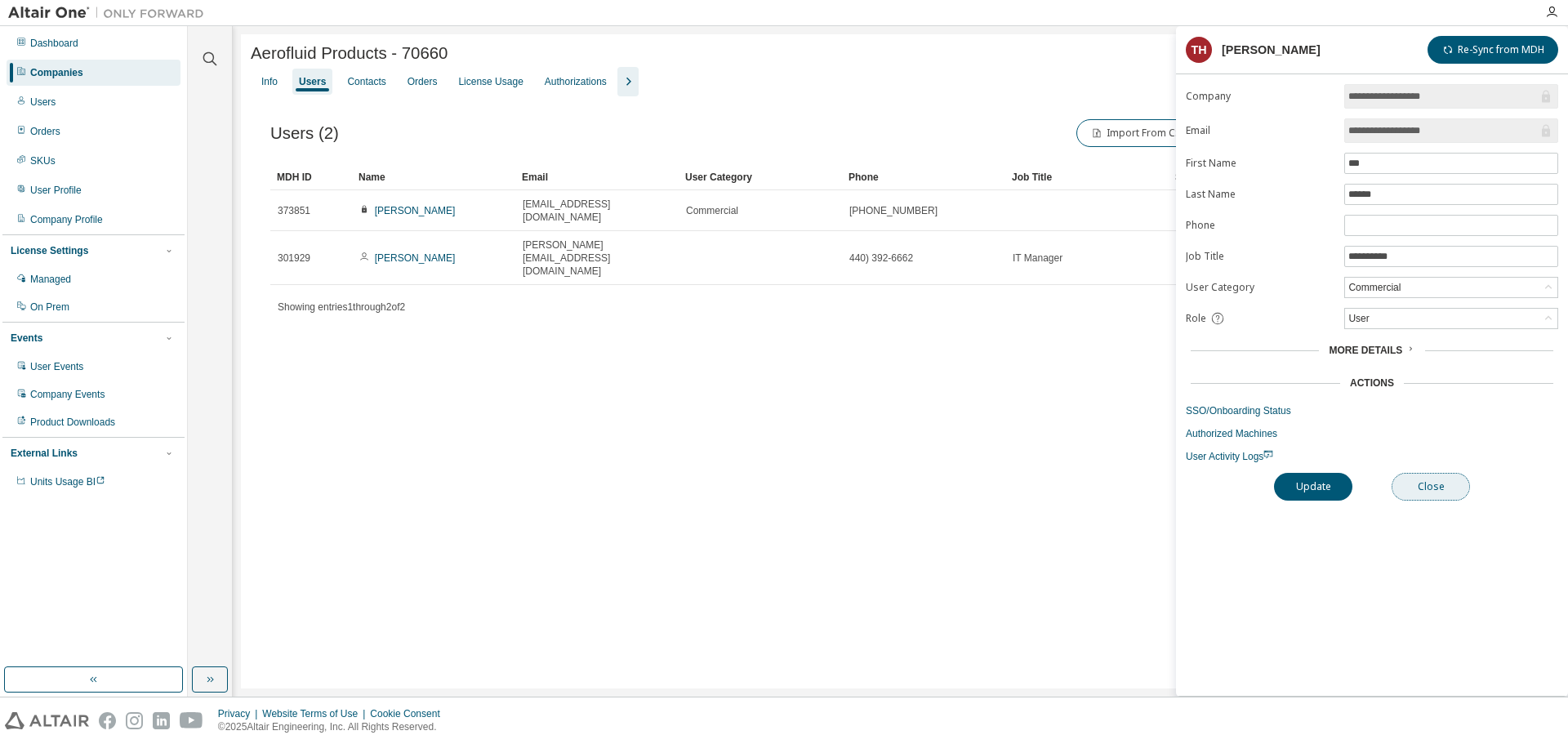
click at [1431, 489] on button "Close" at bounding box center [1430, 487] width 78 height 28
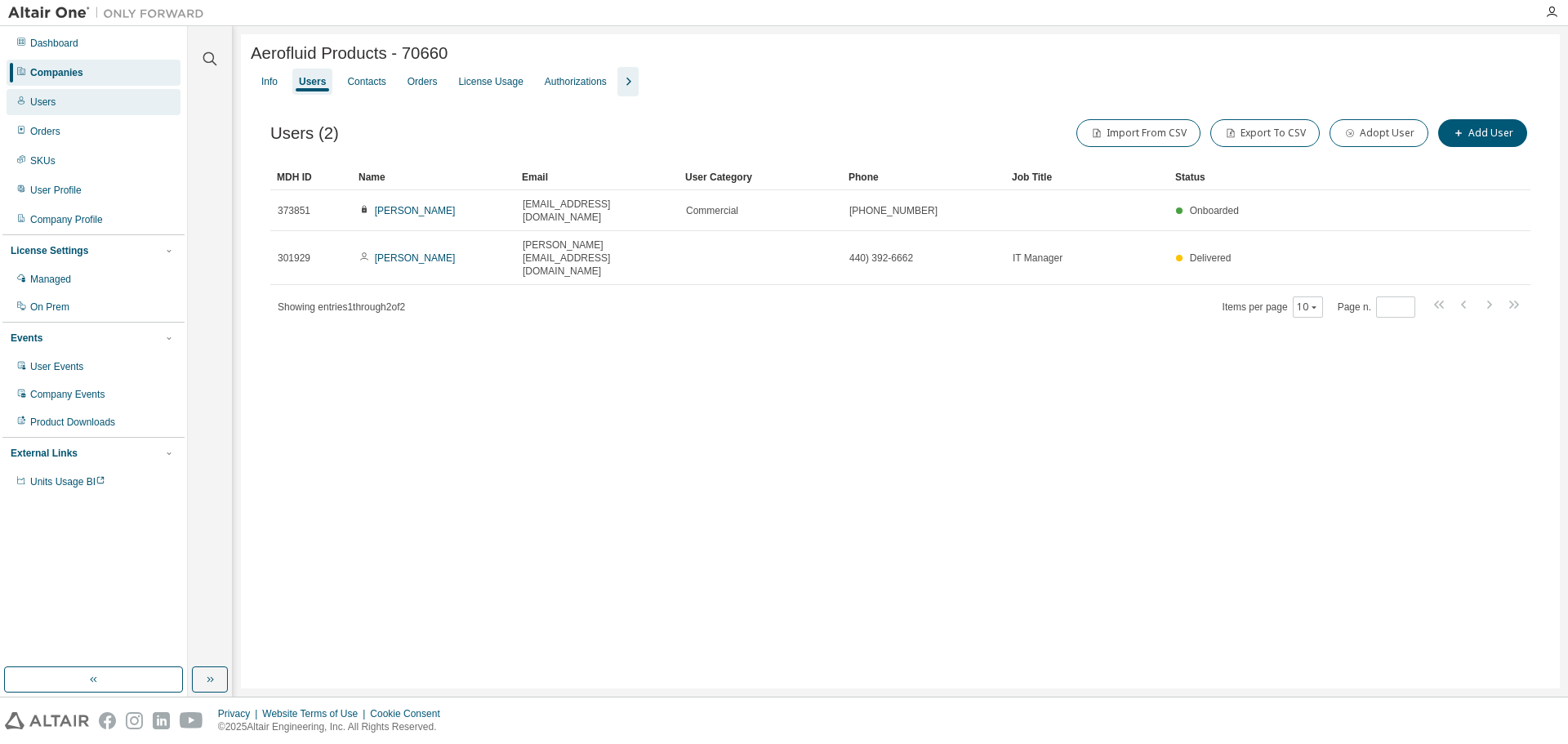
click at [108, 97] on div "Users" at bounding box center [94, 102] width 174 height 26
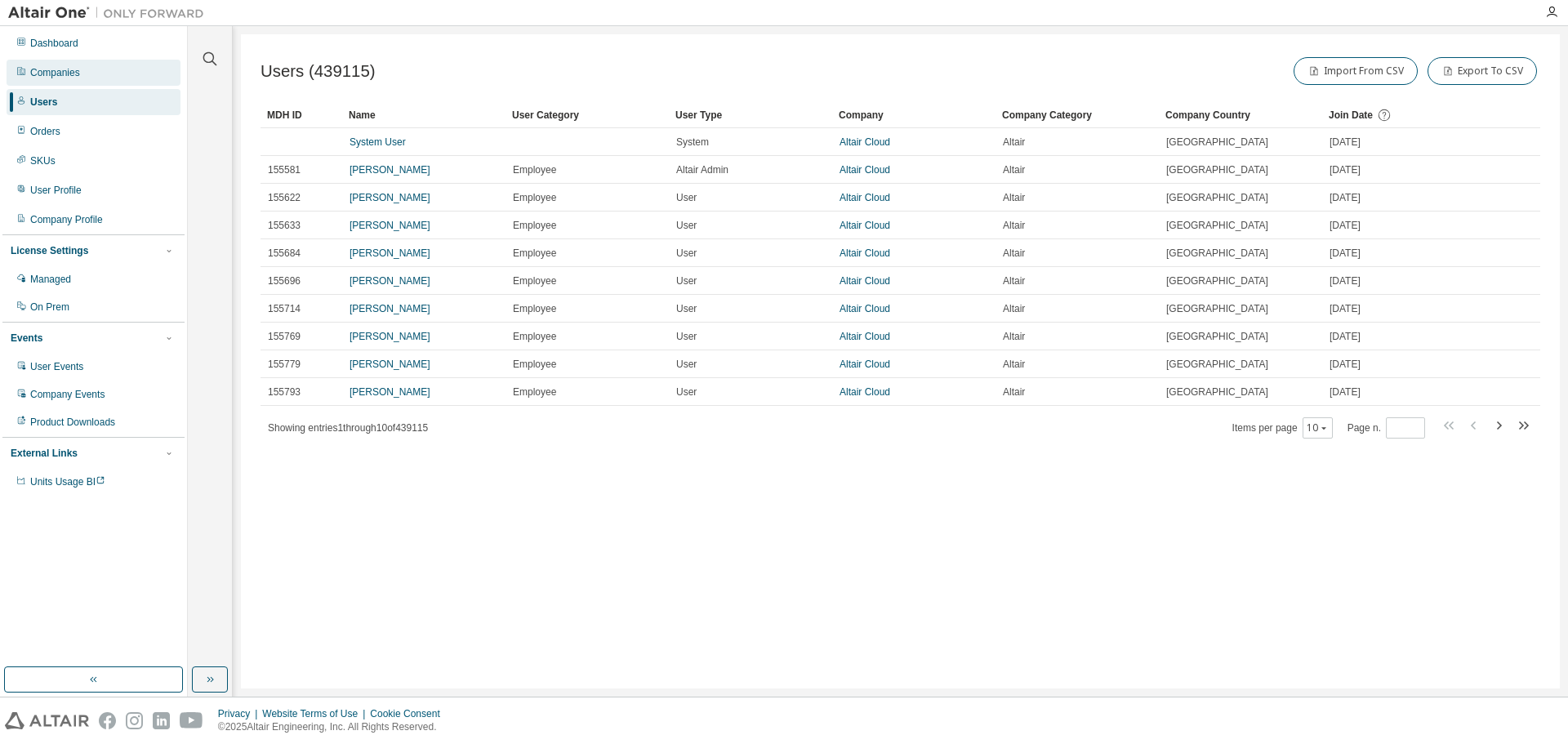
click at [110, 74] on div "Companies" at bounding box center [94, 73] width 174 height 26
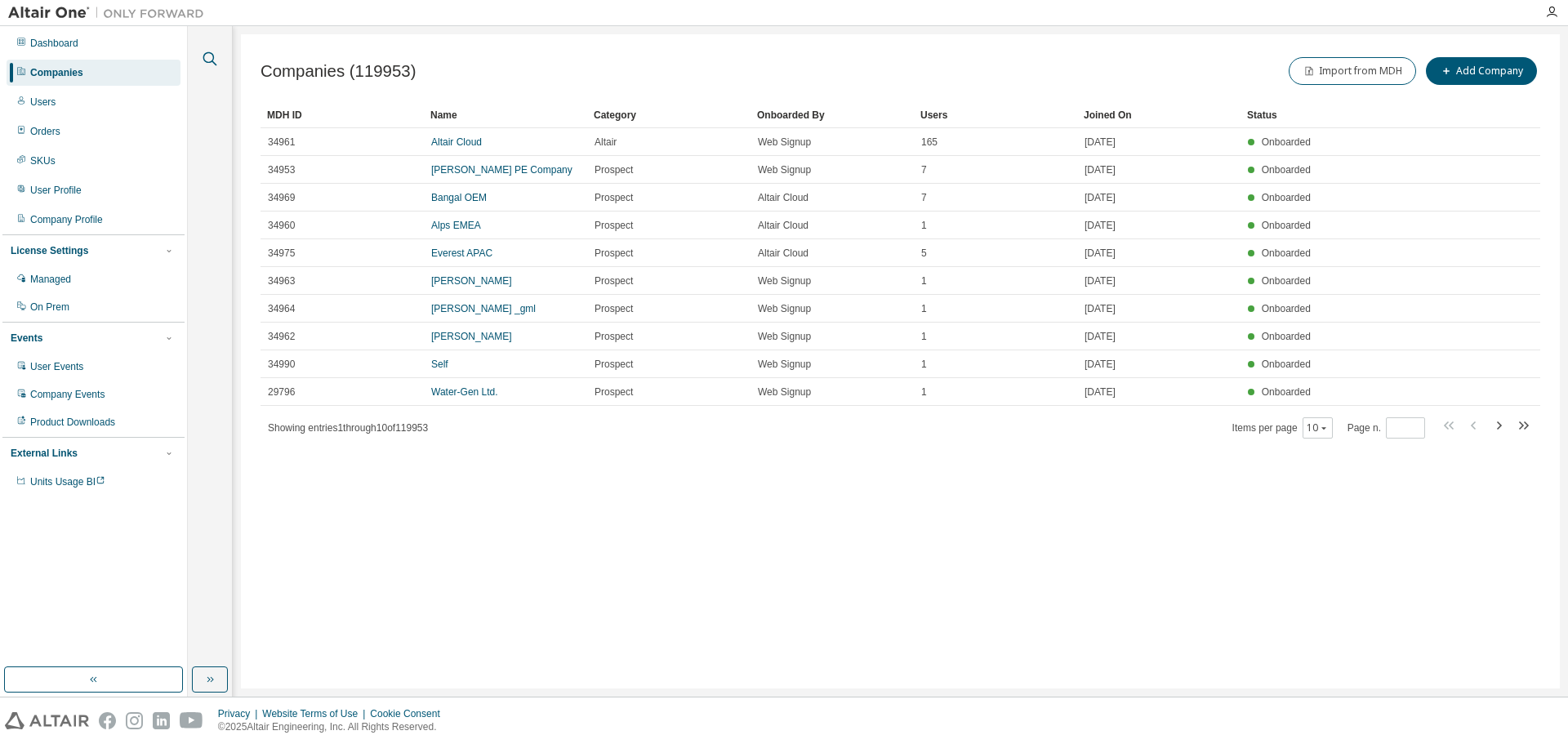
click at [212, 64] on icon "button" at bounding box center [210, 59] width 20 height 20
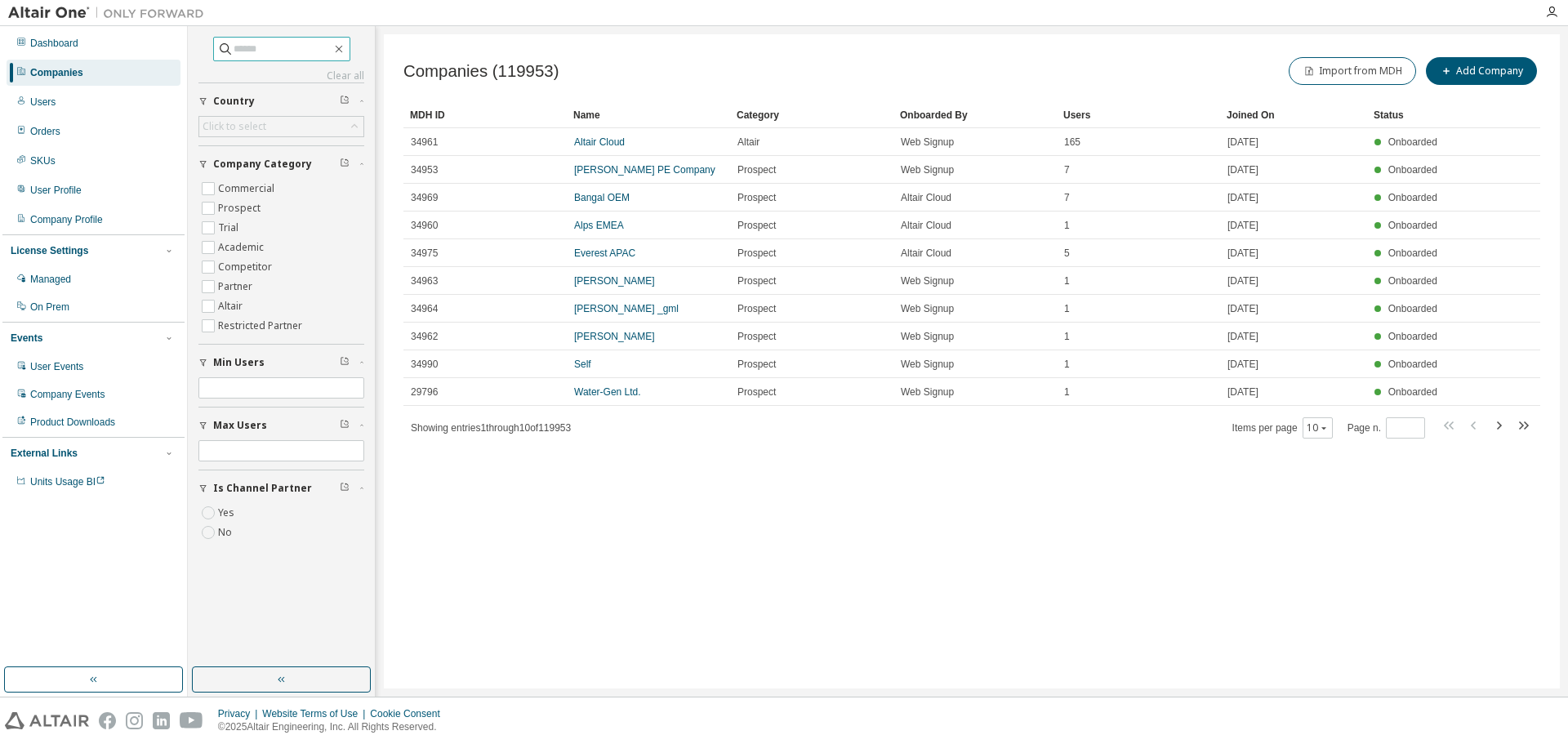
click at [278, 48] on input "text" at bounding box center [282, 49] width 98 height 16
paste input "**********"
click at [234, 53] on input "**********" at bounding box center [282, 49] width 98 height 16
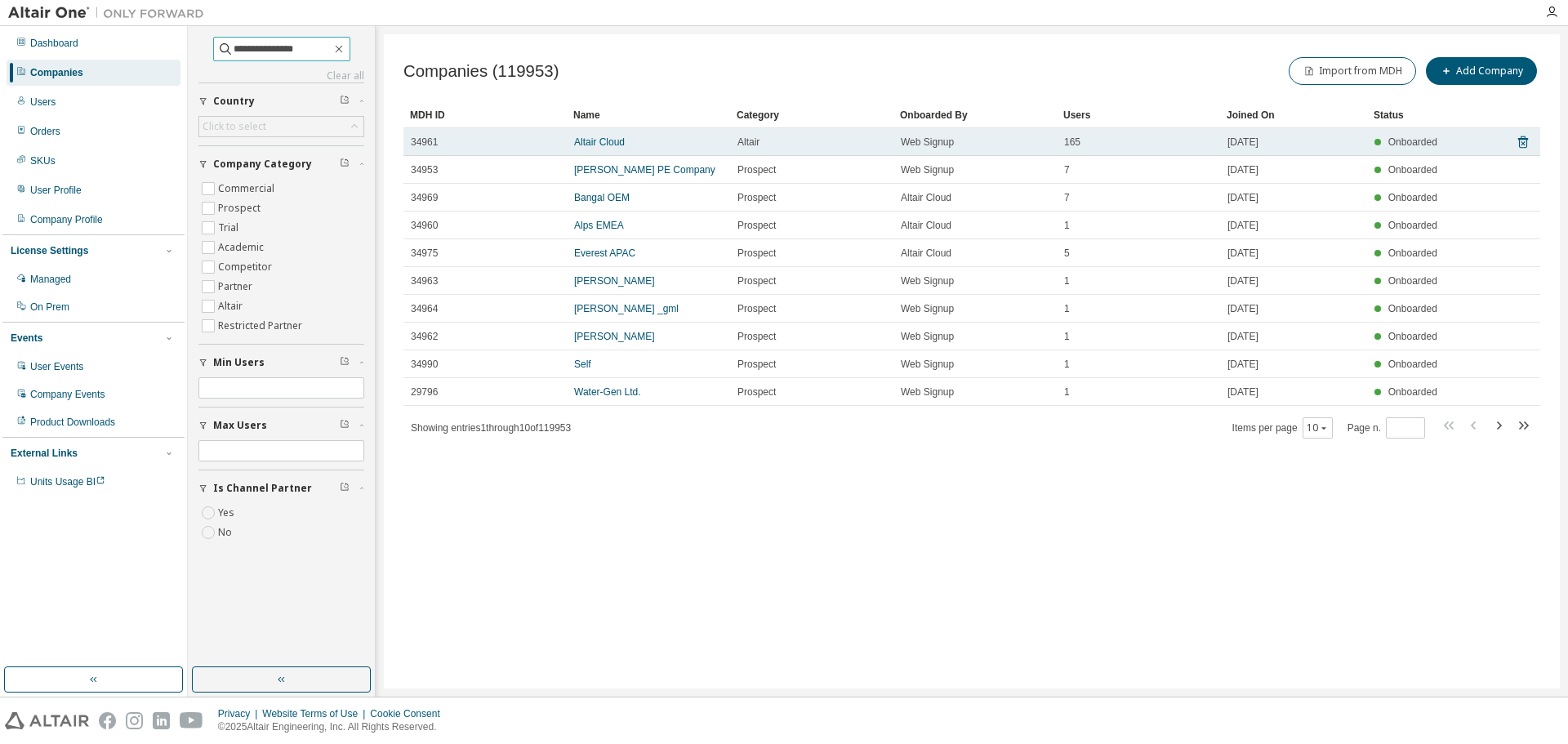
type input "**********"
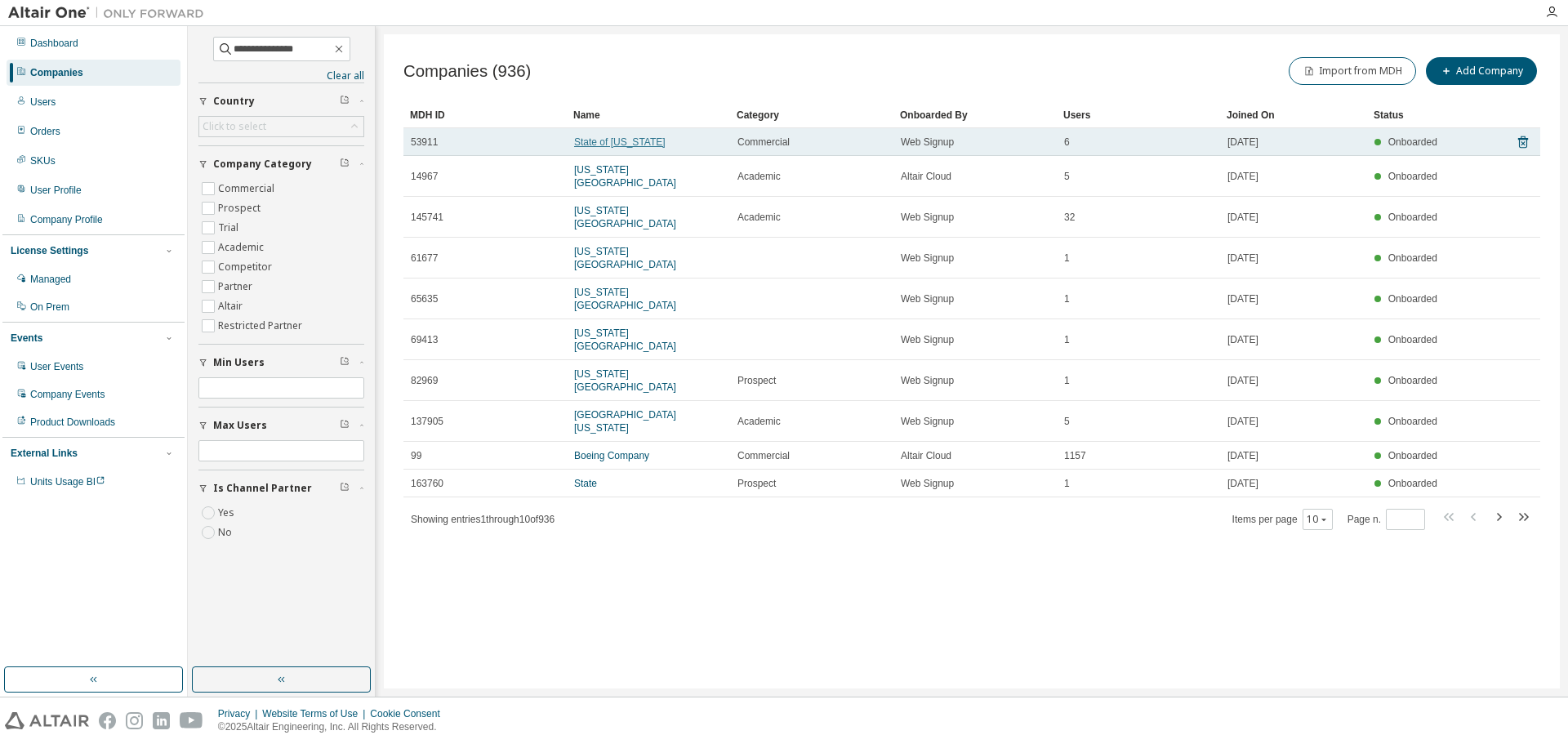
click at [618, 140] on link "State of Kansas" at bounding box center [619, 142] width 91 height 11
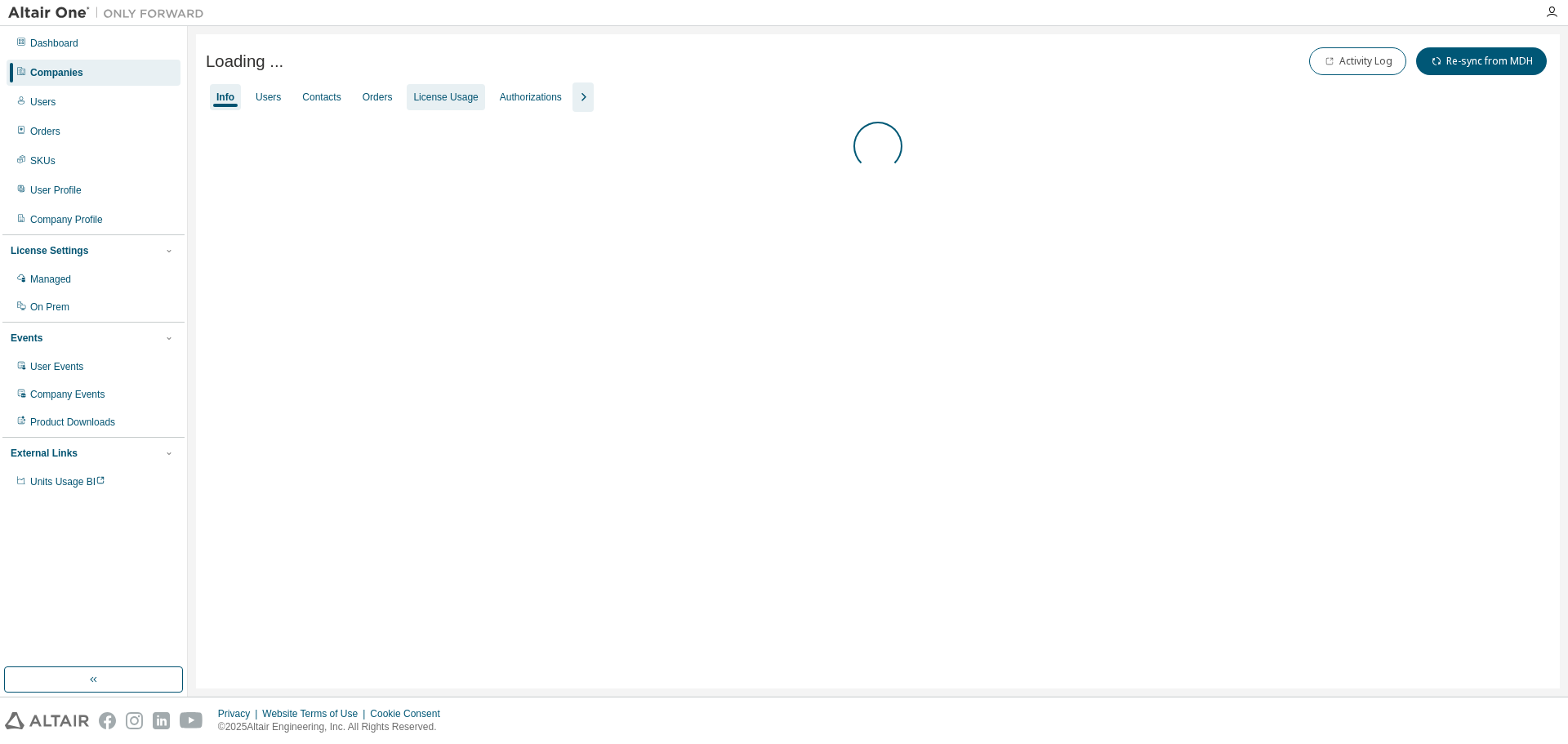
click at [453, 99] on div "License Usage" at bounding box center [445, 97] width 65 height 13
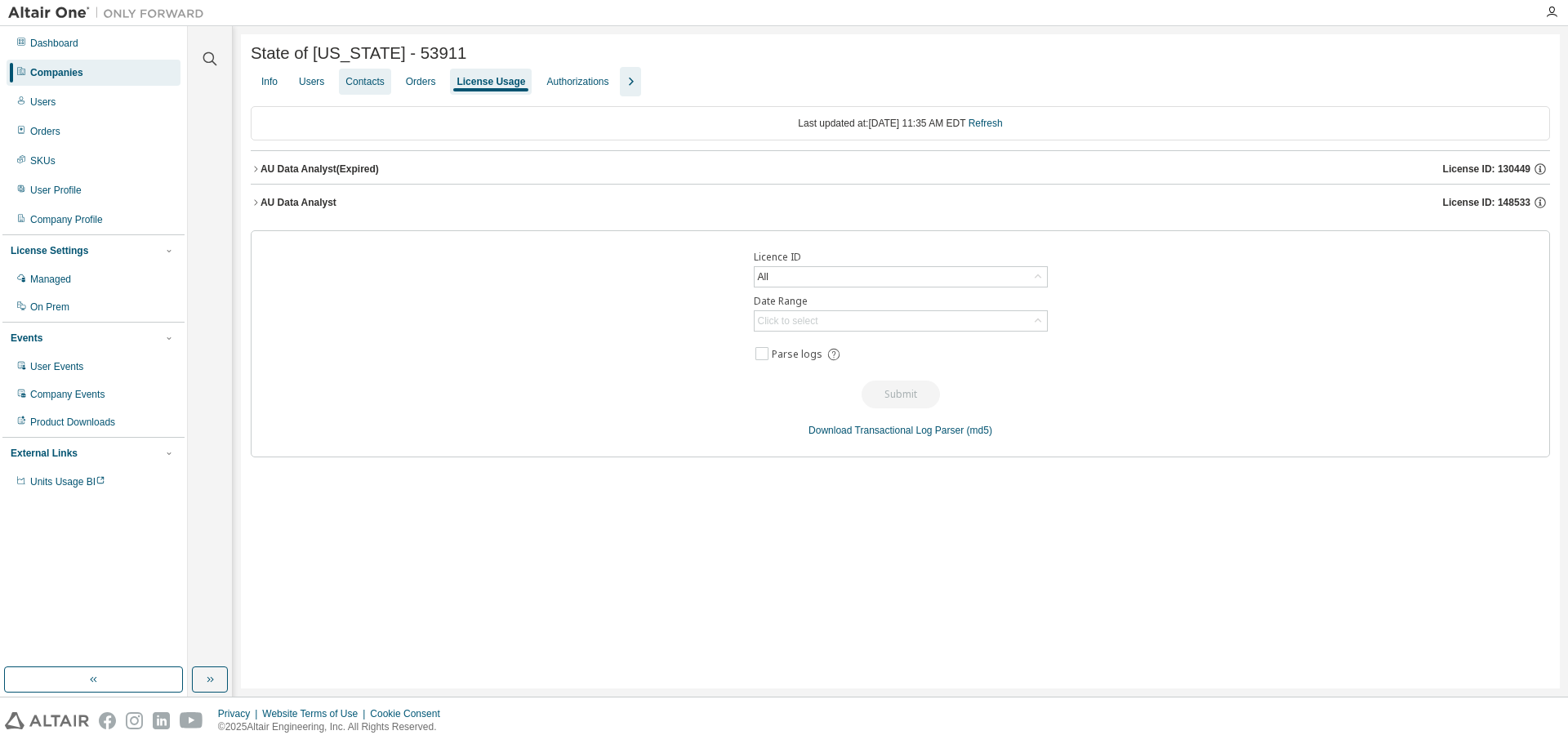
click at [305, 85] on div "Users" at bounding box center [311, 81] width 25 height 13
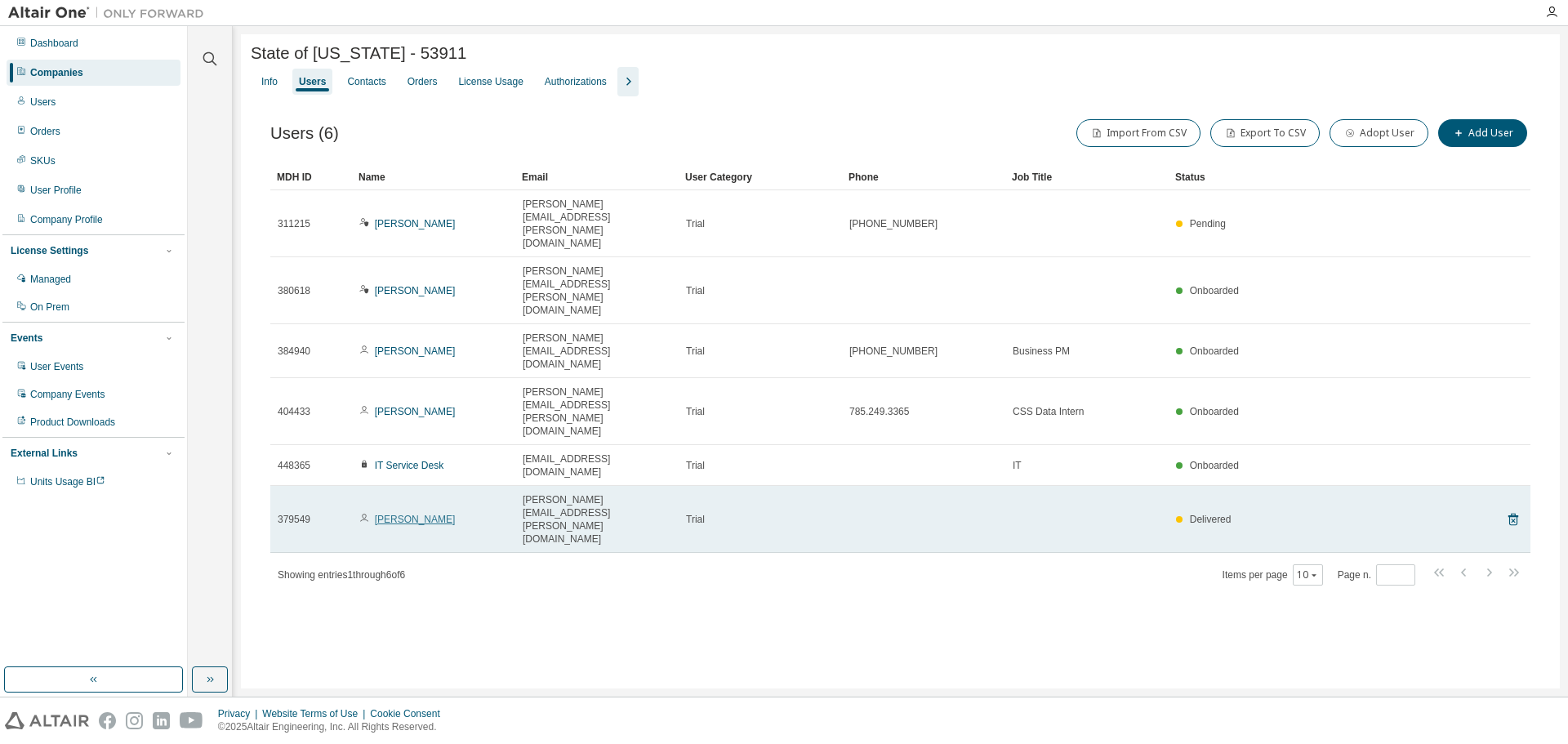
click at [412, 513] on link "Patrick Messey" at bounding box center [415, 519] width 80 height 11
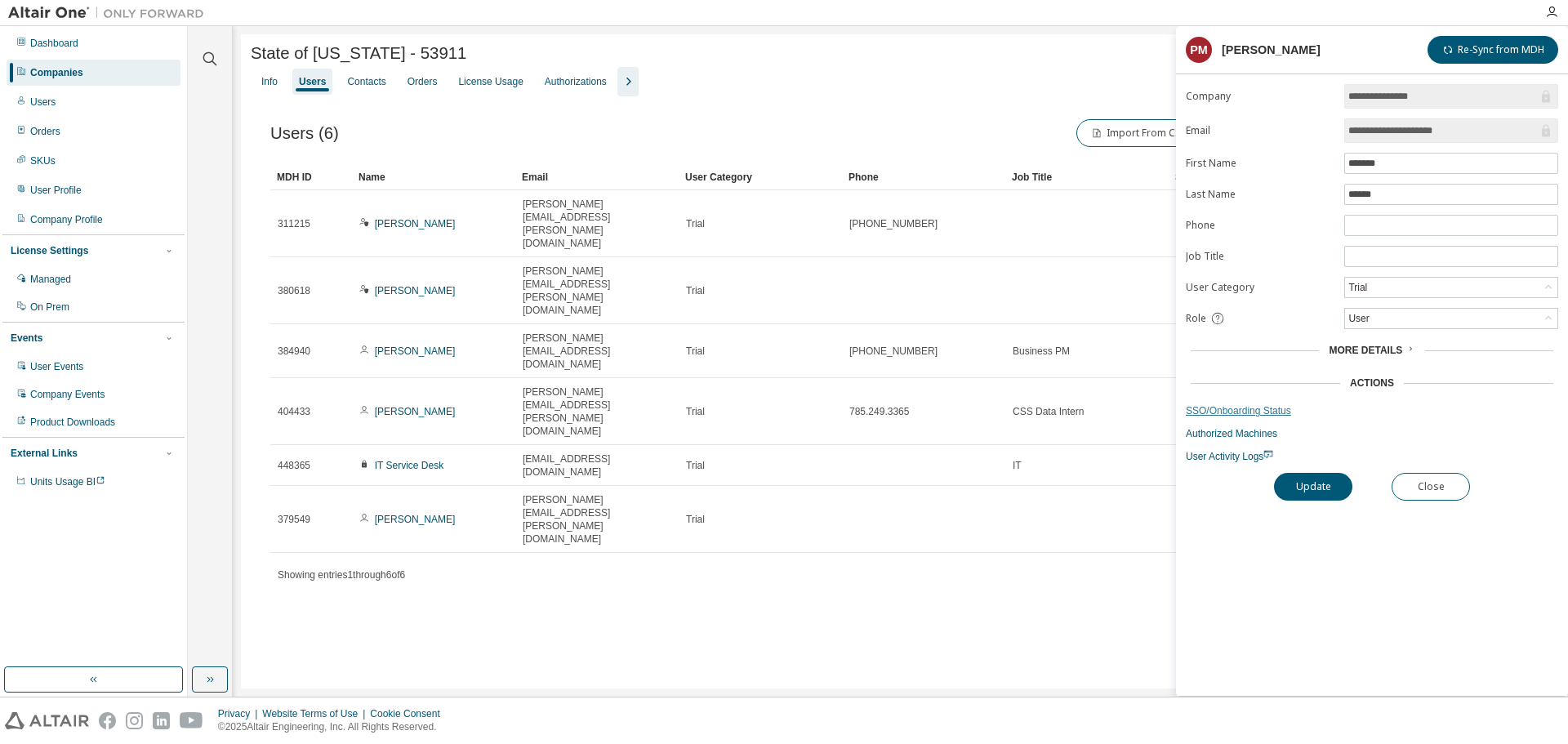
click at [1238, 410] on link "SSO/Onboarding Status" at bounding box center [1372, 411] width 372 height 13
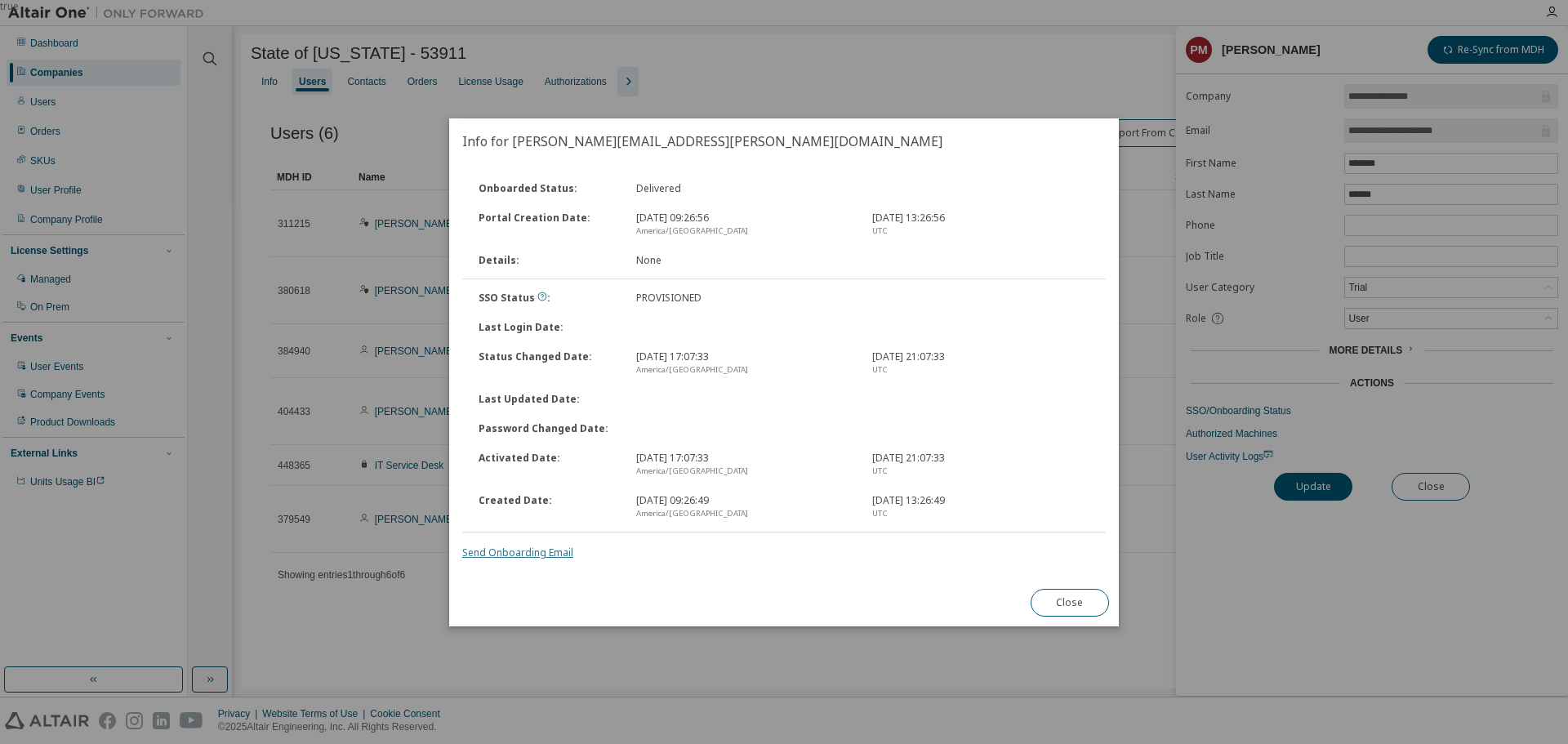
click at [547, 549] on link "Send Onboarding Email" at bounding box center [517, 552] width 111 height 14
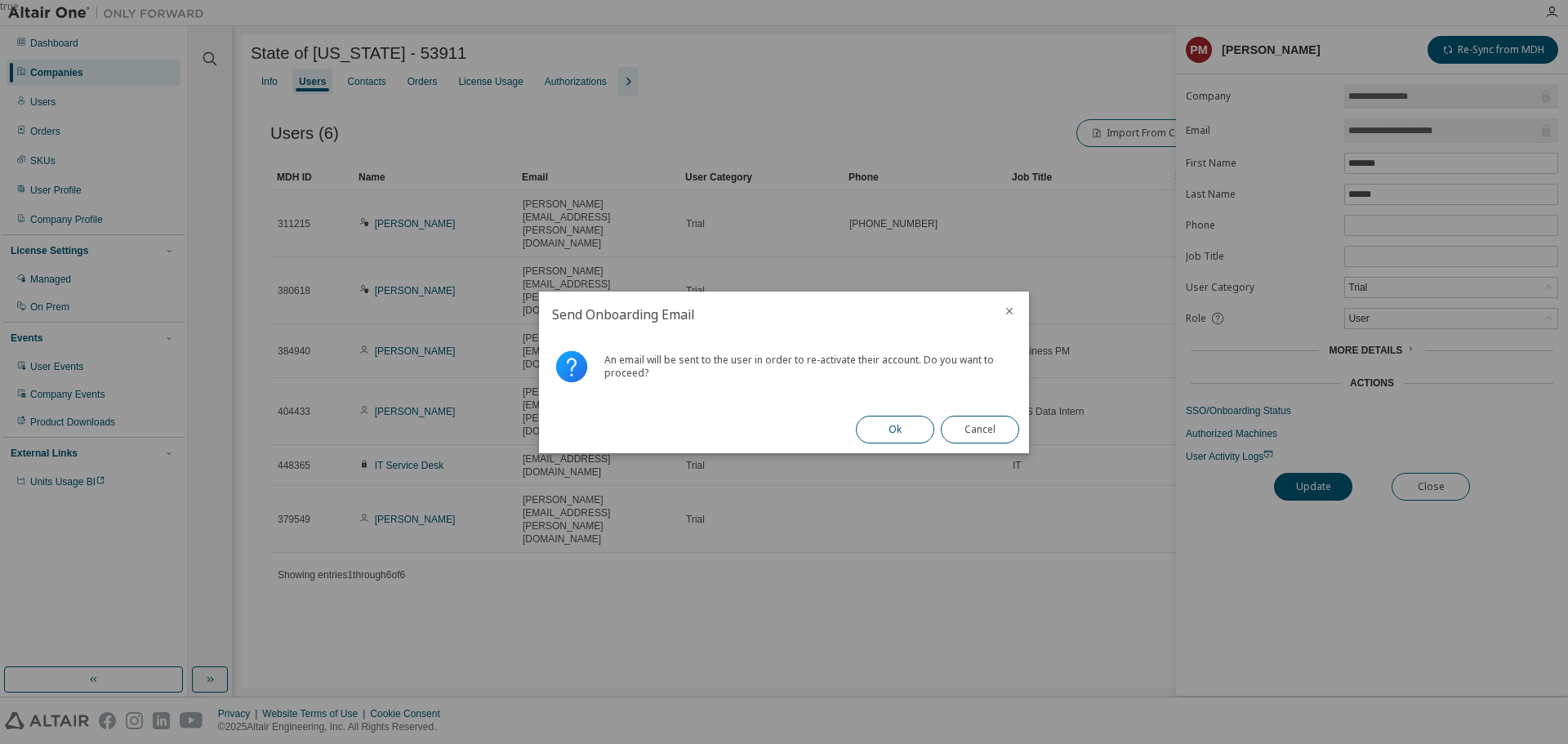
click at [893, 438] on button "Ok" at bounding box center [894, 429] width 78 height 28
click at [961, 425] on button "Close" at bounding box center [980, 429] width 78 height 28
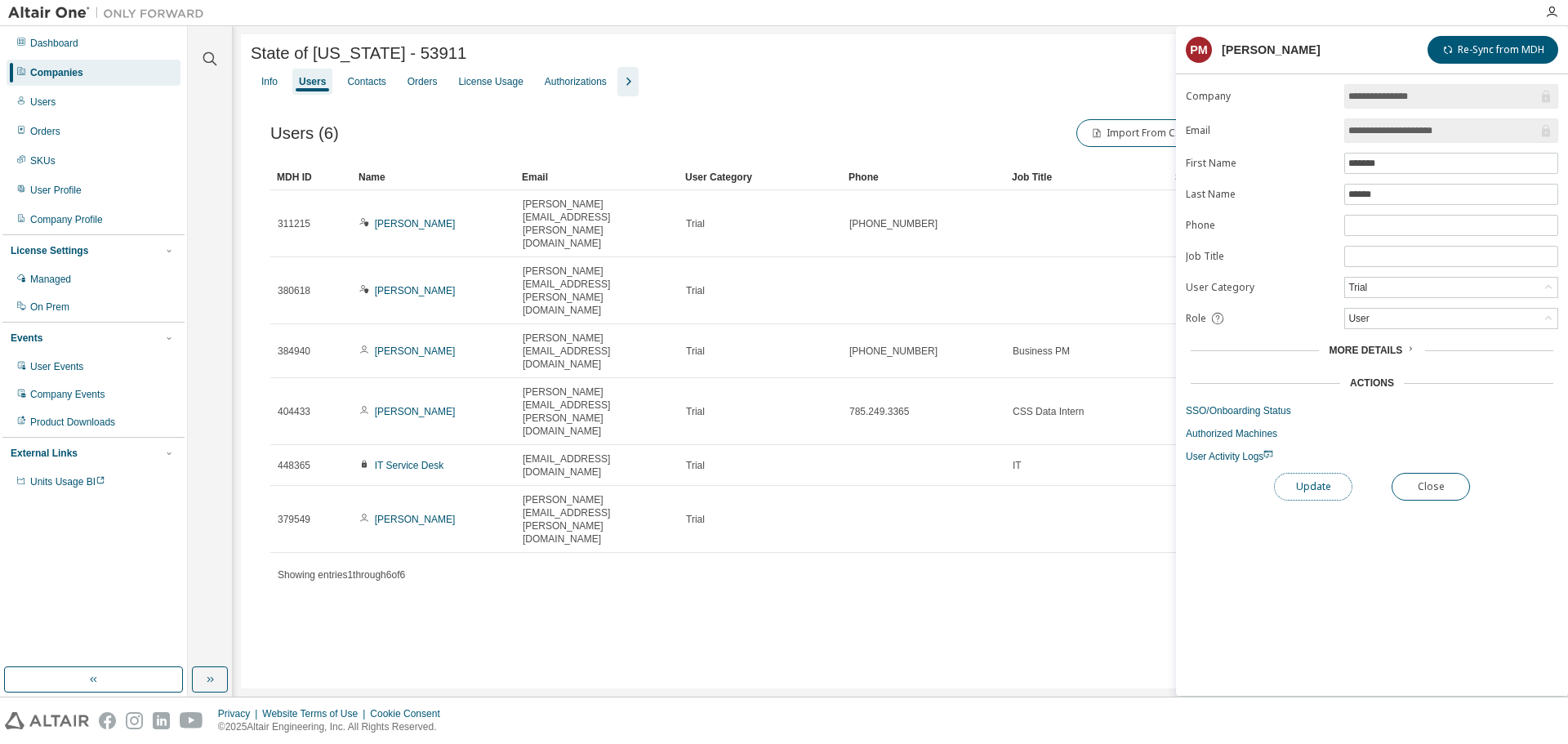
click at [1315, 498] on button "Update" at bounding box center [1313, 487] width 78 height 28
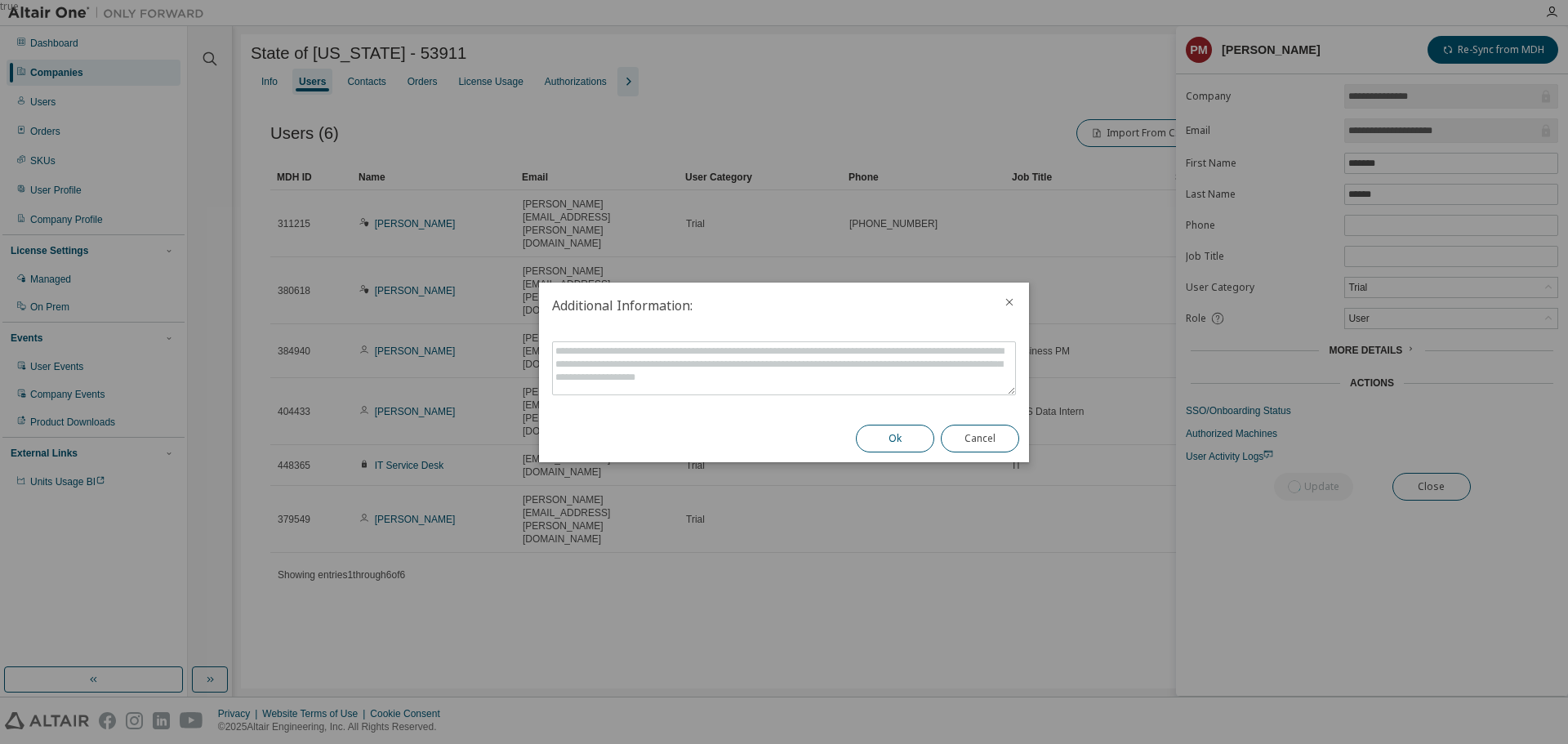
click at [911, 447] on button "Ok" at bounding box center [894, 439] width 78 height 28
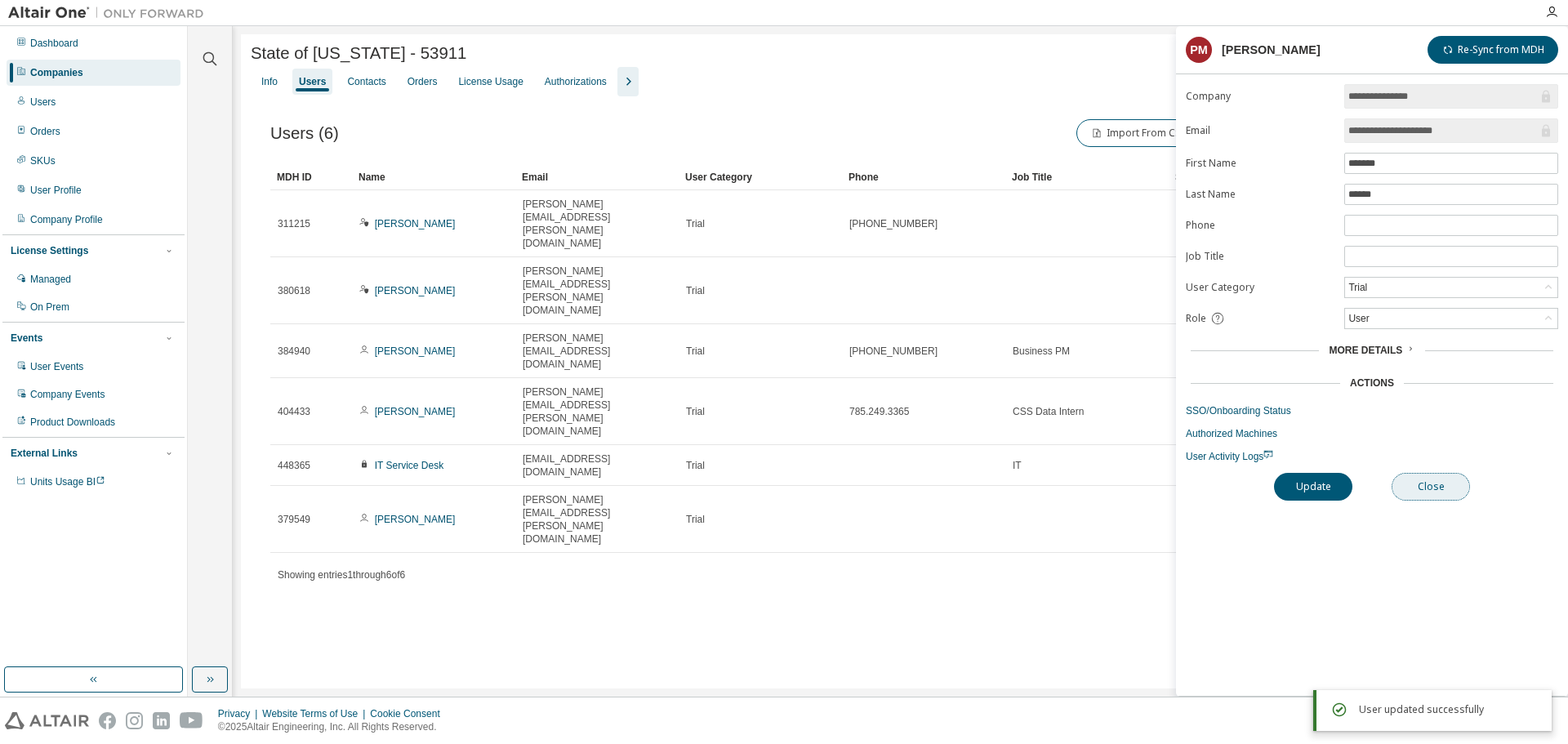
click at [1438, 490] on button "Close" at bounding box center [1430, 487] width 78 height 28
